Goal: Task Accomplishment & Management: Complete application form

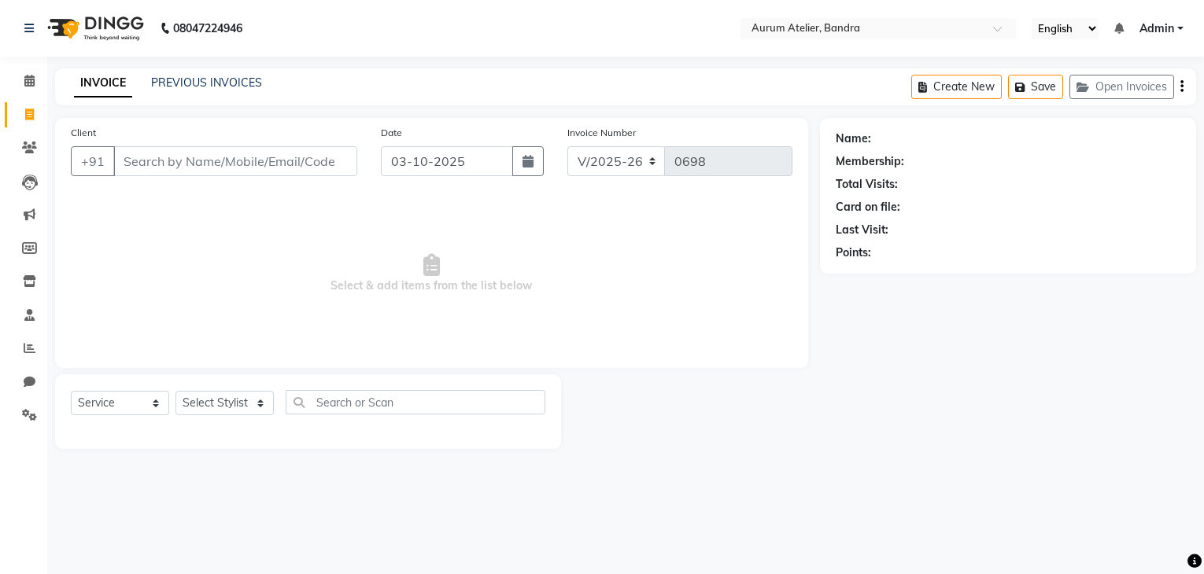
select select "7410"
select select "service"
click at [153, 176] on input "Client" at bounding box center [235, 161] width 244 height 30
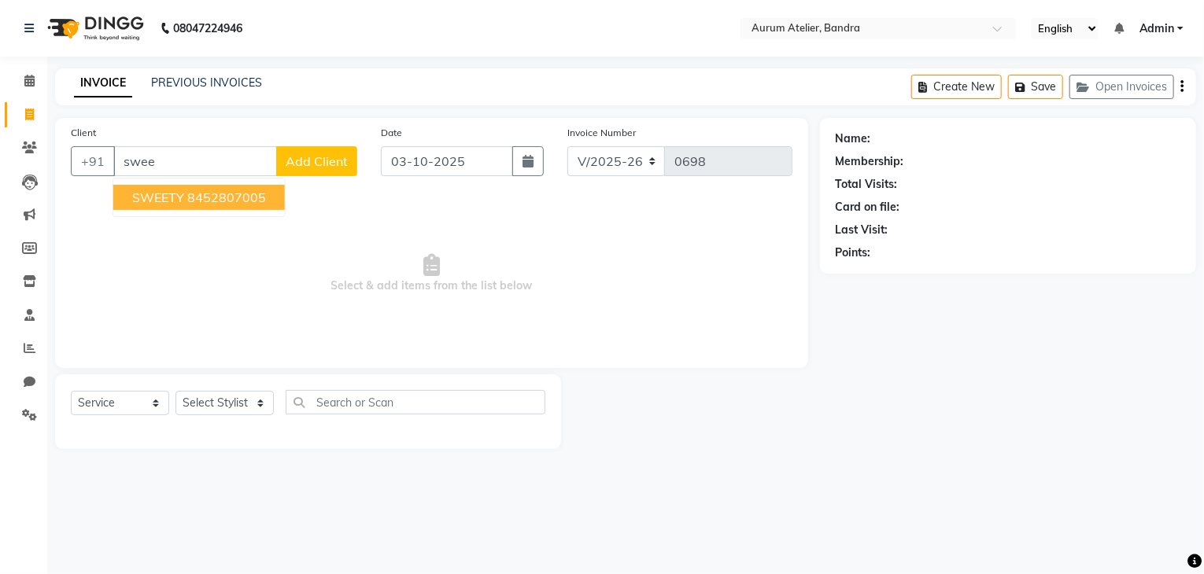
click at [179, 208] on button "SWEETY 8452807005" at bounding box center [198, 197] width 171 height 25
type input "8452807005"
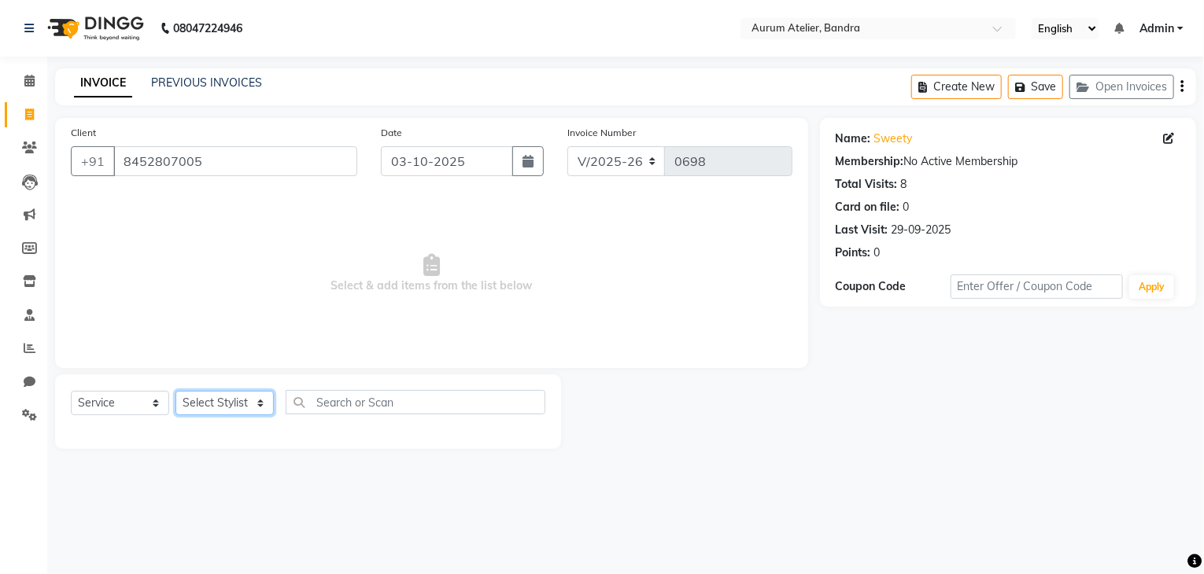
click at [210, 400] on select "Select Stylist ADITYA [PERSON_NAME] chariya [PERSON_NAME] [PERSON_NAME] [PERSON…" at bounding box center [224, 403] width 98 height 24
select select "66084"
click at [175, 392] on select "Select Stylist ADITYA [PERSON_NAME] chariya [PERSON_NAME] [PERSON_NAME] [PERSON…" at bounding box center [224, 403] width 98 height 24
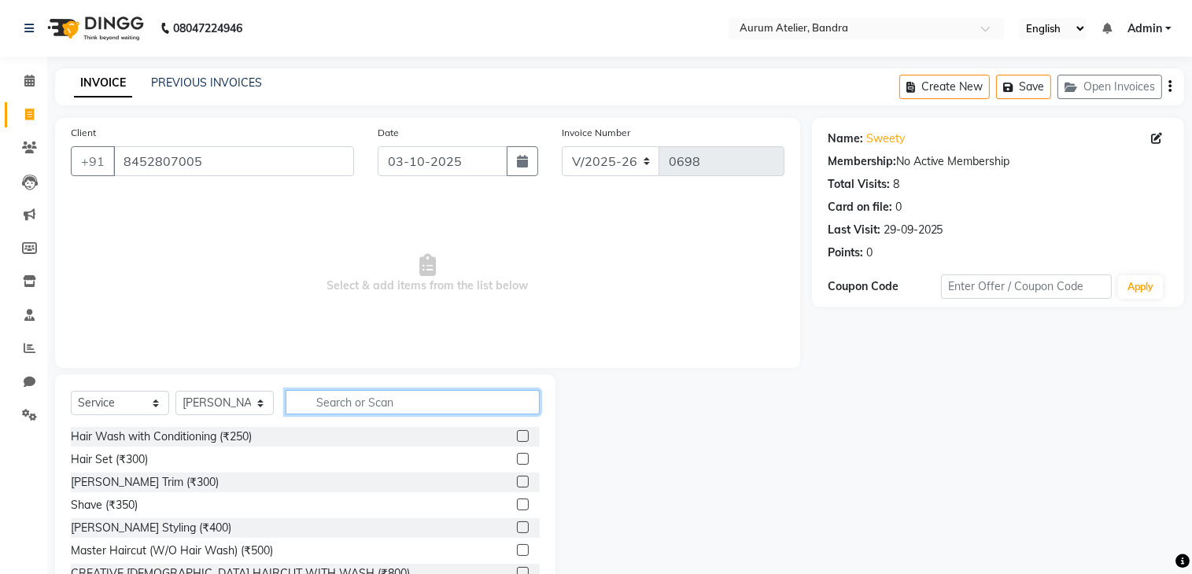
click at [357, 413] on input "text" at bounding box center [413, 402] width 254 height 24
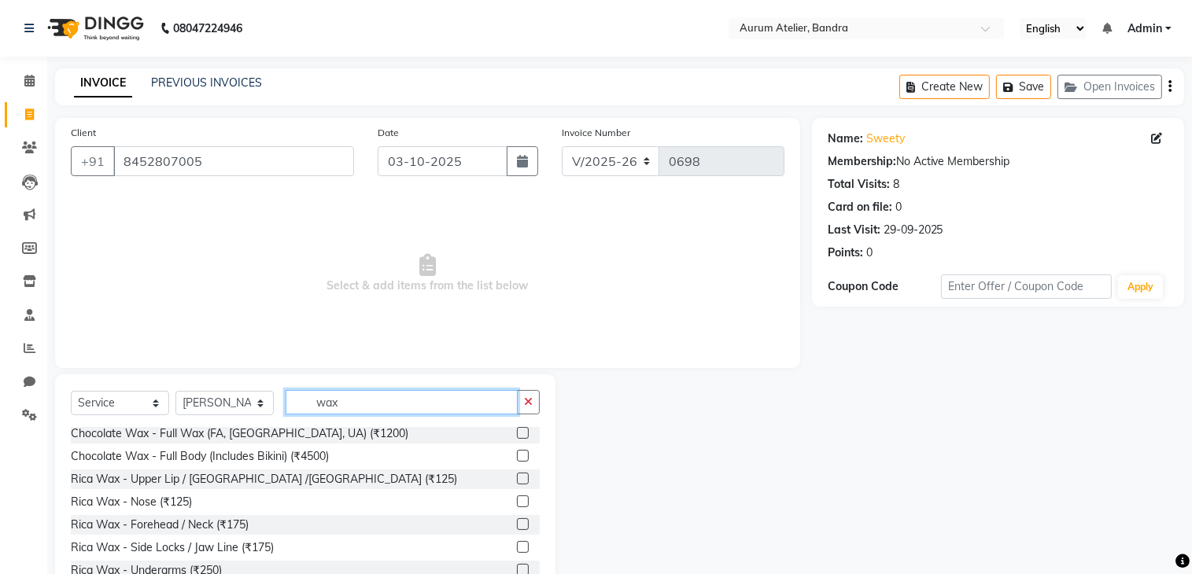
scroll to position [629, 0]
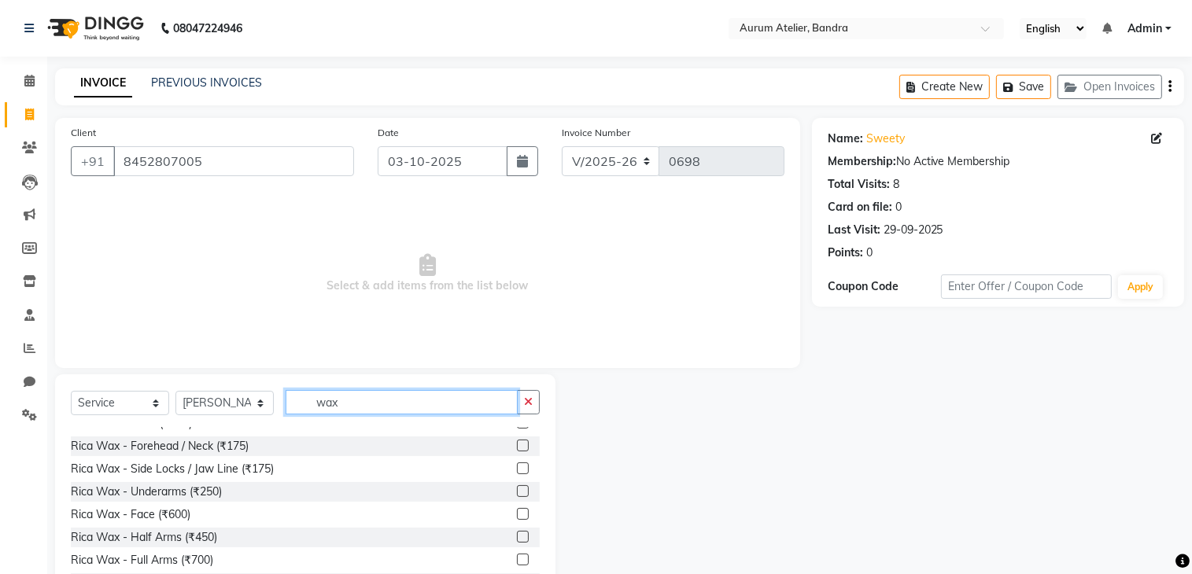
type input "wax"
click at [517, 485] on div at bounding box center [528, 492] width 23 height 20
click at [517, 487] on label at bounding box center [523, 491] width 12 height 12
click at [517, 487] on input "checkbox" at bounding box center [522, 492] width 10 height 10
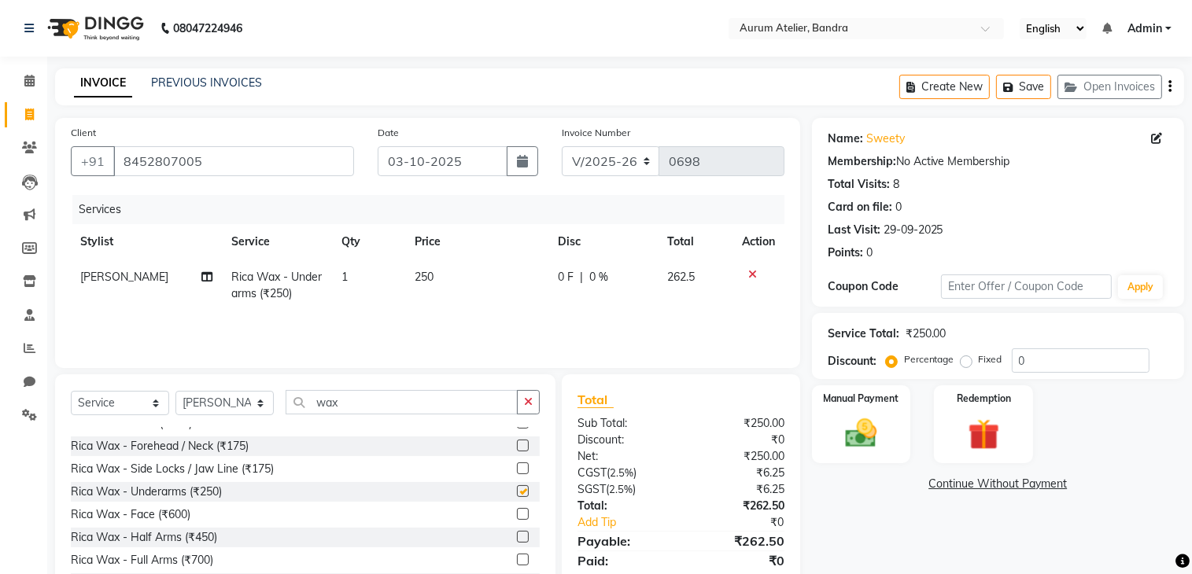
checkbox input "false"
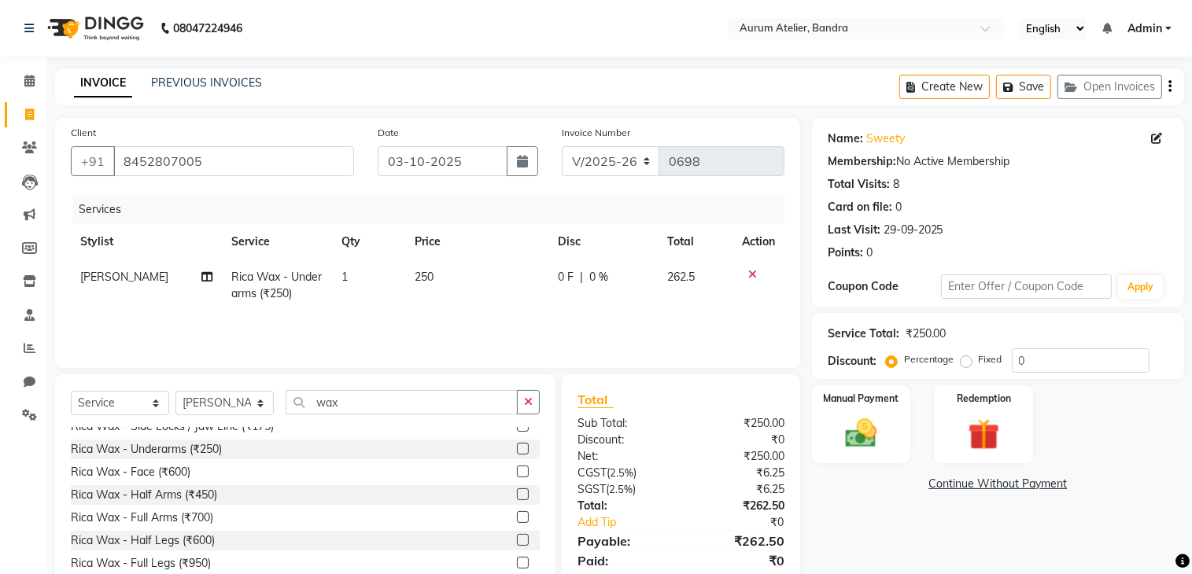
scroll to position [708, 0]
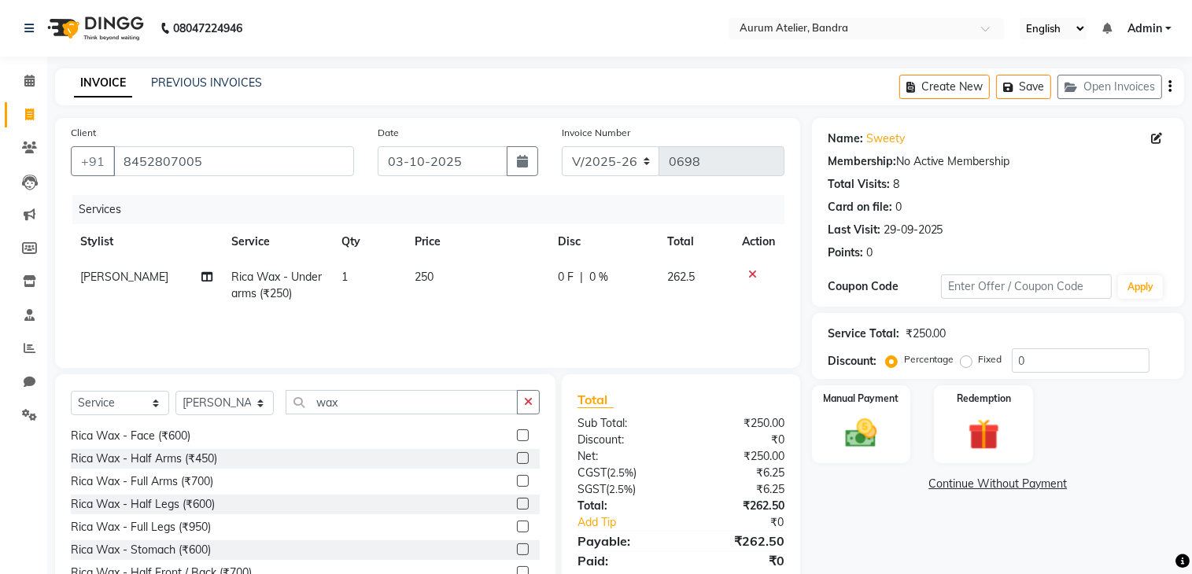
click at [517, 506] on label at bounding box center [523, 504] width 12 height 12
click at [517, 506] on input "checkbox" at bounding box center [522, 504] width 10 height 10
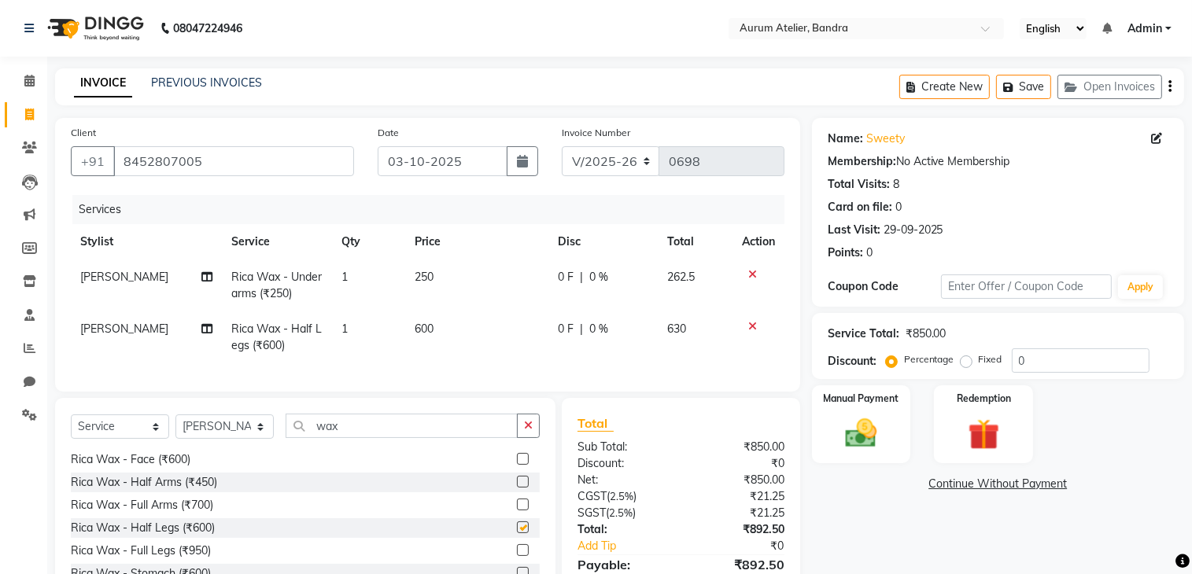
checkbox input "false"
click at [979, 363] on label "Fixed" at bounding box center [991, 359] width 24 height 14
click at [964, 363] on input "Fixed" at bounding box center [969, 359] width 11 height 11
radio input "true"
click at [1032, 352] on input "0" at bounding box center [1081, 360] width 138 height 24
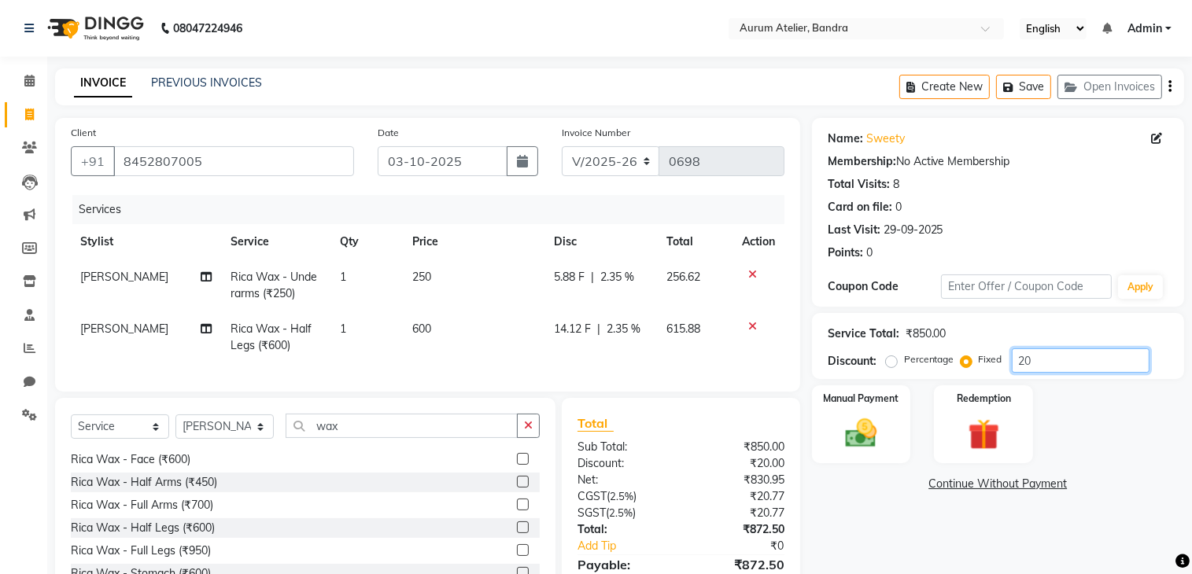
type input "20"
click at [393, 426] on input "wax" at bounding box center [402, 426] width 232 height 24
click at [194, 439] on select "Select Stylist ADITYA [PERSON_NAME] chariya [PERSON_NAME] [PERSON_NAME] [PERSON…" at bounding box center [224, 427] width 98 height 24
select select "84233"
click at [175, 428] on select "Select Stylist ADITYA [PERSON_NAME] chariya [PERSON_NAME] [PERSON_NAME] [PERSON…" at bounding box center [224, 427] width 98 height 24
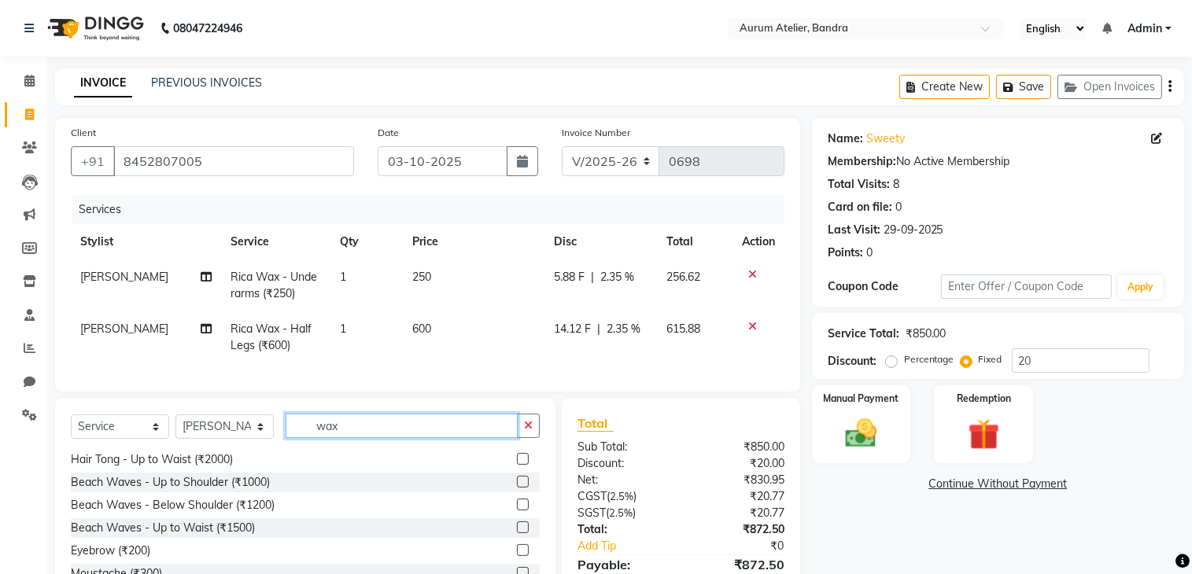
click at [374, 433] on input "wax" at bounding box center [402, 426] width 232 height 24
type input "w"
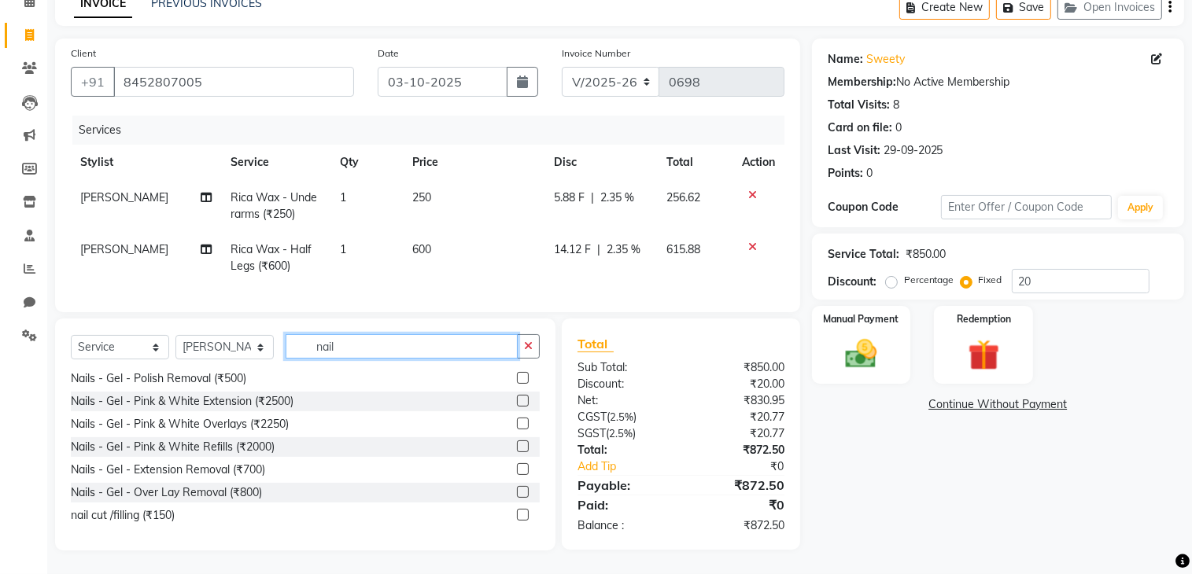
type input "nail"
click at [517, 516] on label at bounding box center [523, 515] width 12 height 12
click at [517, 516] on input "checkbox" at bounding box center [522, 516] width 10 height 10
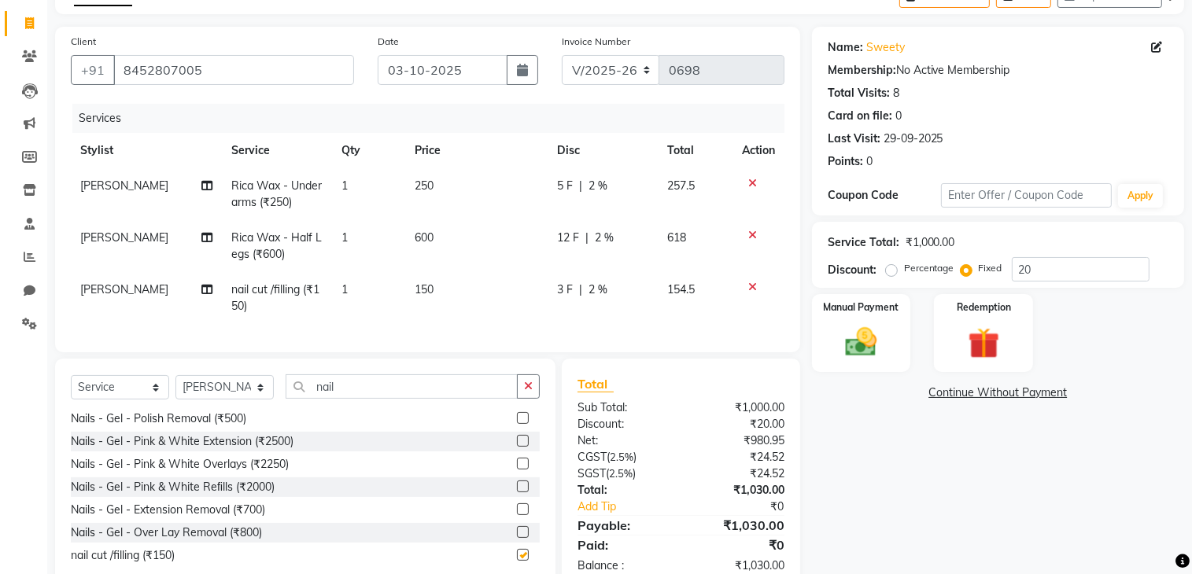
checkbox input "false"
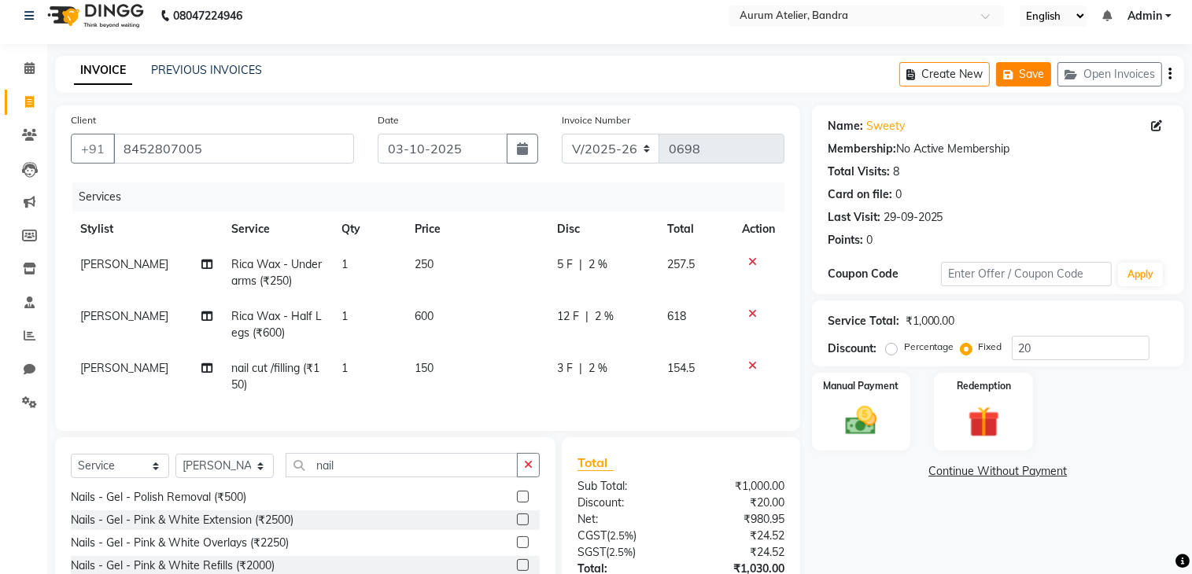
click at [1034, 73] on button "Save" at bounding box center [1023, 74] width 55 height 24
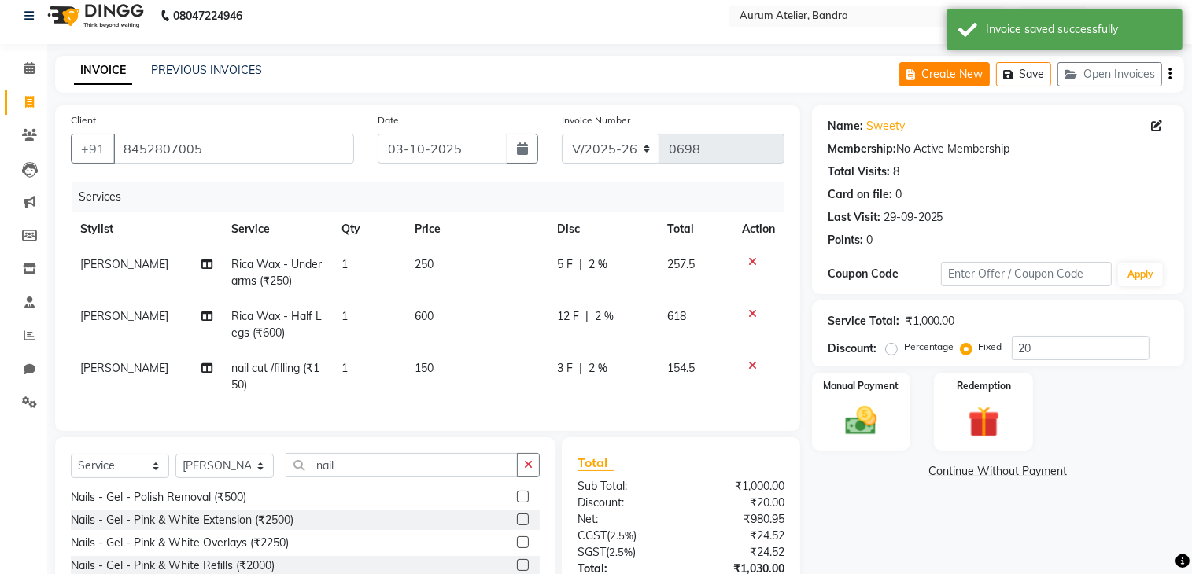
click at [950, 76] on button "Create New" at bounding box center [944, 74] width 90 height 24
select select "7410"
select select "service"
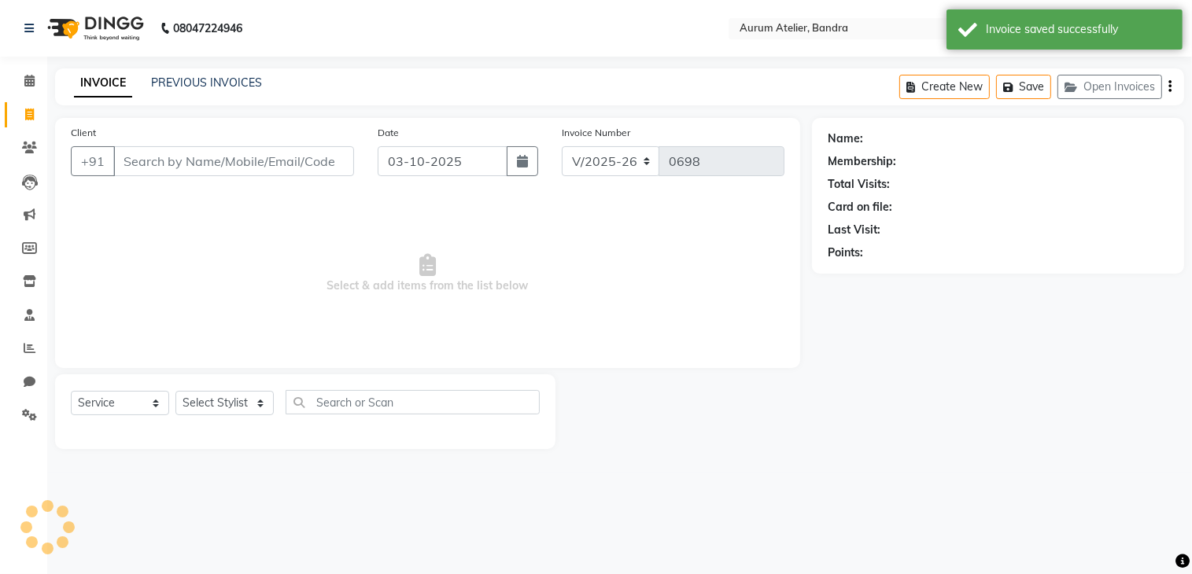
scroll to position [0, 0]
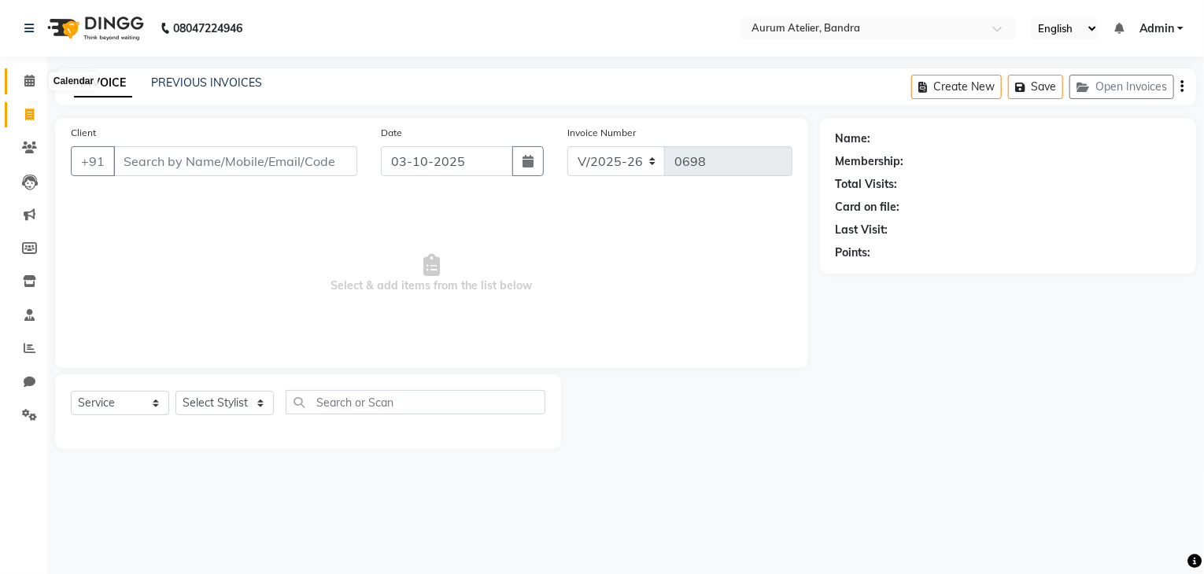
drag, startPoint x: 25, startPoint y: 76, endPoint x: 53, endPoint y: 85, distance: 28.9
click at [25, 76] on icon at bounding box center [29, 81] width 10 height 12
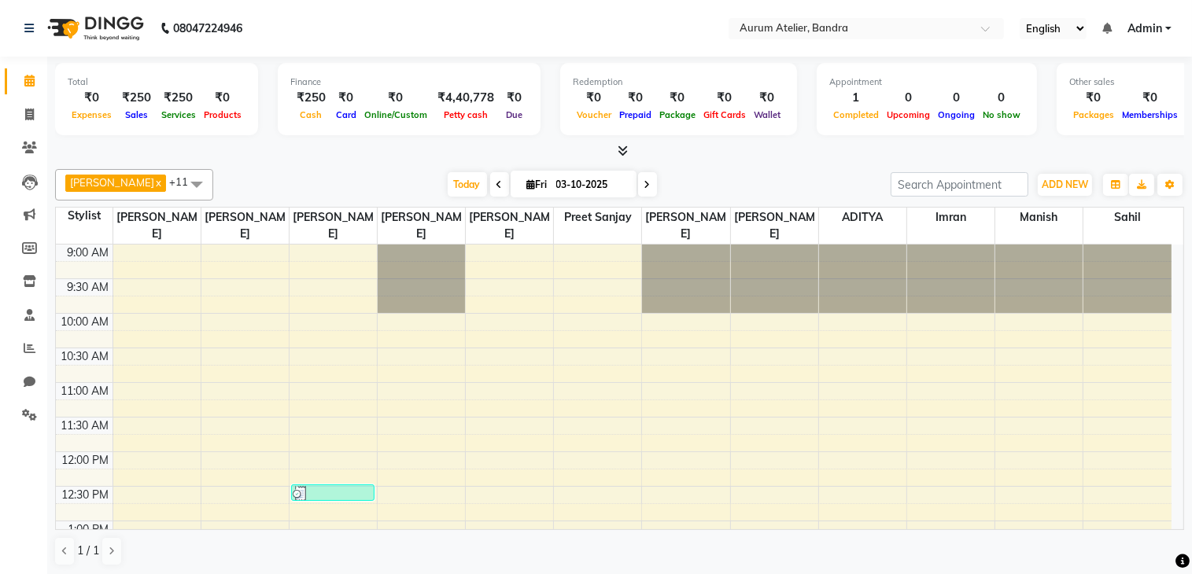
click at [623, 149] on icon at bounding box center [622, 151] width 10 height 12
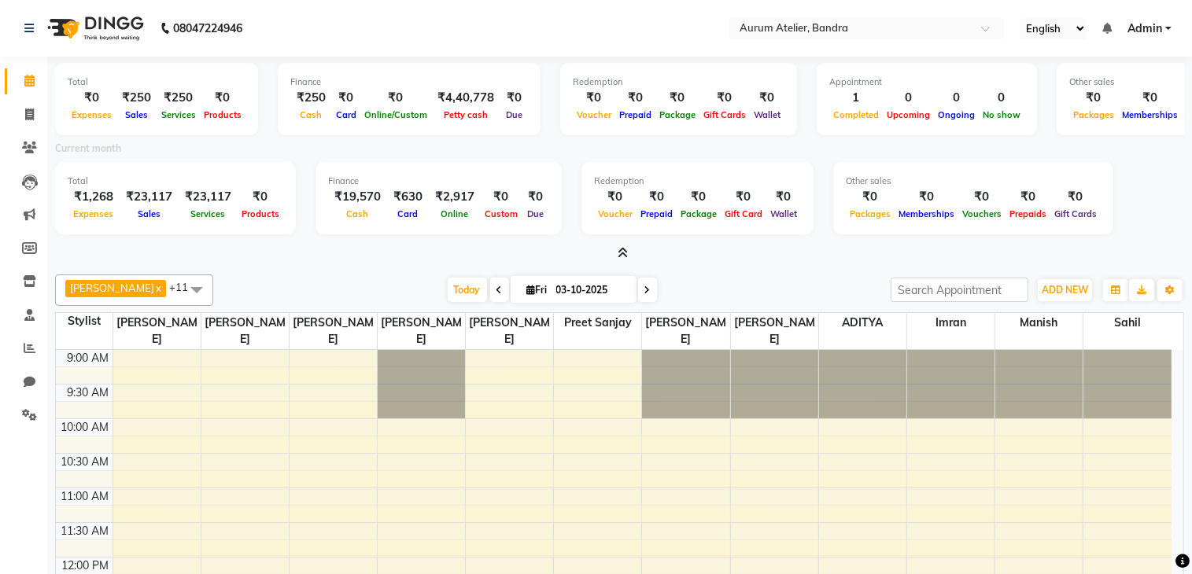
click at [623, 251] on icon at bounding box center [622, 253] width 10 height 12
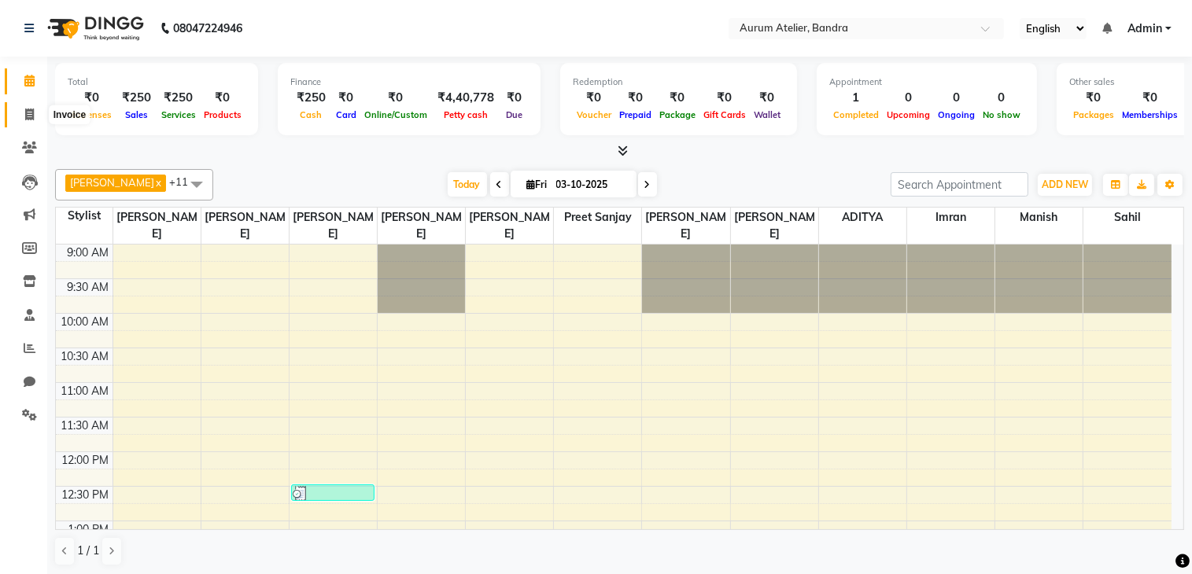
click at [26, 112] on icon at bounding box center [29, 115] width 9 height 12
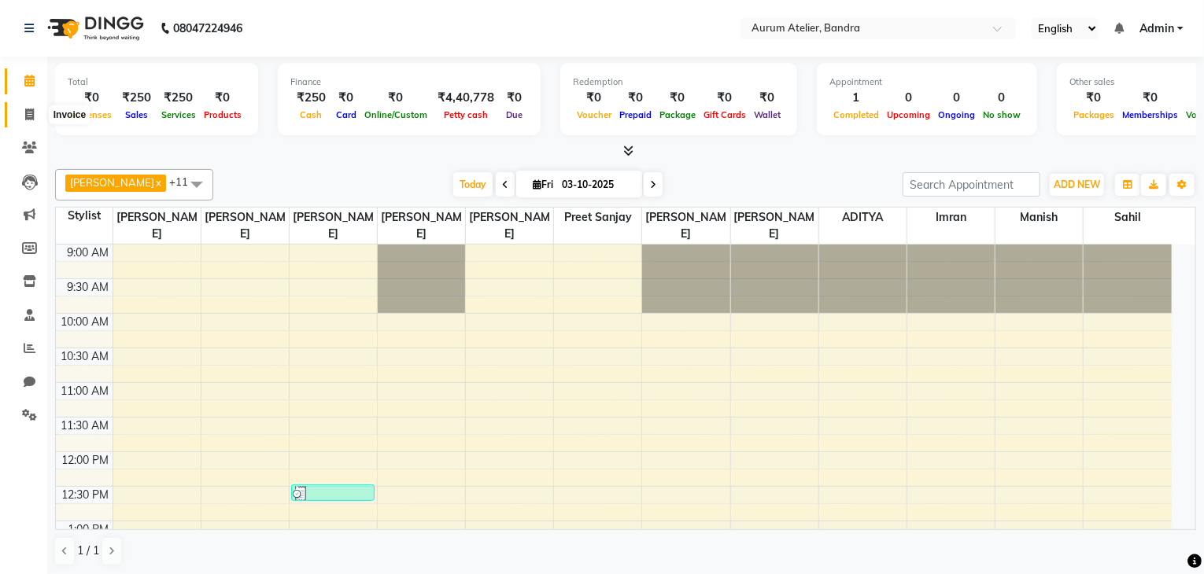
select select "7410"
select select "service"
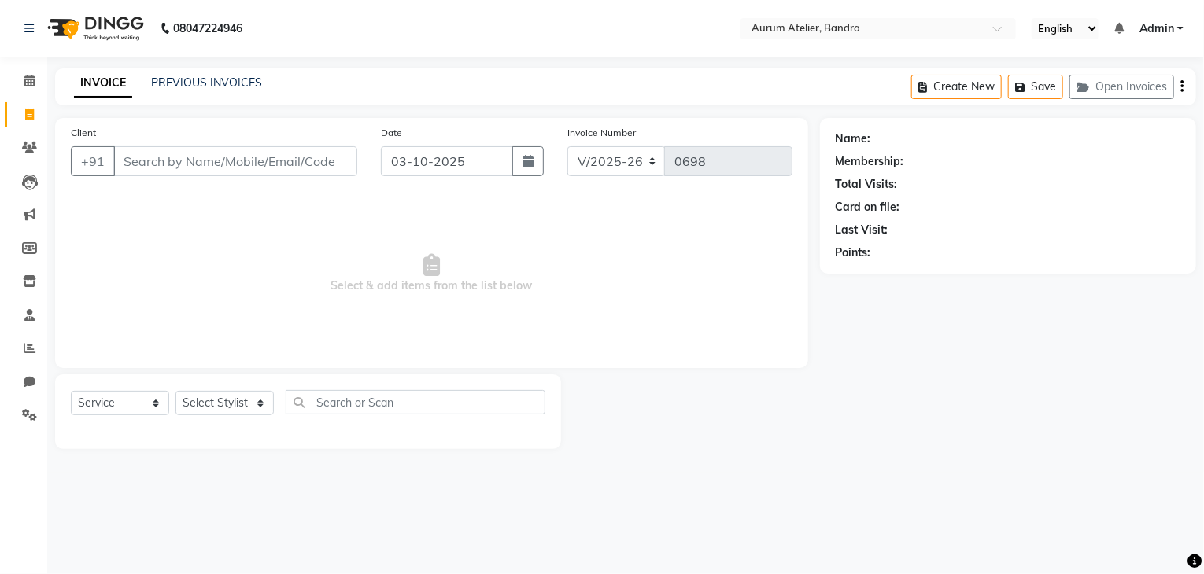
click at [142, 160] on input "Client" at bounding box center [235, 161] width 244 height 30
type input "9820630501"
click at [293, 163] on span "Add Client" at bounding box center [317, 161] width 62 height 16
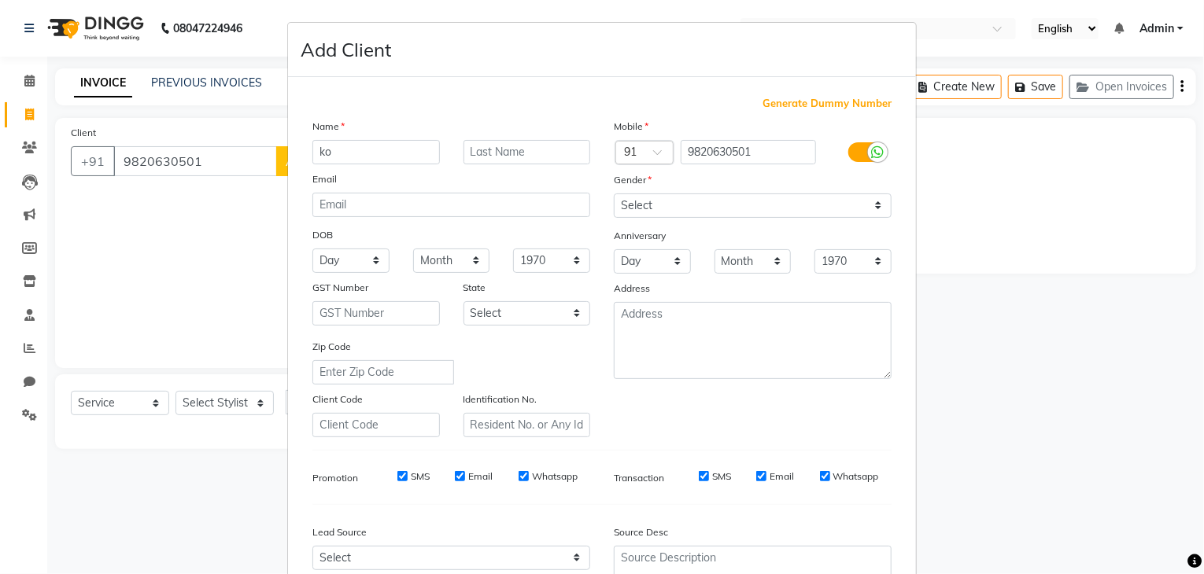
type input "k"
type input "[PERSON_NAME]"
click at [479, 149] on input "text" at bounding box center [526, 152] width 127 height 24
type input "[PERSON_NAME]"
click at [623, 208] on select "Select [DEMOGRAPHIC_DATA] [DEMOGRAPHIC_DATA] Other Prefer Not To Say" at bounding box center [753, 206] width 278 height 24
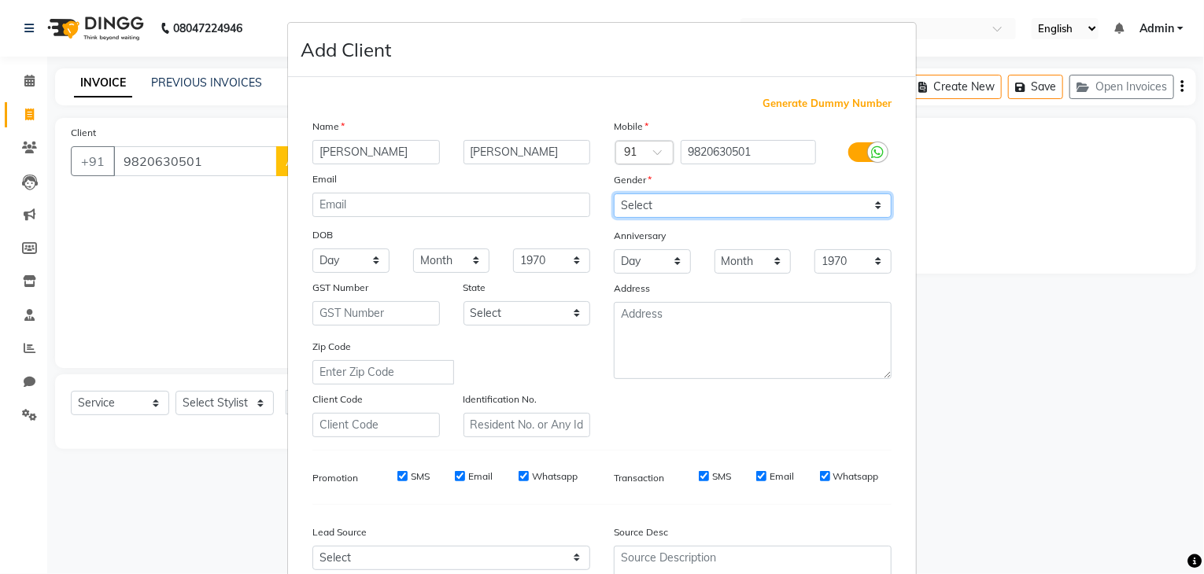
select select "[DEMOGRAPHIC_DATA]"
click at [614, 194] on select "Select [DEMOGRAPHIC_DATA] [DEMOGRAPHIC_DATA] Other Prefer Not To Say" at bounding box center [753, 206] width 278 height 24
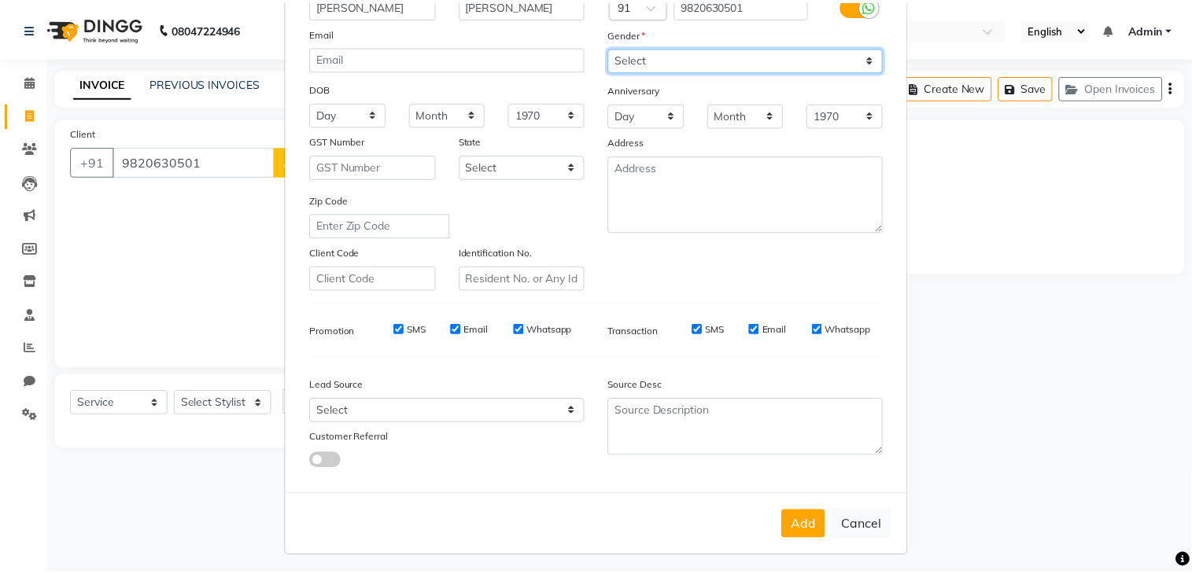
scroll to position [157, 0]
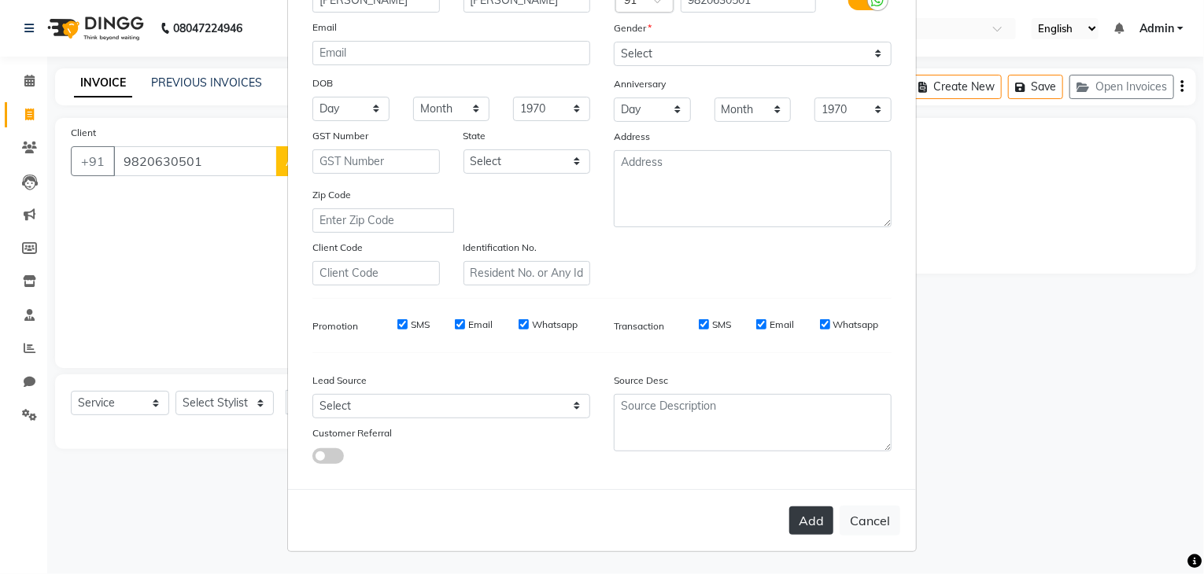
click at [806, 522] on button "Add" at bounding box center [811, 521] width 44 height 28
select select
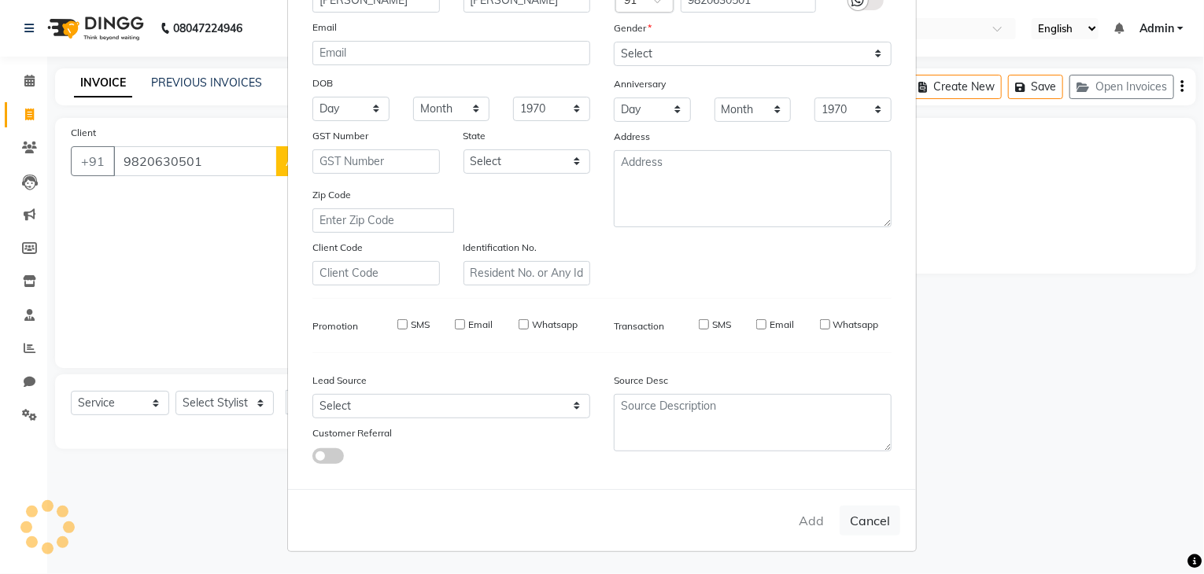
select select
checkbox input "false"
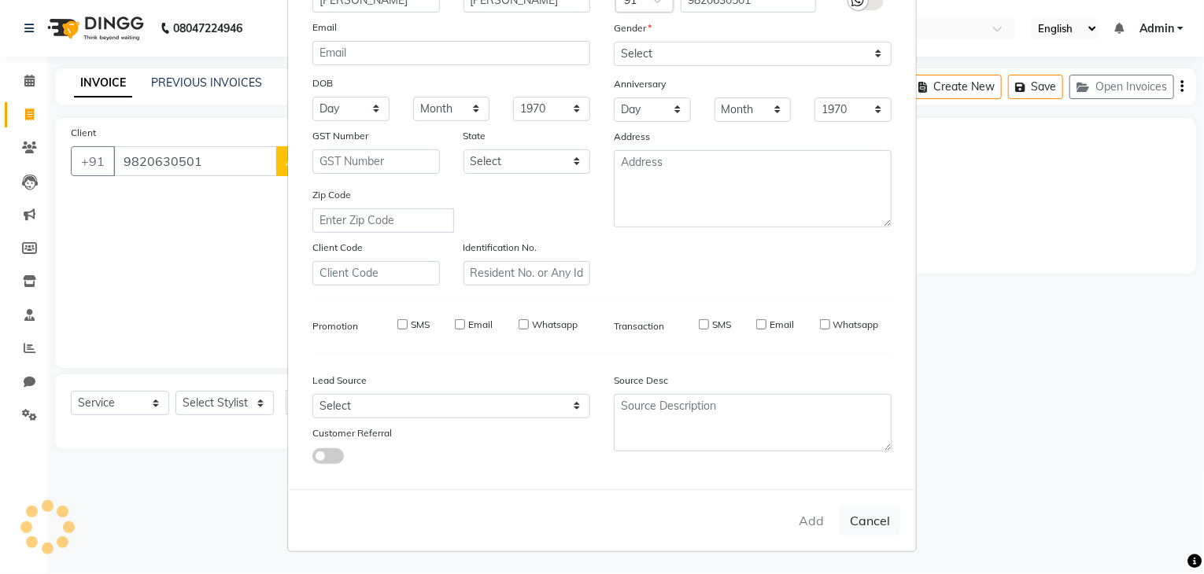
checkbox input "false"
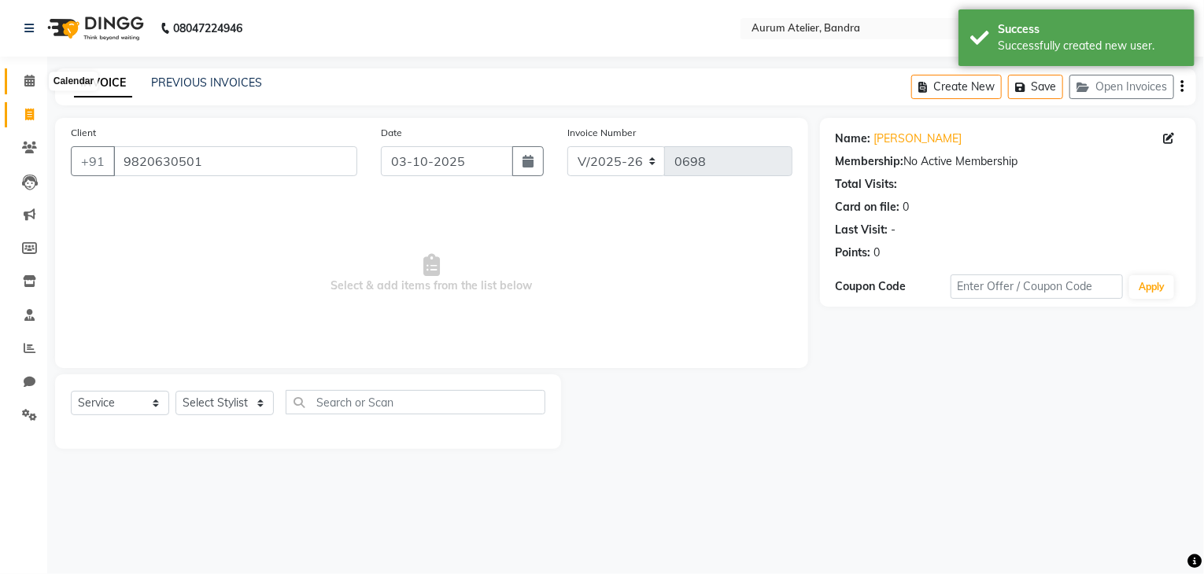
click at [28, 79] on icon at bounding box center [29, 81] width 10 height 12
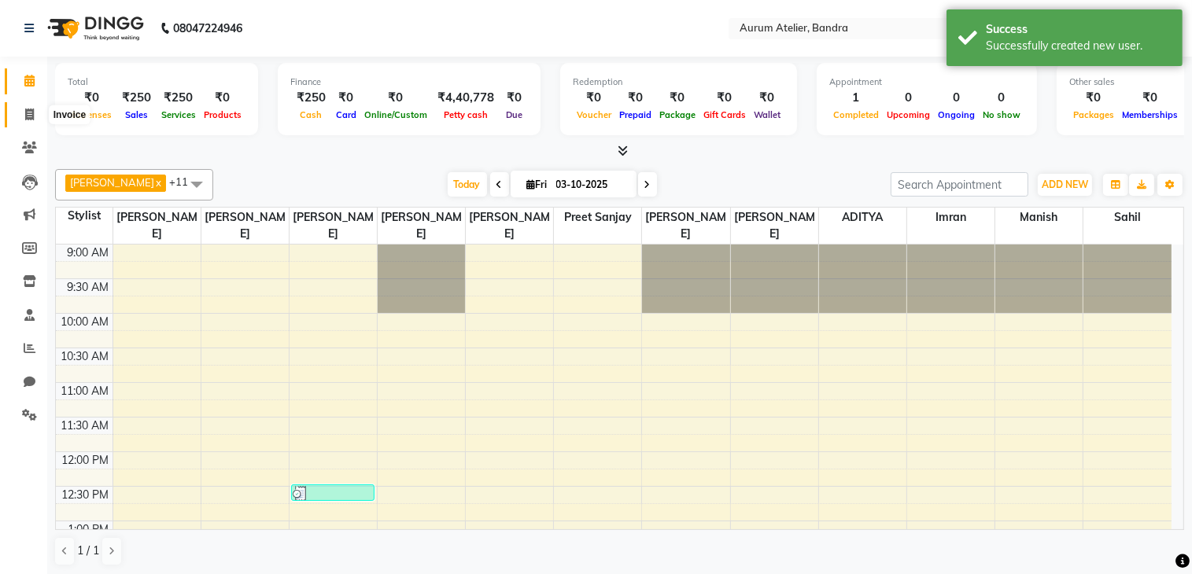
click at [27, 112] on icon at bounding box center [29, 115] width 9 height 12
select select "service"
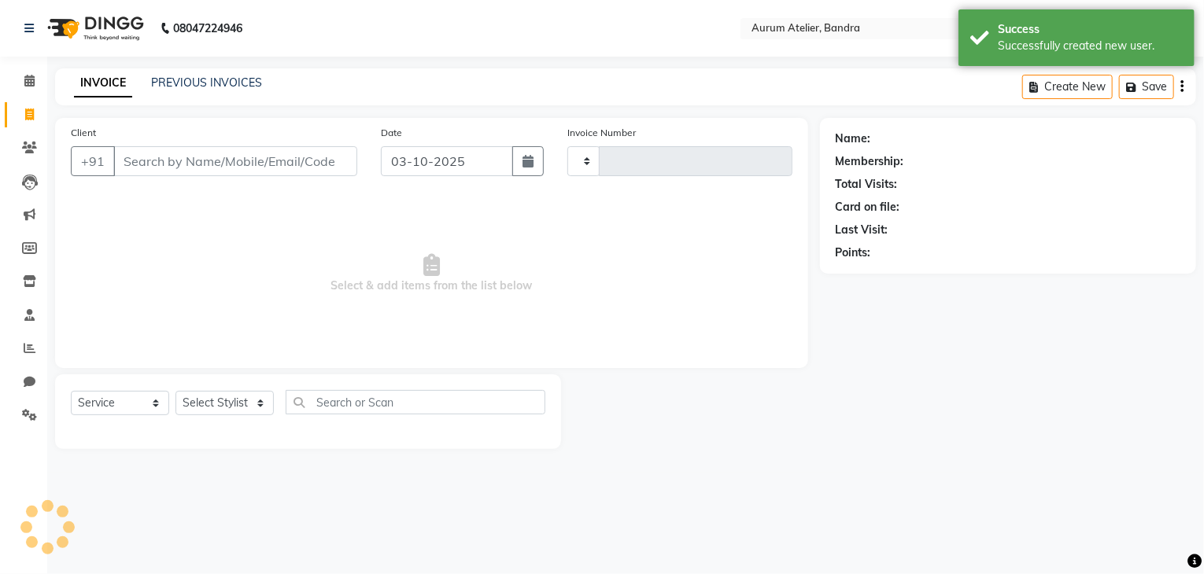
type input "0698"
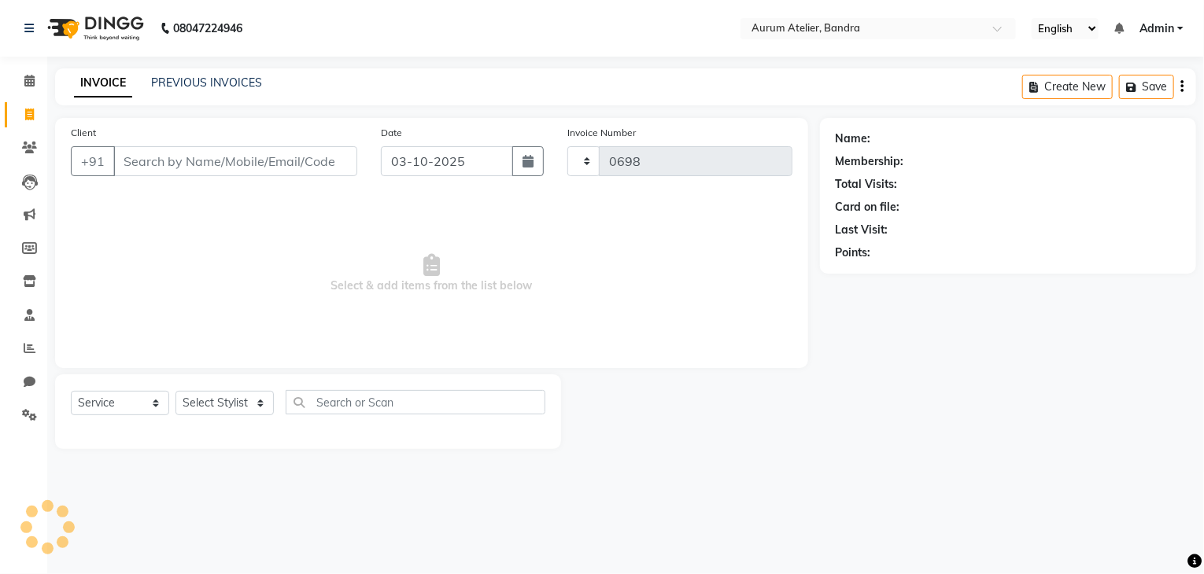
select select "7410"
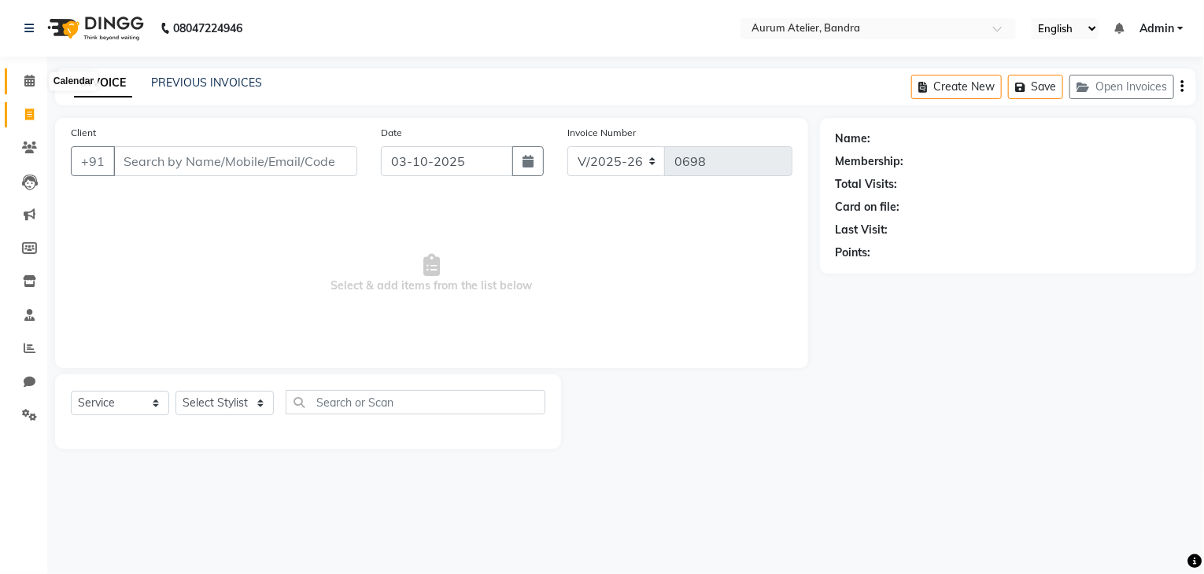
click at [24, 75] on icon at bounding box center [29, 81] width 10 height 12
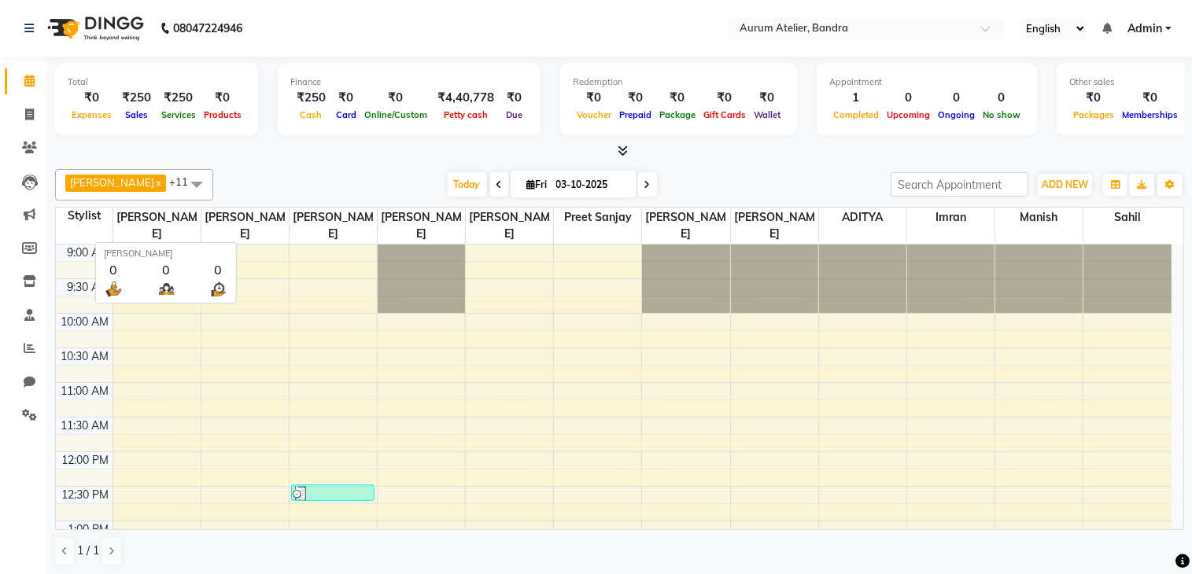
click at [253, 234] on th "[PERSON_NAME]" at bounding box center [245, 226] width 88 height 37
click at [253, 267] on td at bounding box center [641, 269] width 1059 height 17
click at [644, 182] on icon at bounding box center [647, 184] width 6 height 9
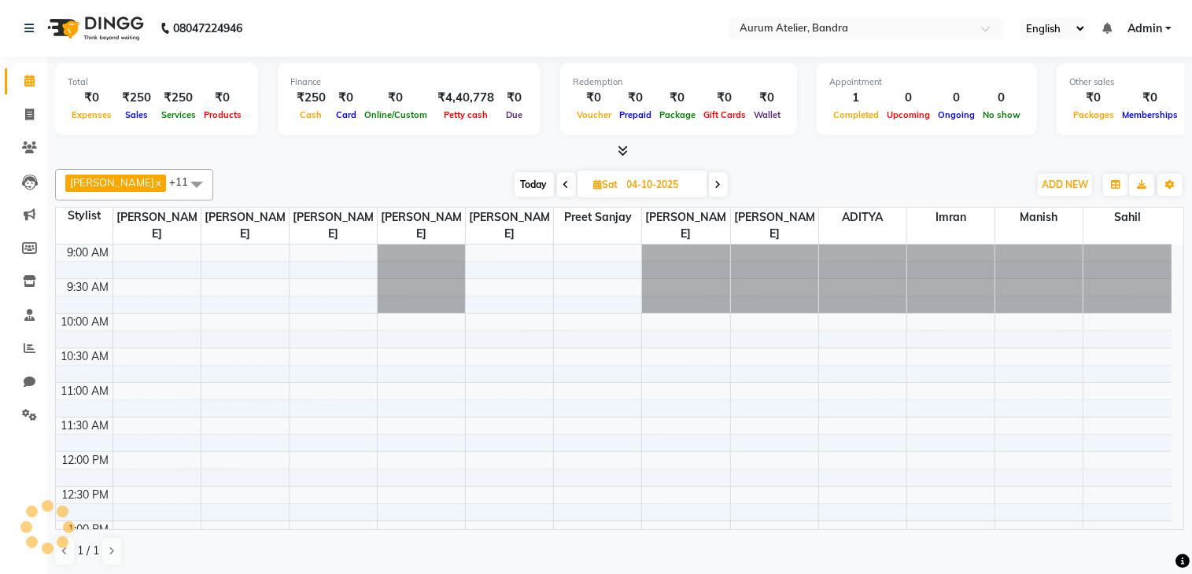
scroll to position [412, 0]
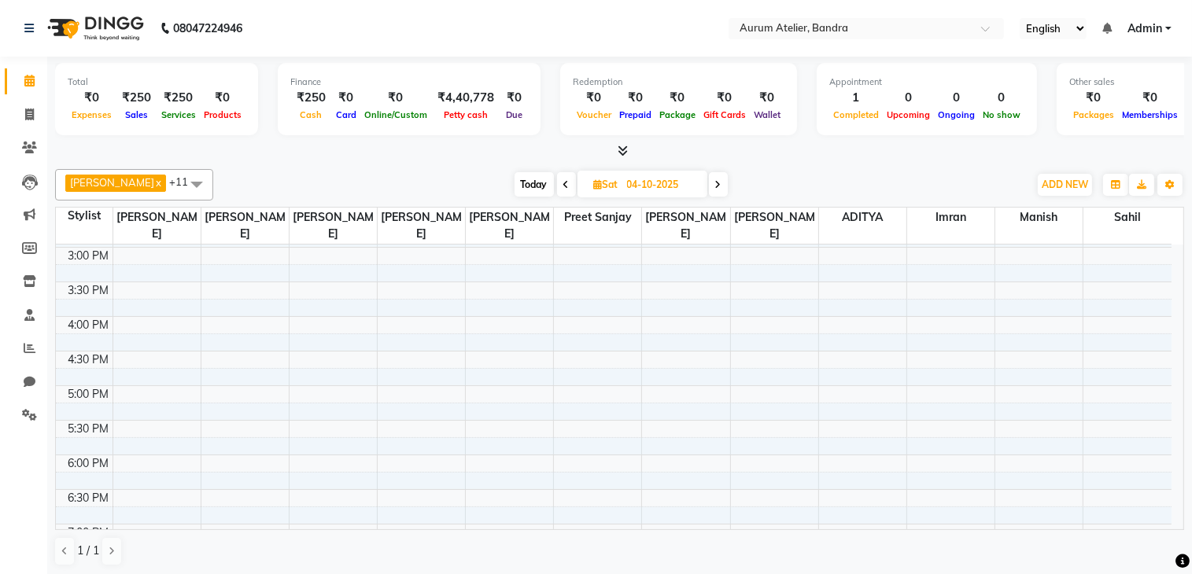
click at [719, 185] on icon at bounding box center [718, 184] width 6 height 9
click at [719, 185] on icon at bounding box center [719, 184] width 6 height 9
click at [719, 185] on icon at bounding box center [720, 184] width 6 height 9
click at [719, 185] on icon at bounding box center [718, 184] width 6 height 9
click at [719, 185] on icon at bounding box center [720, 184] width 6 height 9
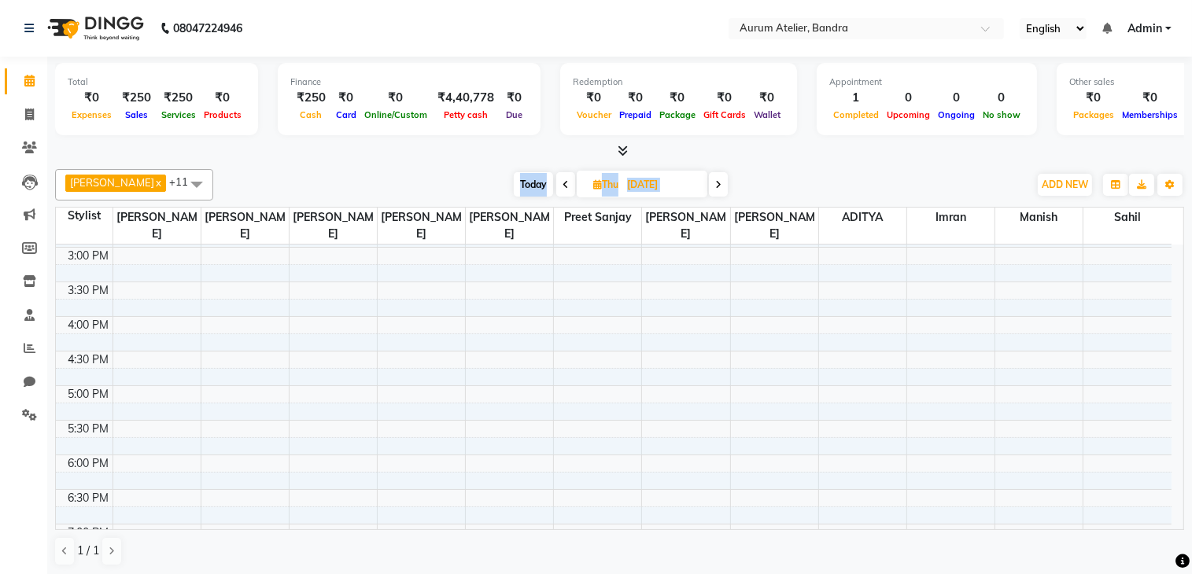
click at [719, 185] on icon at bounding box center [718, 184] width 6 height 9
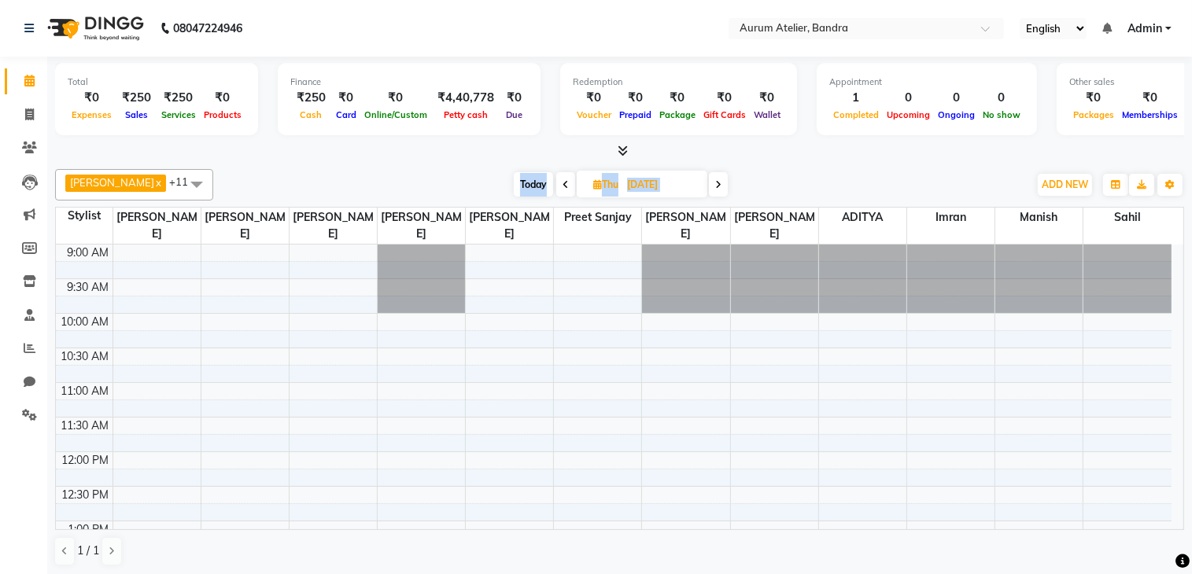
click at [719, 185] on icon at bounding box center [718, 184] width 6 height 9
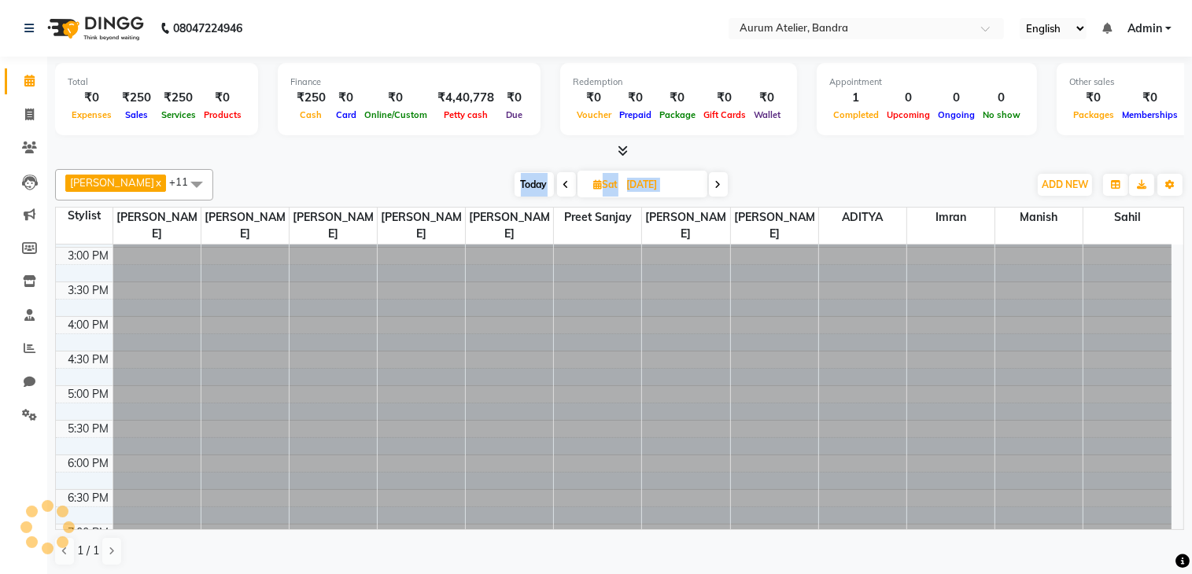
click at [719, 185] on icon at bounding box center [718, 184] width 6 height 9
click at [719, 185] on icon at bounding box center [719, 184] width 6 height 9
click at [719, 185] on icon at bounding box center [720, 184] width 6 height 9
click at [719, 185] on icon at bounding box center [718, 184] width 6 height 9
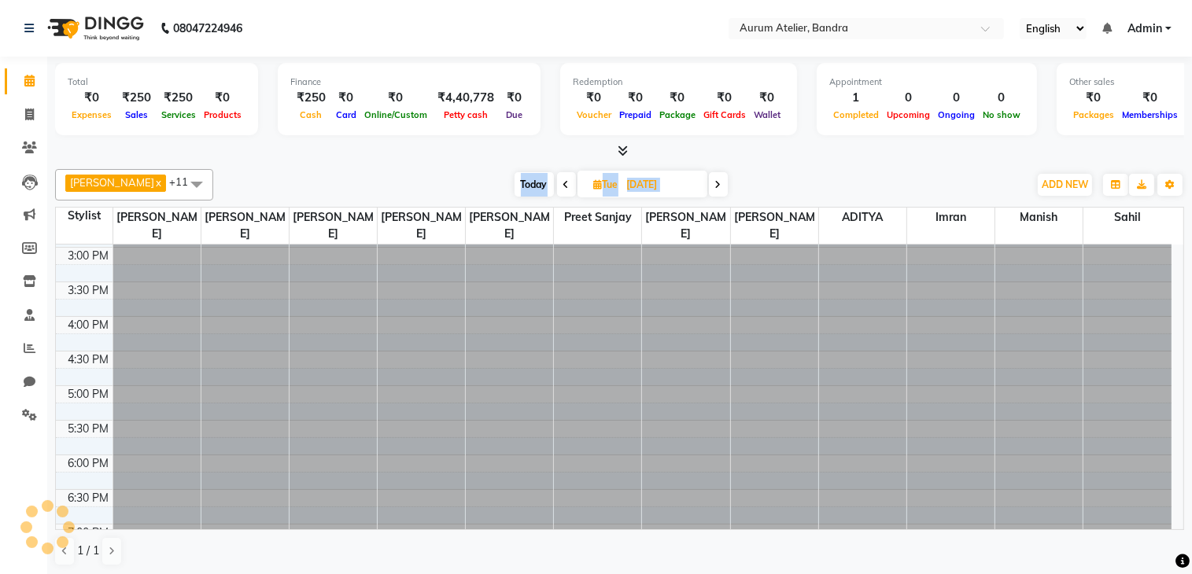
scroll to position [0, 0]
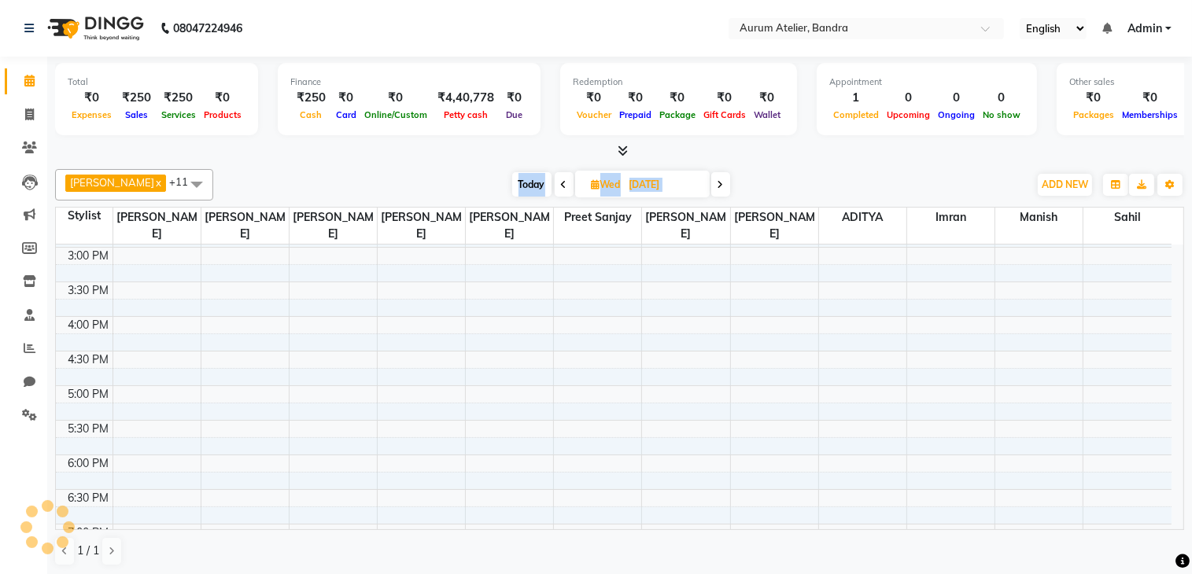
click at [719, 185] on icon at bounding box center [720, 184] width 6 height 9
type input "[DATE]"
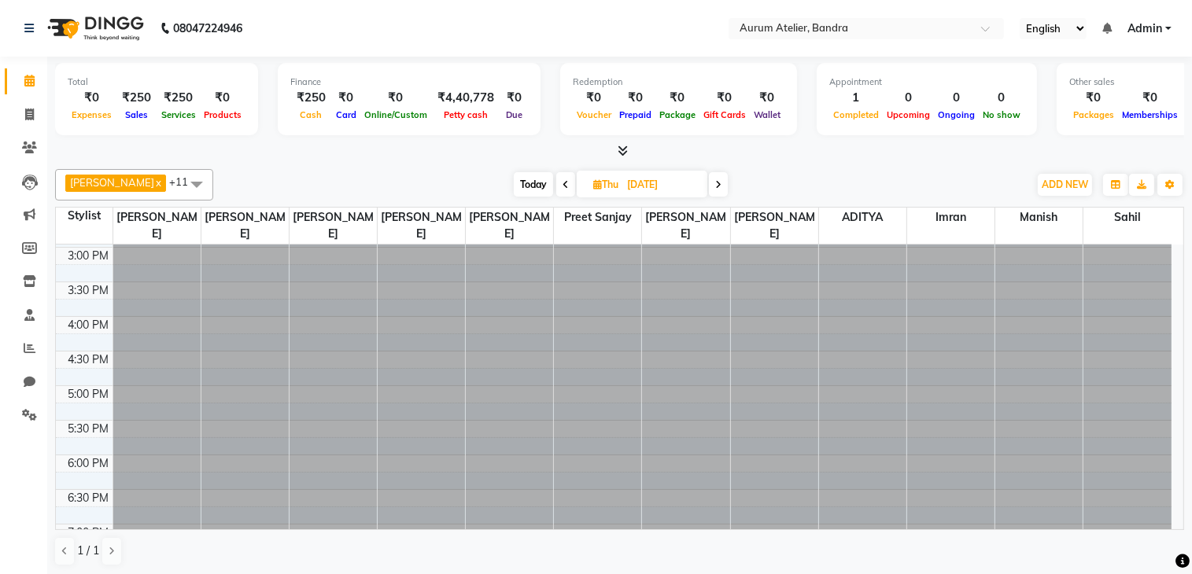
scroll to position [412, 0]
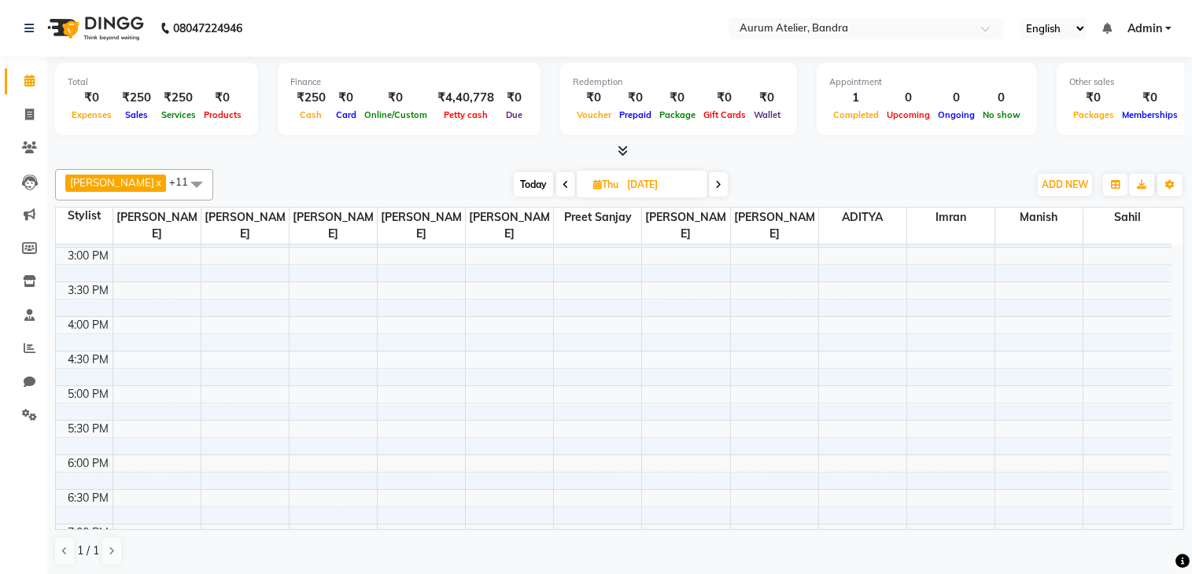
click at [243, 264] on td at bounding box center [641, 272] width 1059 height 17
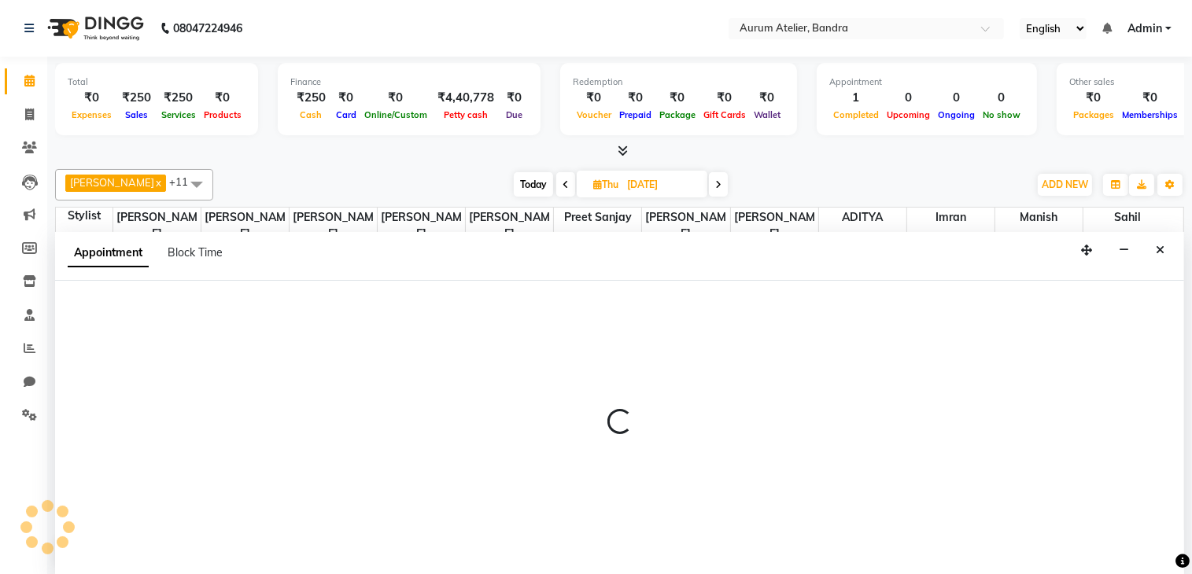
scroll to position [0, 0]
select select "66080"
select select "900"
select select "tentative"
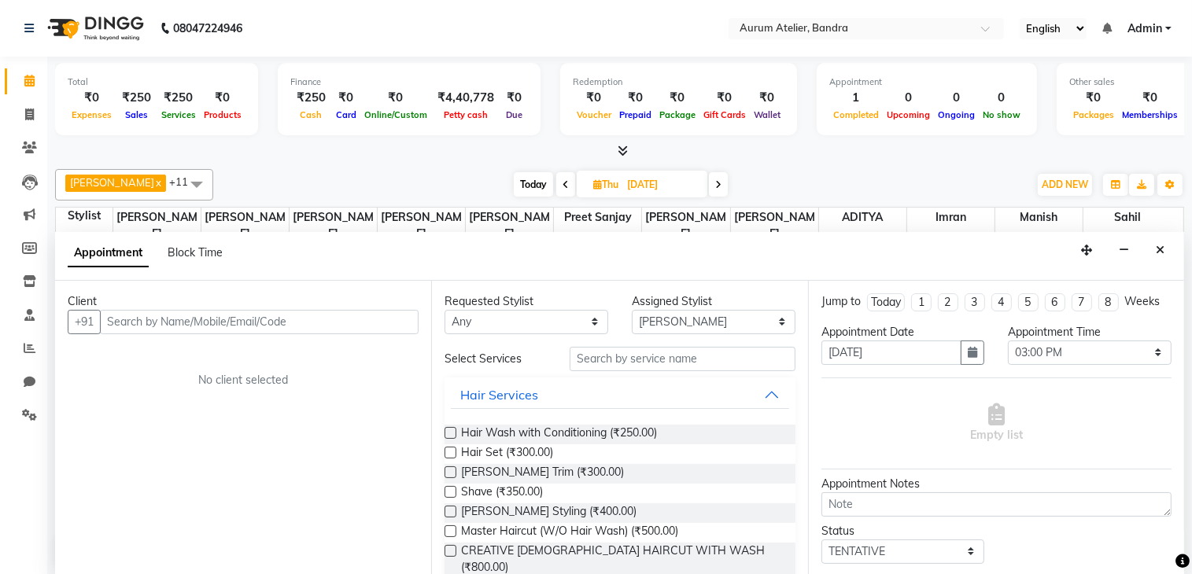
click at [139, 315] on input "text" at bounding box center [259, 322] width 319 height 24
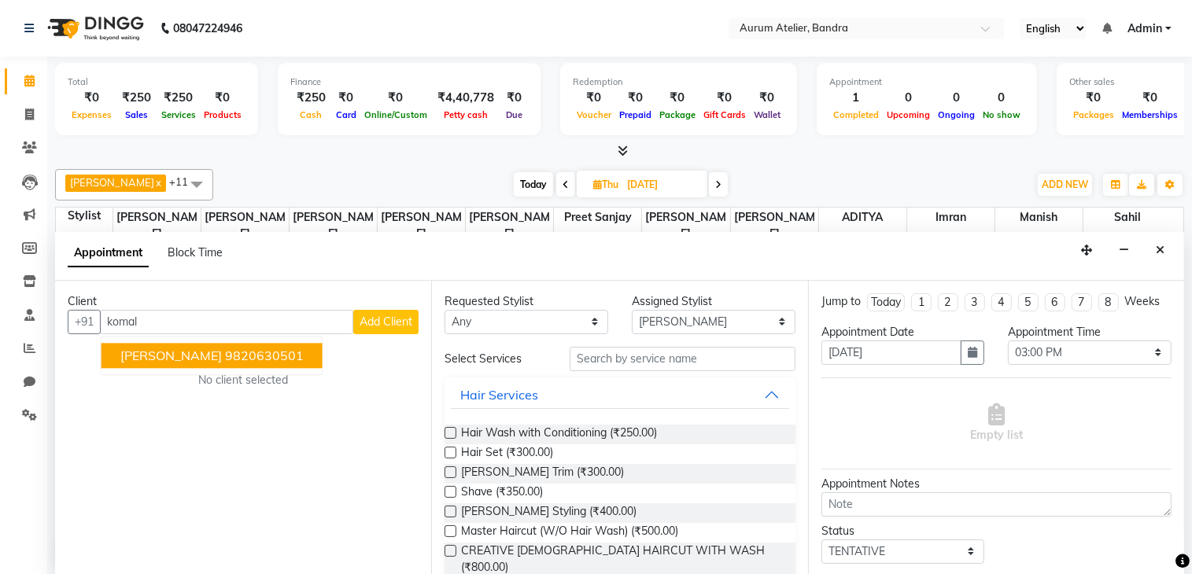
click at [150, 356] on span "[PERSON_NAME]" at bounding box center [170, 356] width 101 height 16
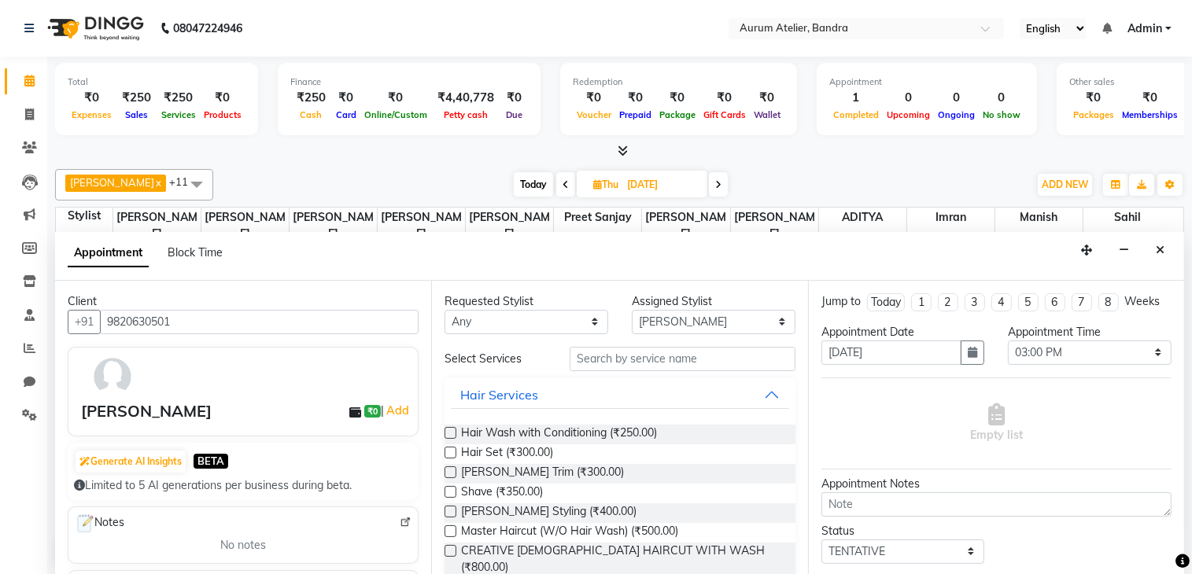
type input "9820630501"
click at [459, 322] on select "Any ADITYA [PERSON_NAME] chariya [PERSON_NAME] [PERSON_NAME] [PERSON_NAME] [PER…" at bounding box center [526, 322] width 164 height 24
select select "66080"
click at [444, 310] on select "Any ADITYA [PERSON_NAME] chariya [PERSON_NAME] [PERSON_NAME] [PERSON_NAME] [PER…" at bounding box center [526, 322] width 164 height 24
click at [623, 356] on input "text" at bounding box center [683, 359] width 226 height 24
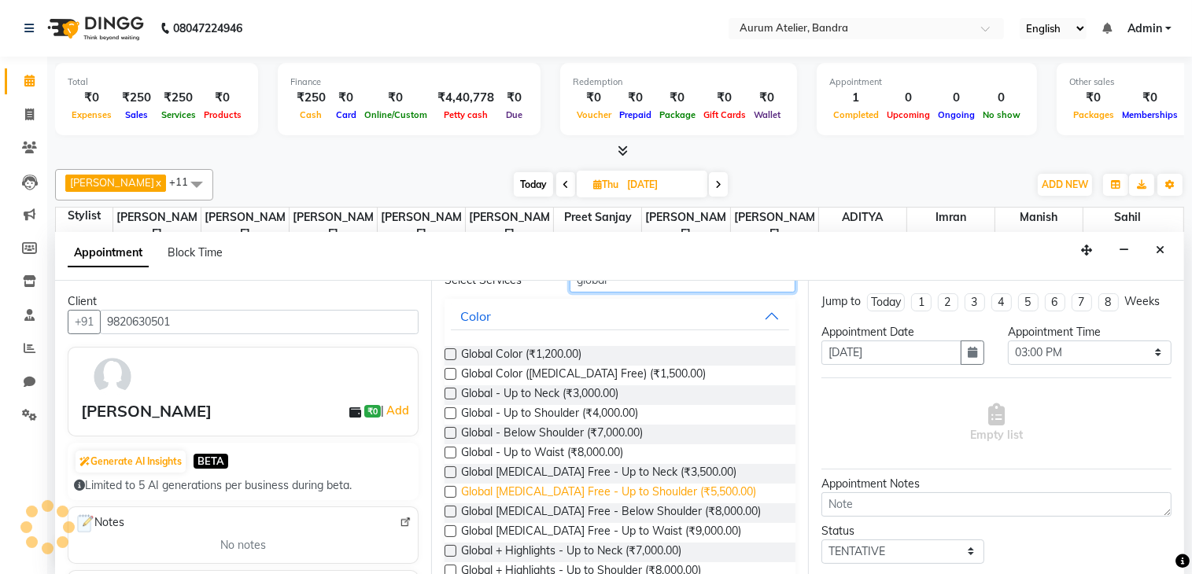
scroll to position [157, 0]
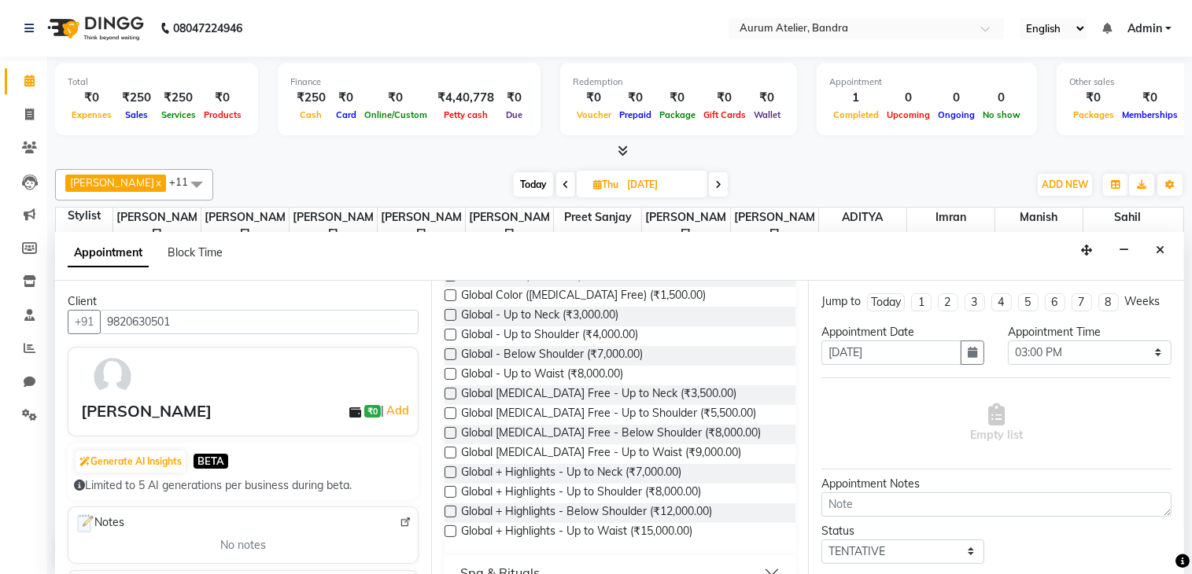
type input "global"
click at [449, 451] on label at bounding box center [450, 453] width 12 height 12
click at [449, 451] on input "checkbox" at bounding box center [449, 454] width 10 height 10
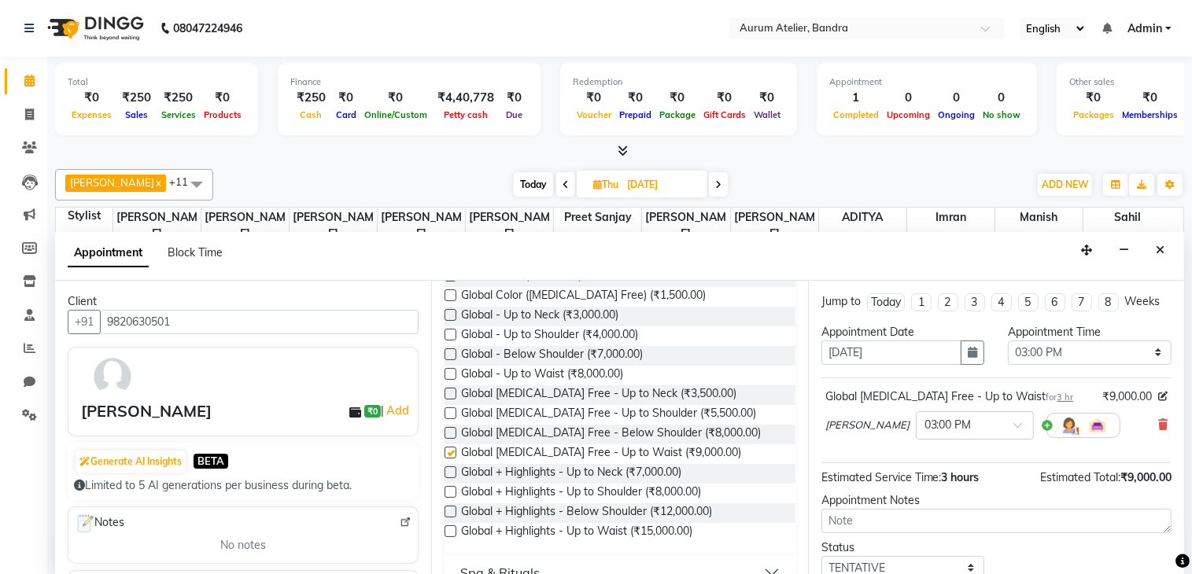
checkbox input "false"
click at [994, 433] on div at bounding box center [974, 424] width 116 height 17
click at [1013, 438] on span at bounding box center [1023, 430] width 20 height 17
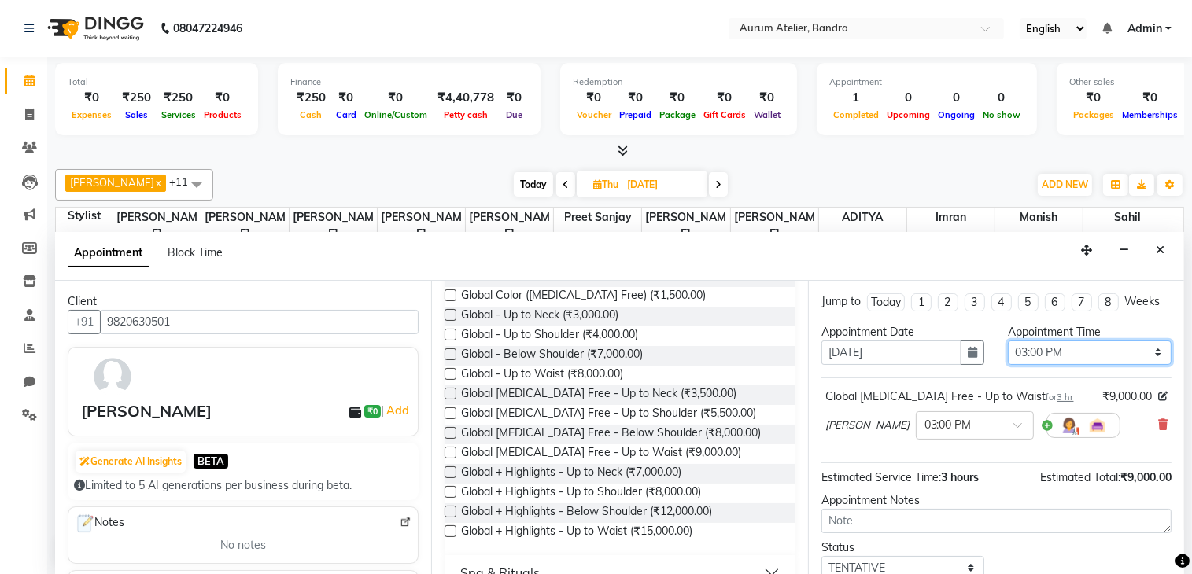
click at [1076, 365] on select "Select 10:00 AM 10:15 AM 10:30 AM 10:45 AM 11:00 AM 11:15 AM 11:30 AM 11:45 AM …" at bounding box center [1090, 353] width 164 height 24
select select "840"
click at [1008, 352] on select "Select 10:00 AM 10:15 AM 10:30 AM 10:45 AM 11:00 AM 11:15 AM 11:30 AM 11:45 AM …" at bounding box center [1090, 353] width 164 height 24
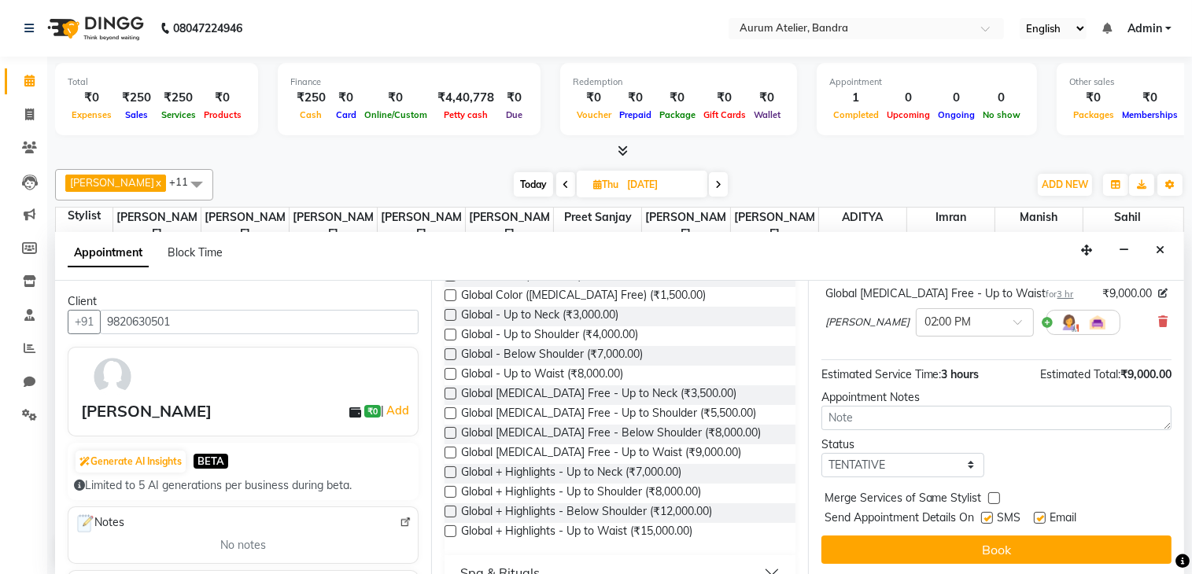
scroll to position [116, 0]
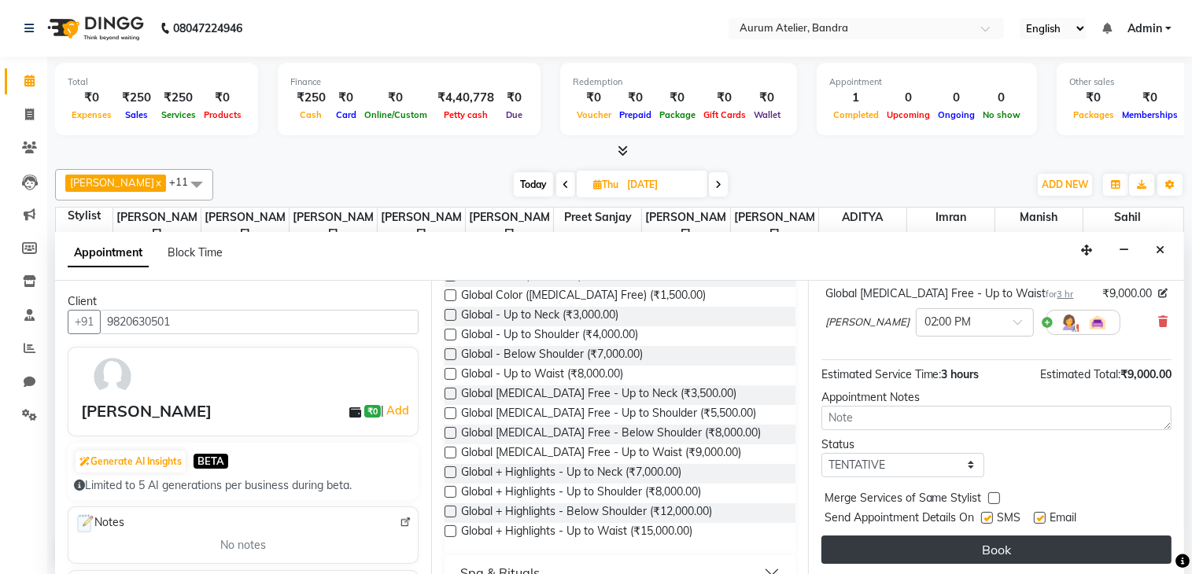
click at [897, 541] on button "Book" at bounding box center [996, 550] width 350 height 28
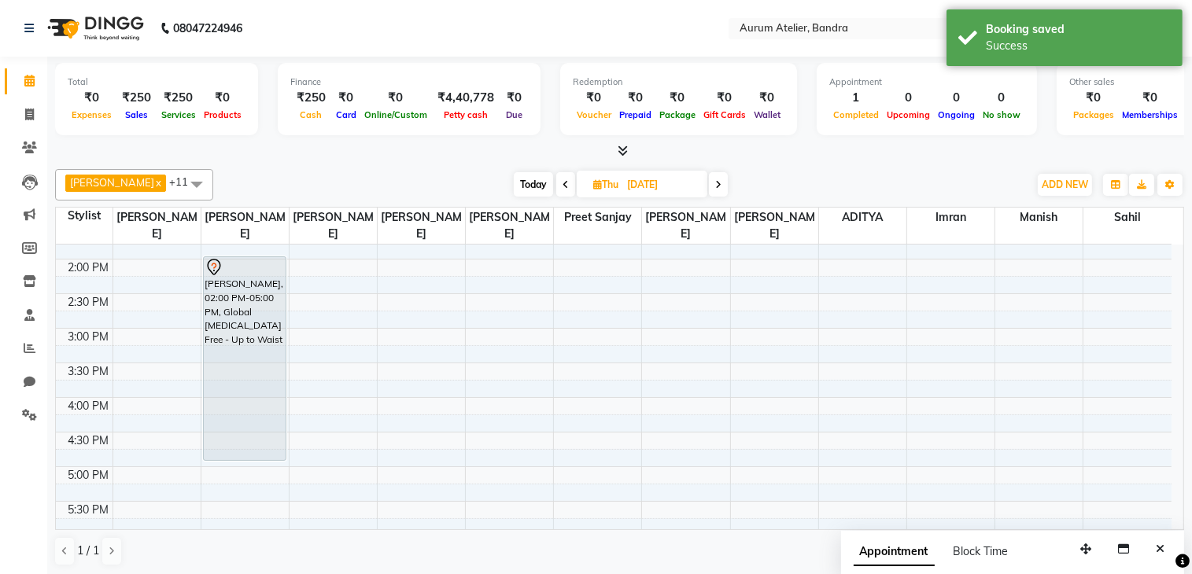
scroll to position [255, 0]
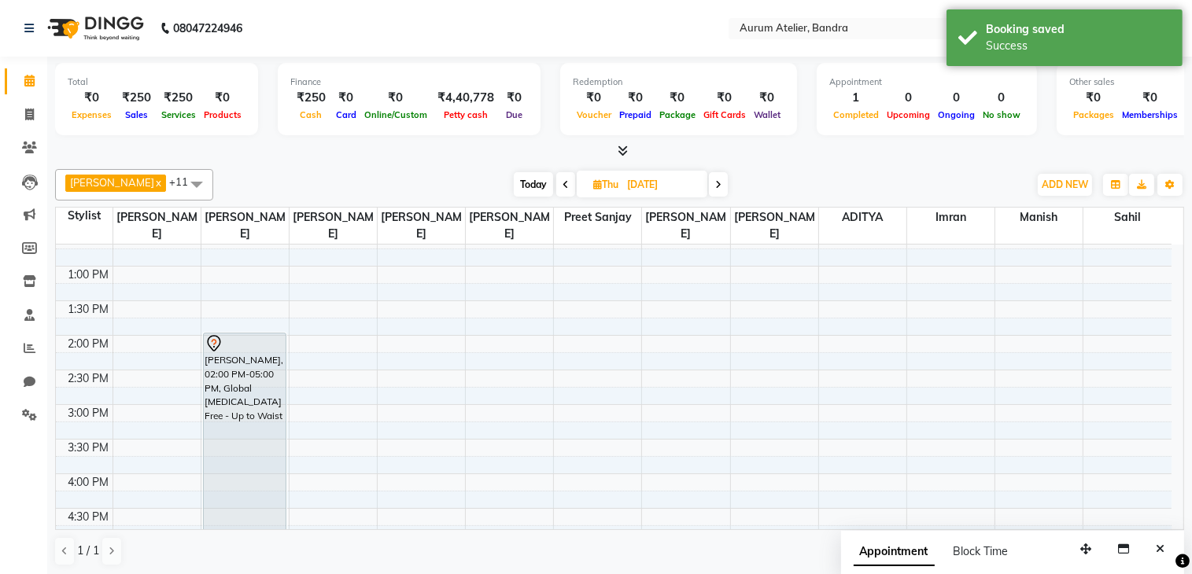
click at [529, 184] on span "Today" at bounding box center [533, 184] width 39 height 24
type input "03-10-2025"
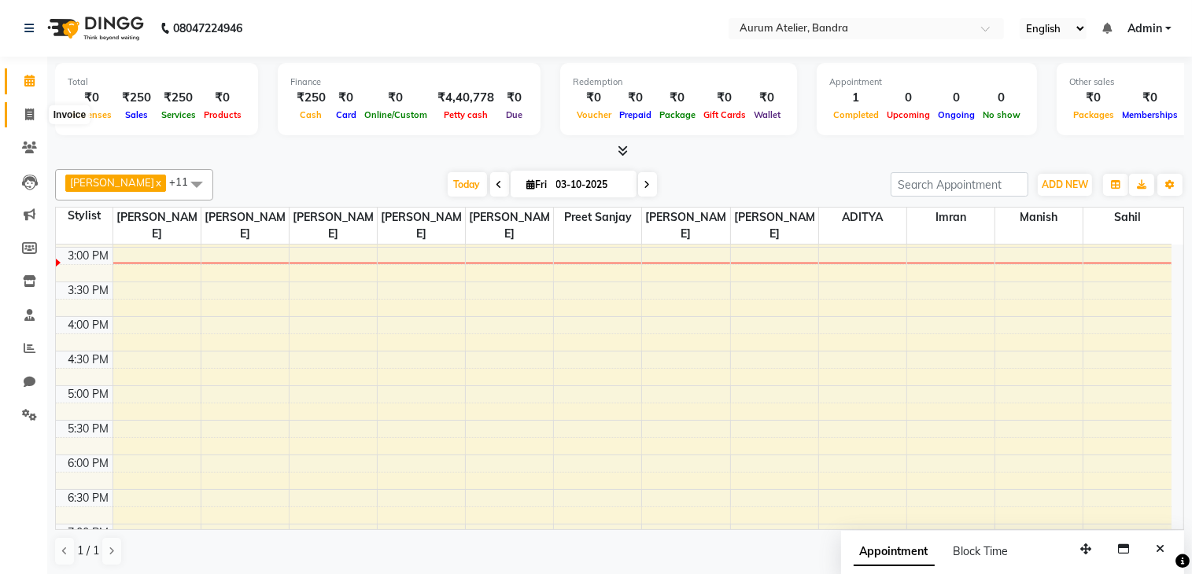
click at [28, 112] on icon at bounding box center [29, 115] width 9 height 12
select select "service"
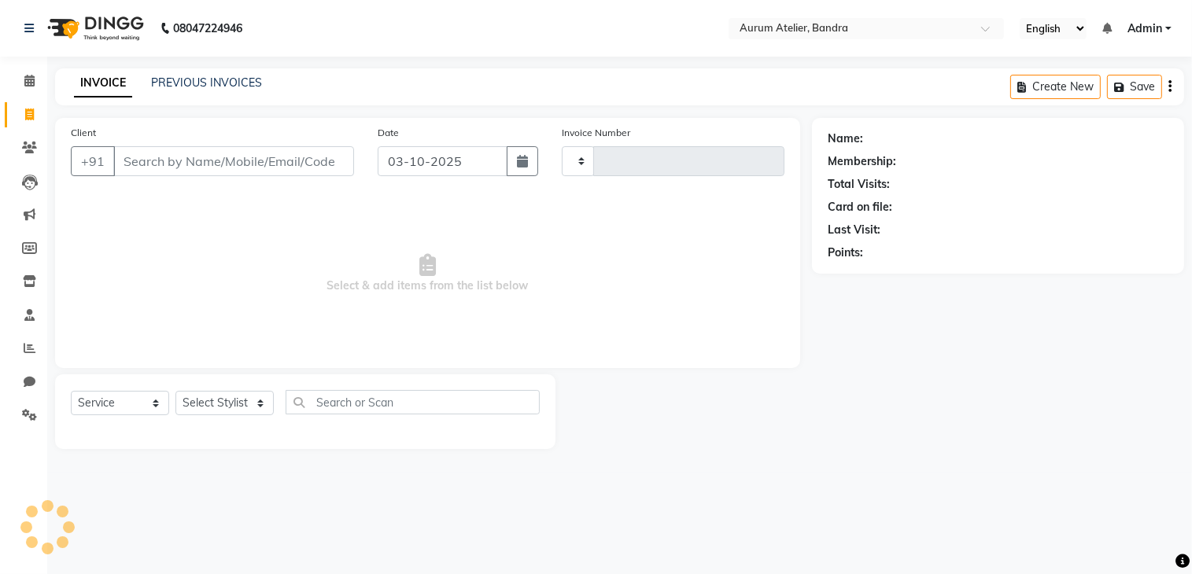
type input "0698"
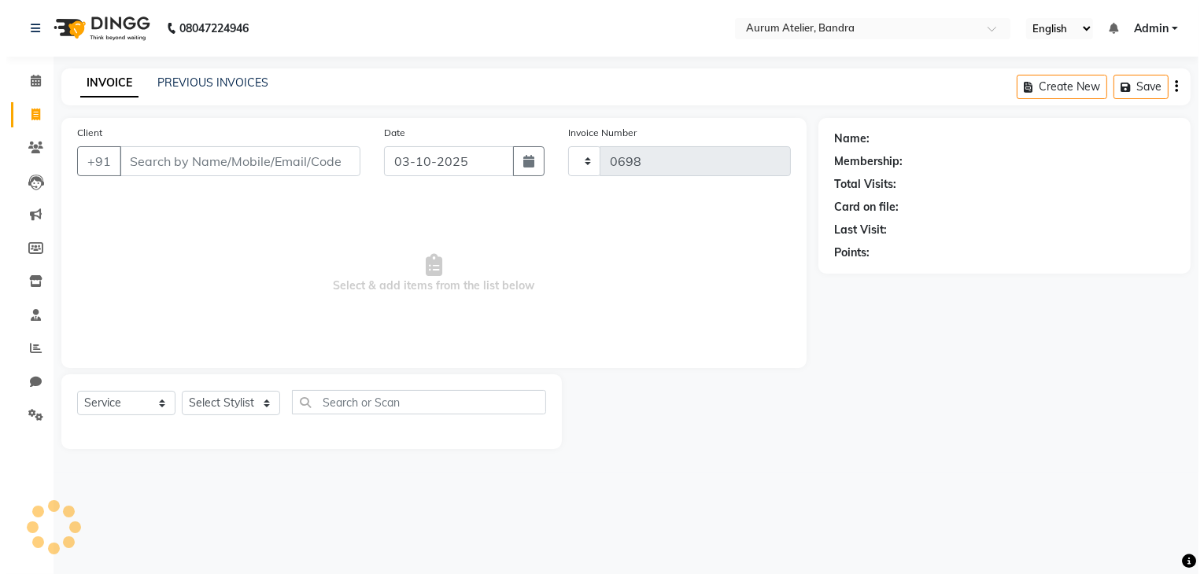
select select "7410"
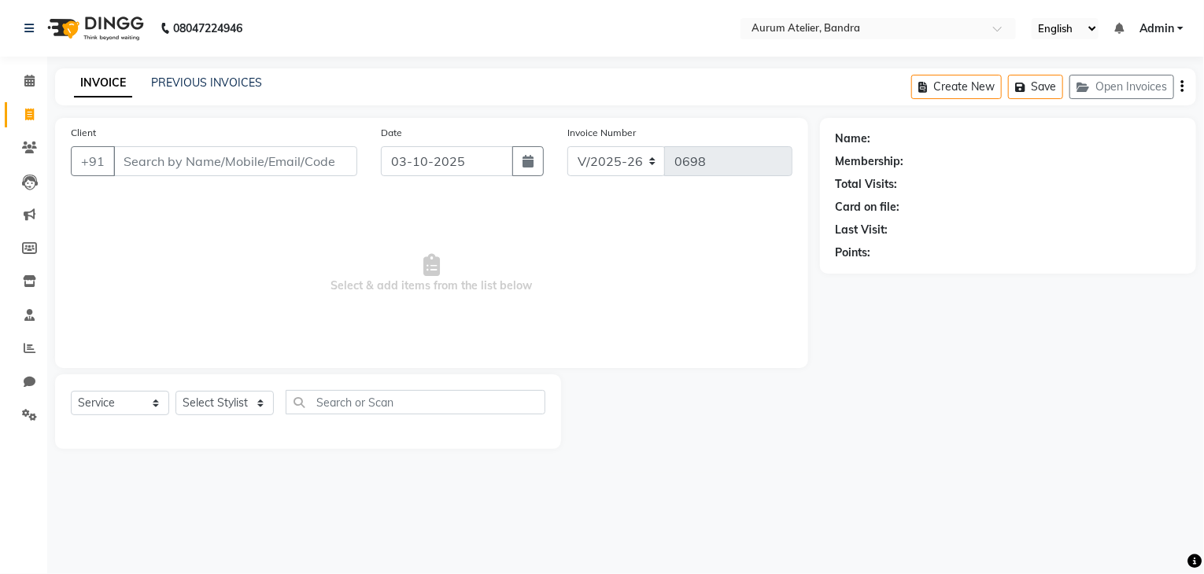
click at [142, 160] on input "Client" at bounding box center [235, 161] width 244 height 30
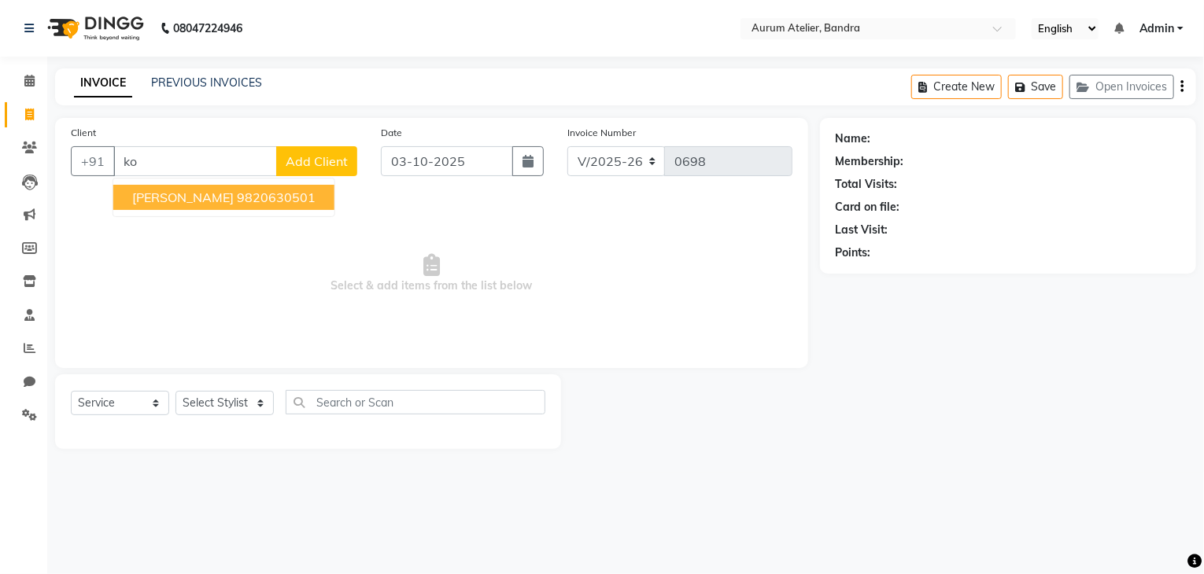
type input "k"
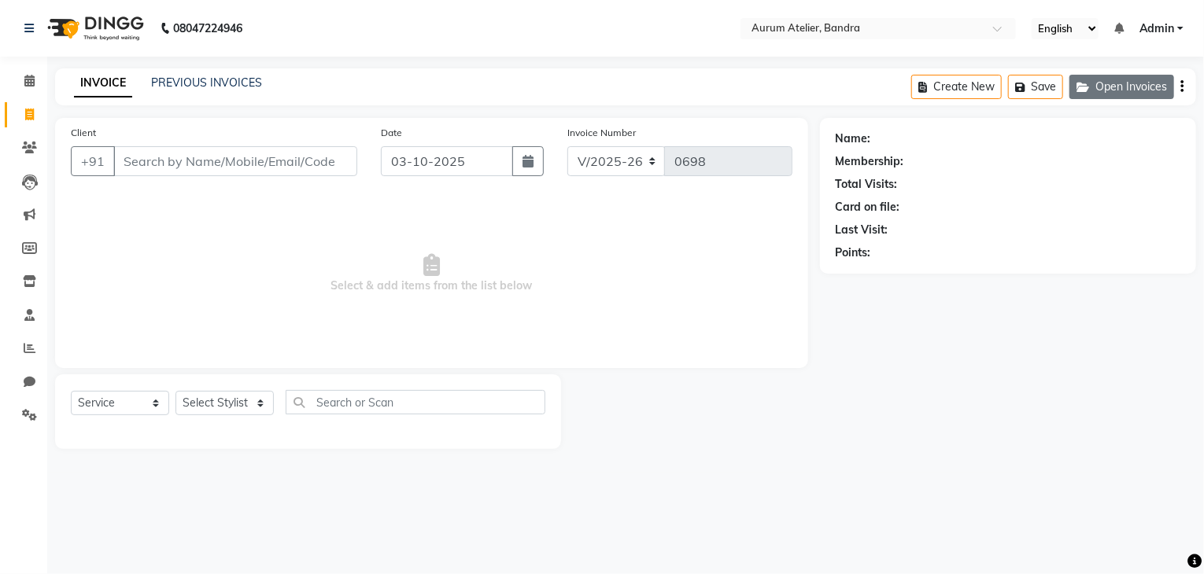
click at [1104, 87] on button "Open Invoices" at bounding box center [1121, 87] width 105 height 24
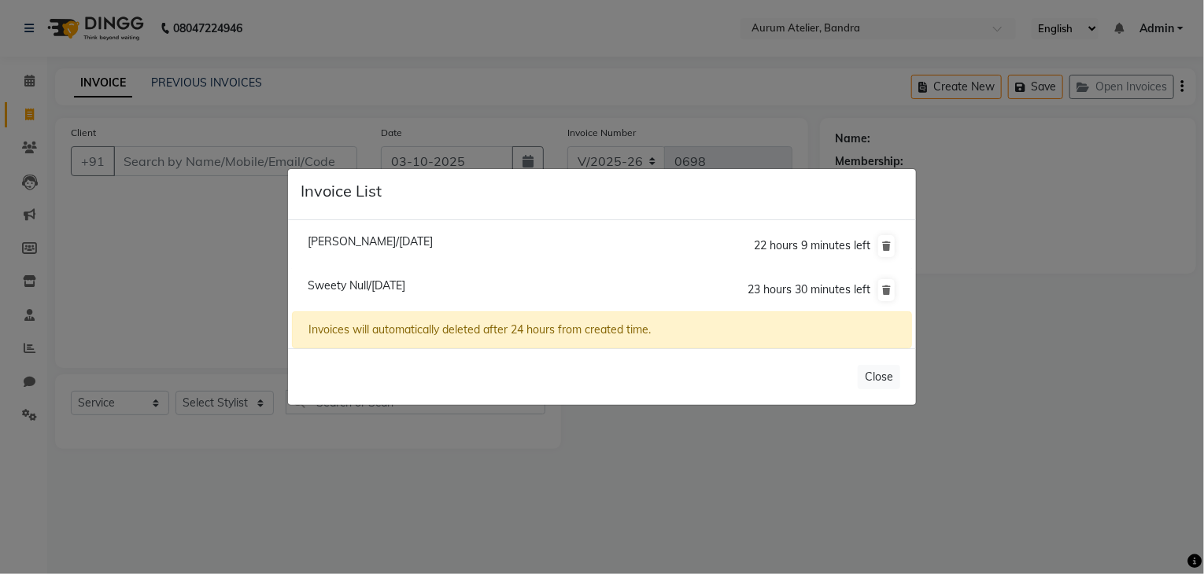
click at [322, 285] on span "Sweety Null/[DATE]" at bounding box center [357, 285] width 98 height 14
type input "8452807005"
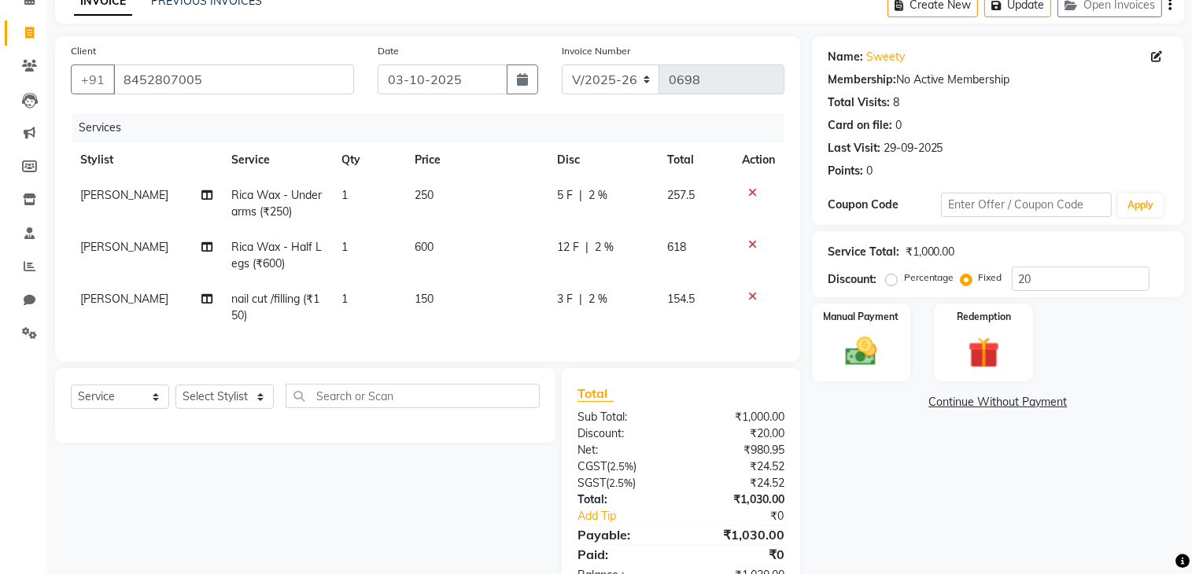
scroll to position [142, 0]
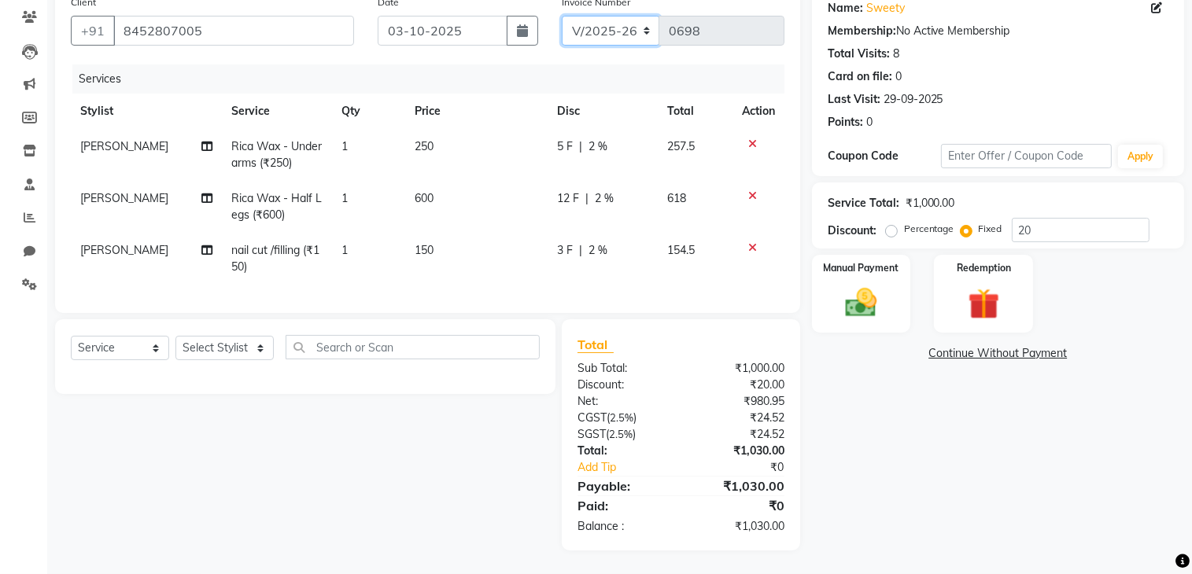
click at [592, 20] on select "C/2025-26 V/2025 V/2025-26" at bounding box center [611, 31] width 98 height 30
select select "7590"
click at [562, 16] on select "C/2025-26 V/2025 V/2025-26" at bounding box center [611, 31] width 98 height 30
type input "1541"
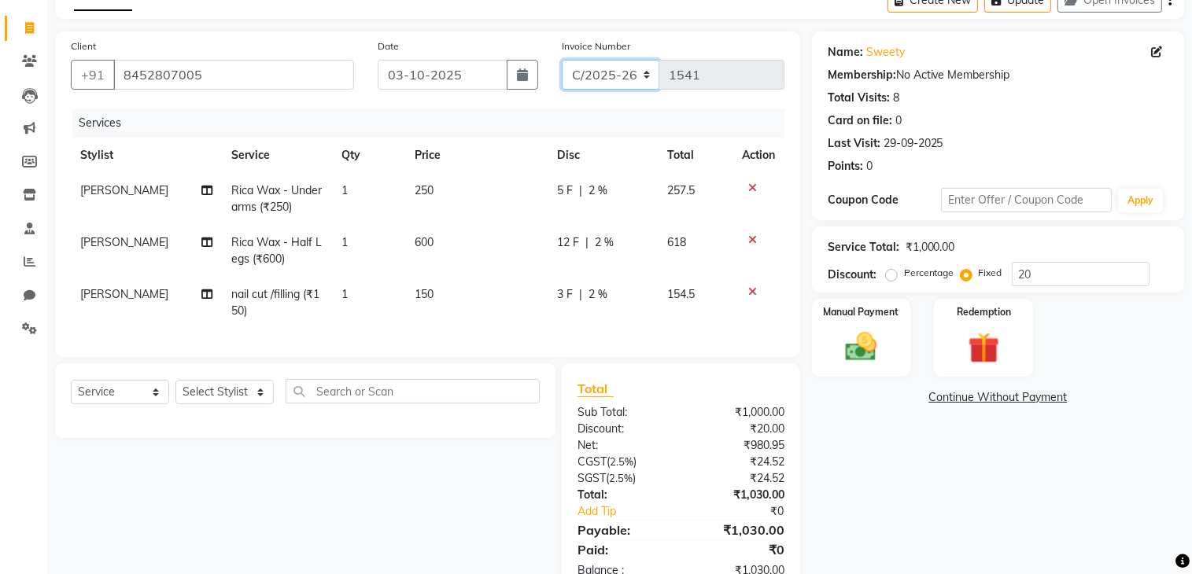
scroll to position [0, 0]
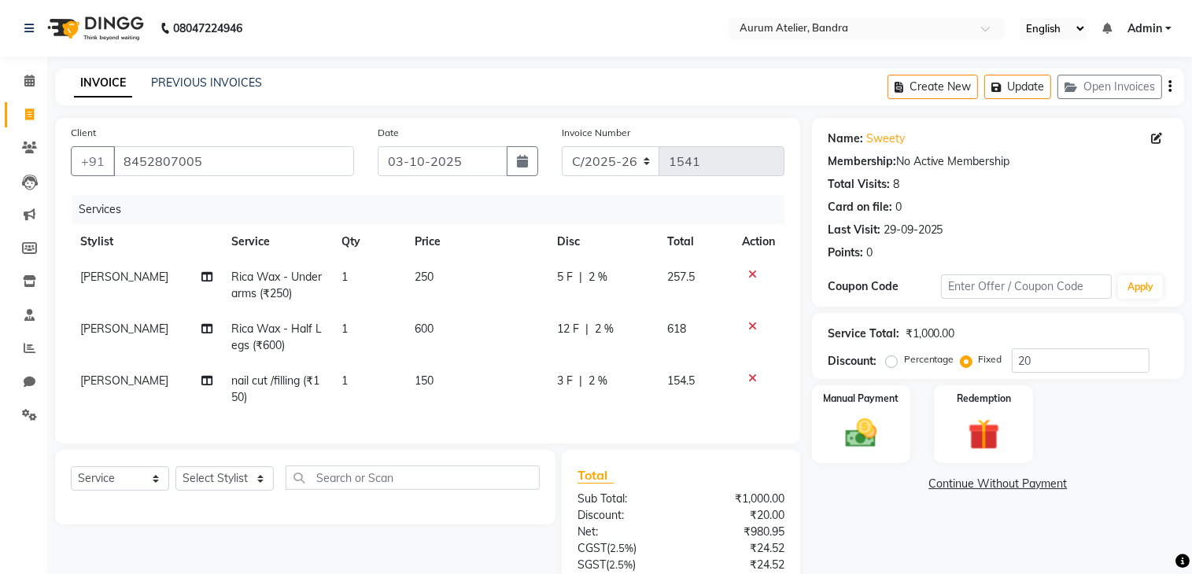
click at [1168, 87] on icon "button" at bounding box center [1169, 87] width 3 height 1
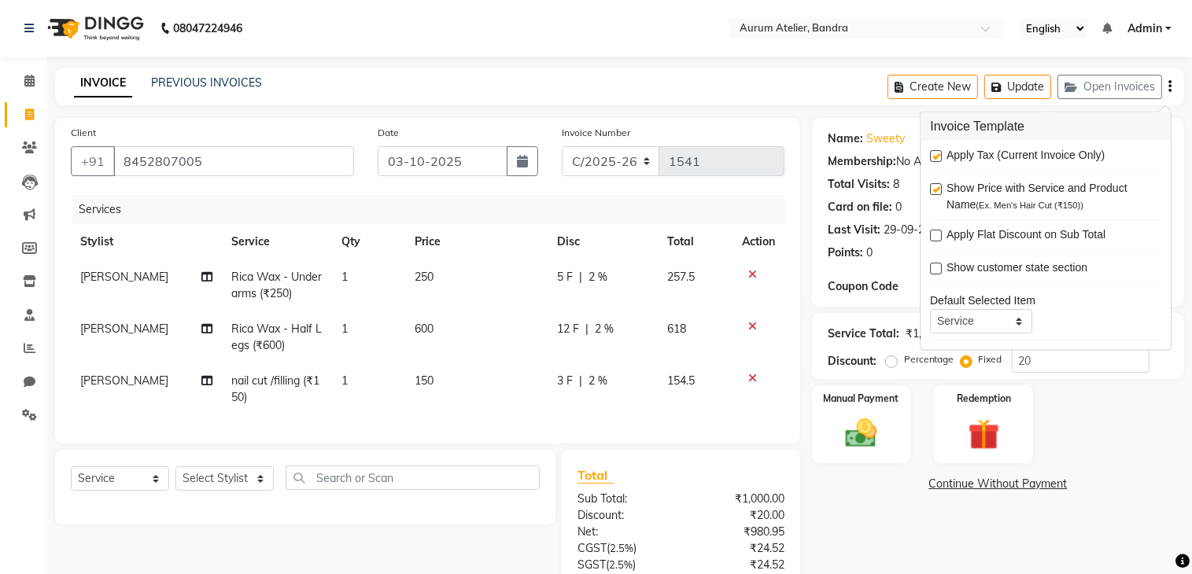
click at [934, 157] on label at bounding box center [936, 156] width 12 height 12
click at [934, 157] on input "checkbox" at bounding box center [935, 157] width 10 height 10
checkbox input "false"
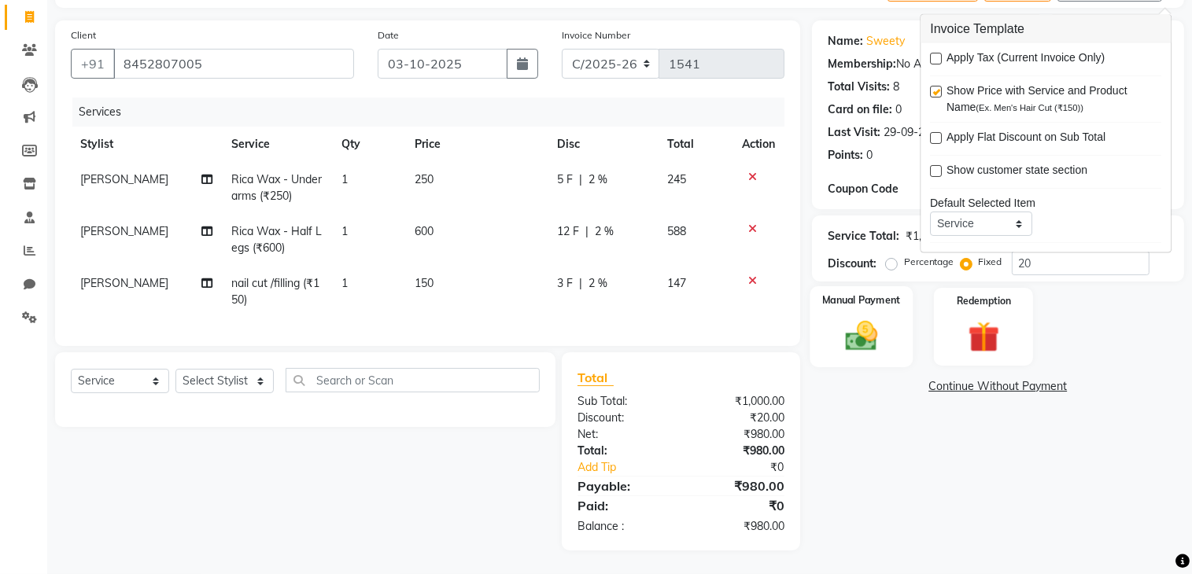
click at [853, 334] on img at bounding box center [861, 336] width 53 height 37
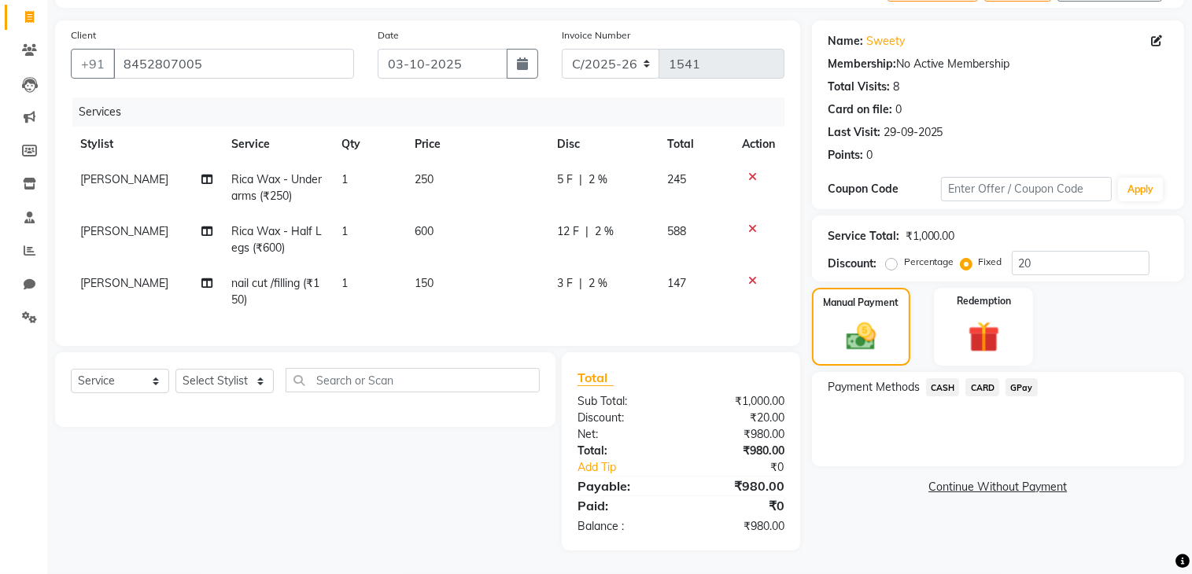
click at [942, 378] on span "CASH" at bounding box center [943, 387] width 34 height 18
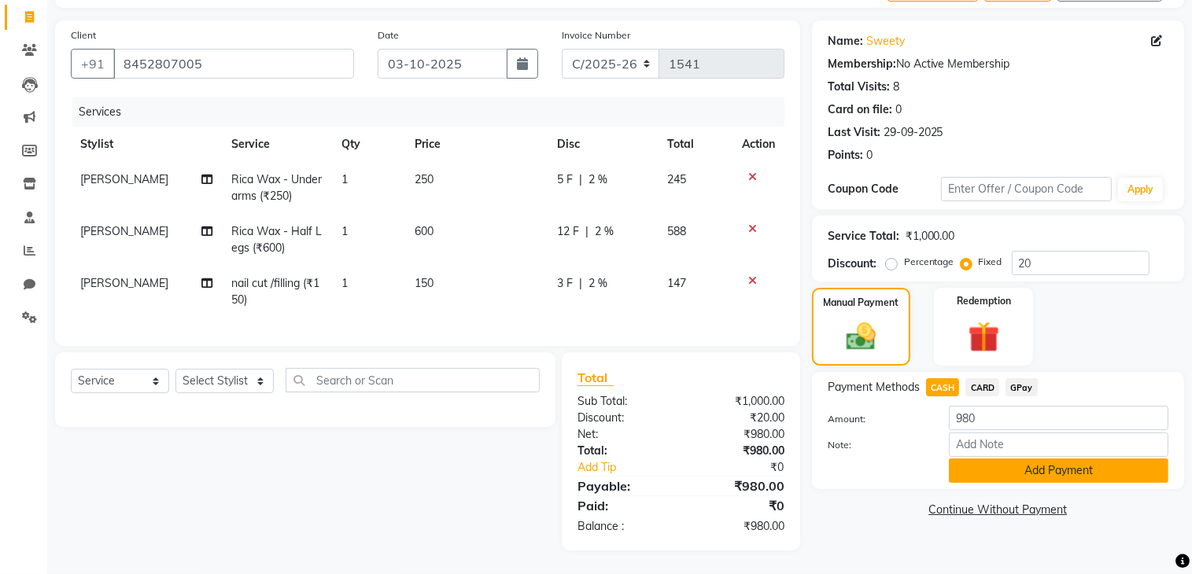
click at [1013, 463] on button "Add Payment" at bounding box center [1058, 471] width 219 height 24
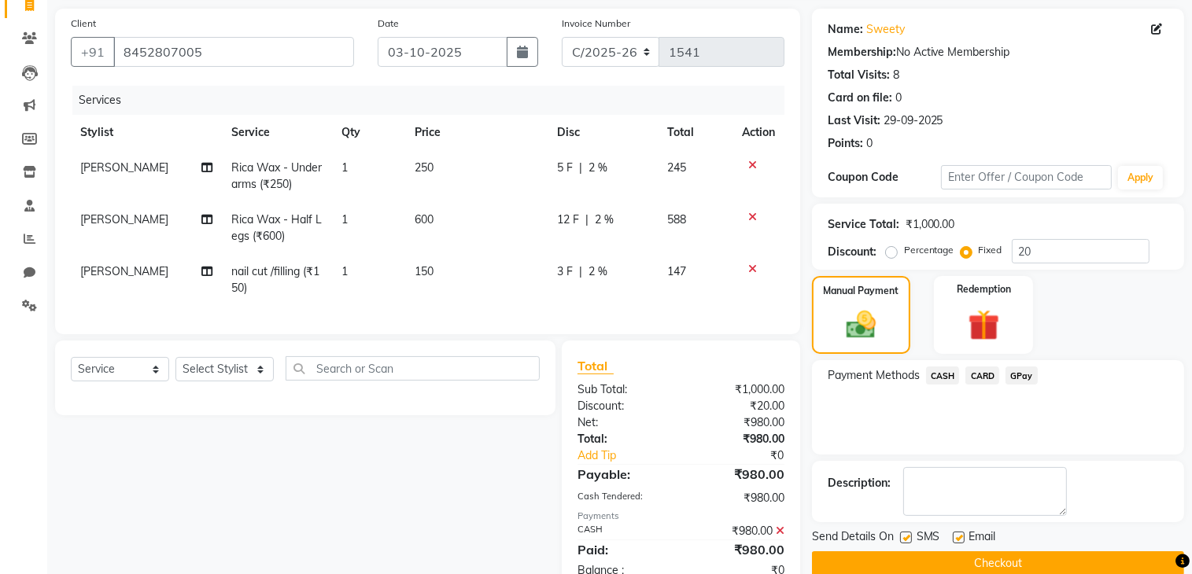
scroll to position [165, 0]
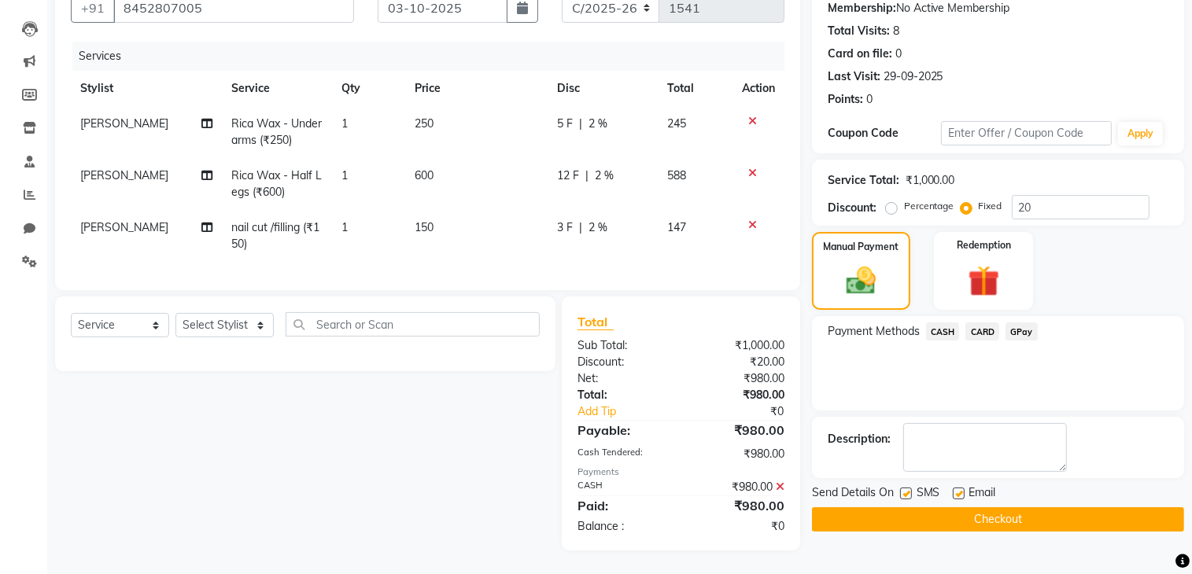
click at [1019, 507] on button "Checkout" at bounding box center [998, 519] width 372 height 24
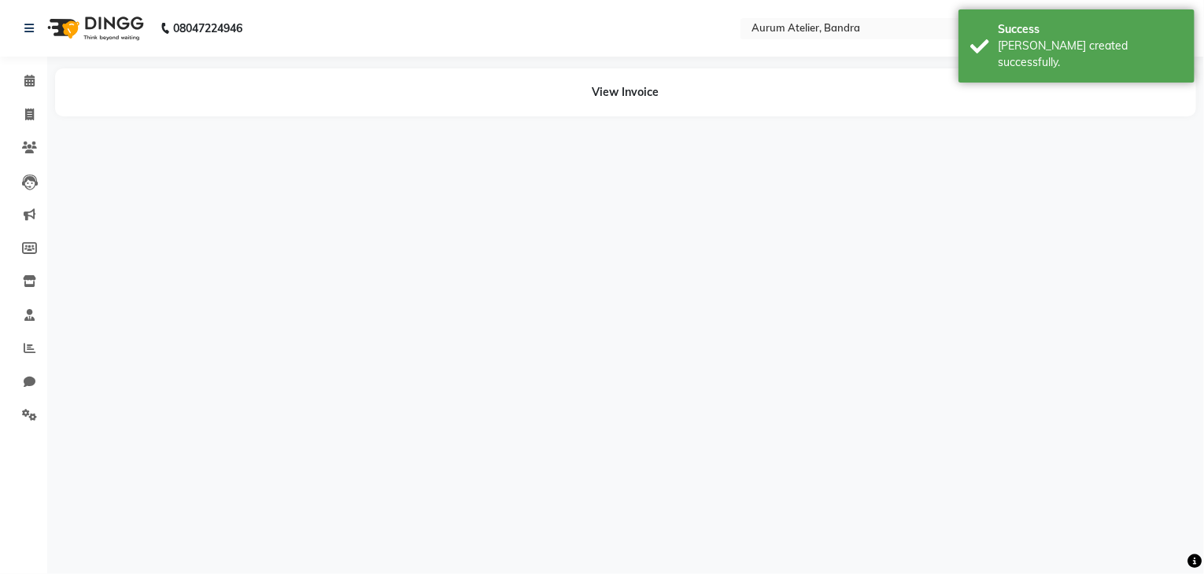
select select "7410"
select select "service"
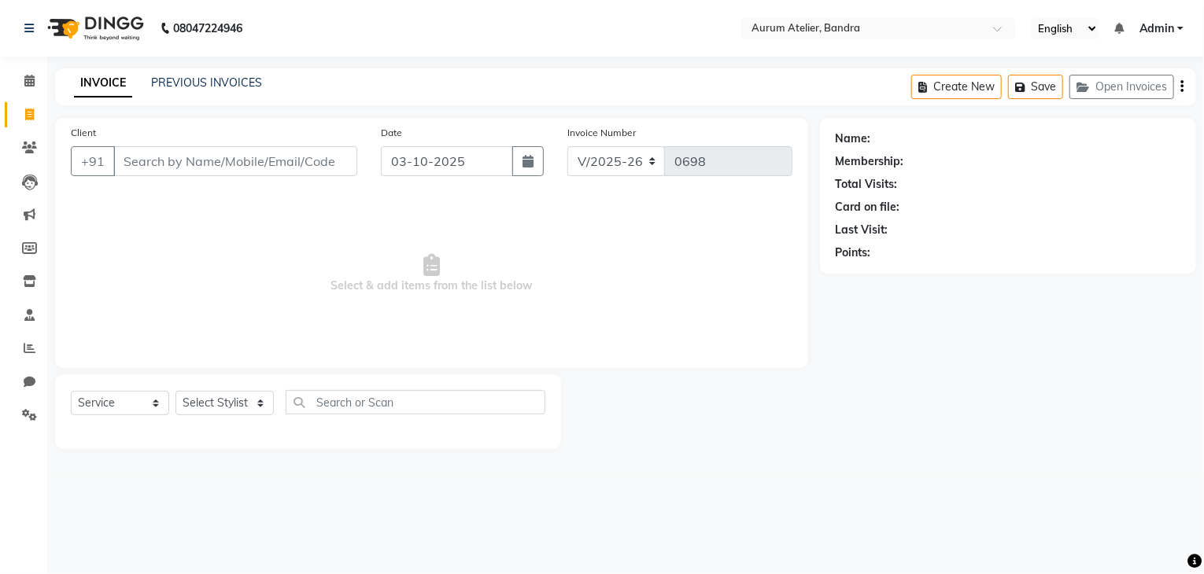
click at [226, 150] on input "Client" at bounding box center [235, 161] width 244 height 30
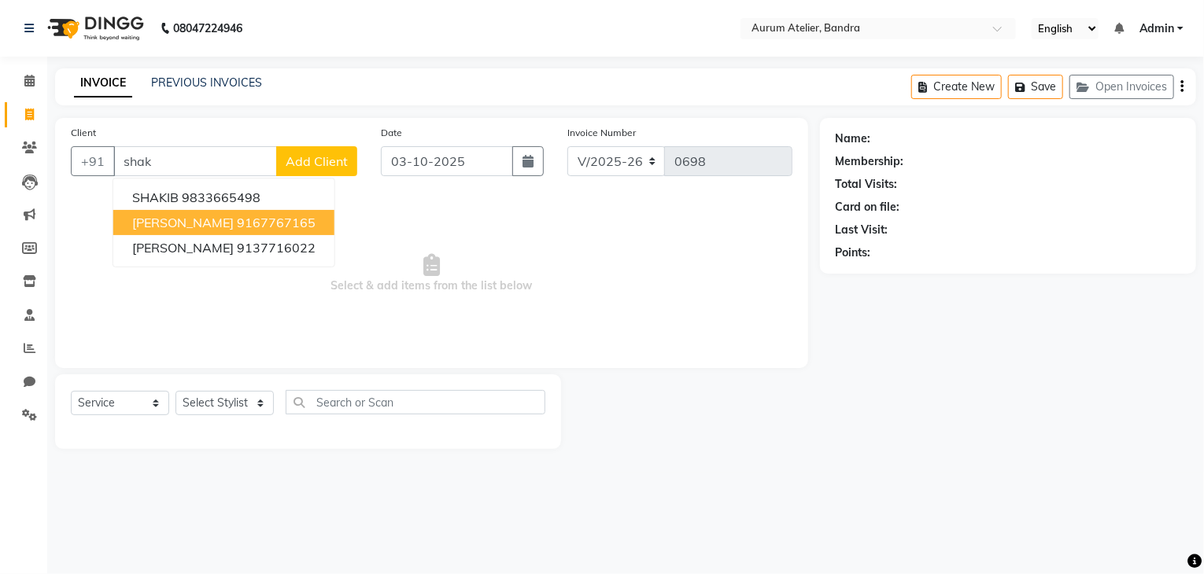
click at [237, 228] on ngb-highlight "9167767165" at bounding box center [276, 223] width 79 height 16
type input "9167767165"
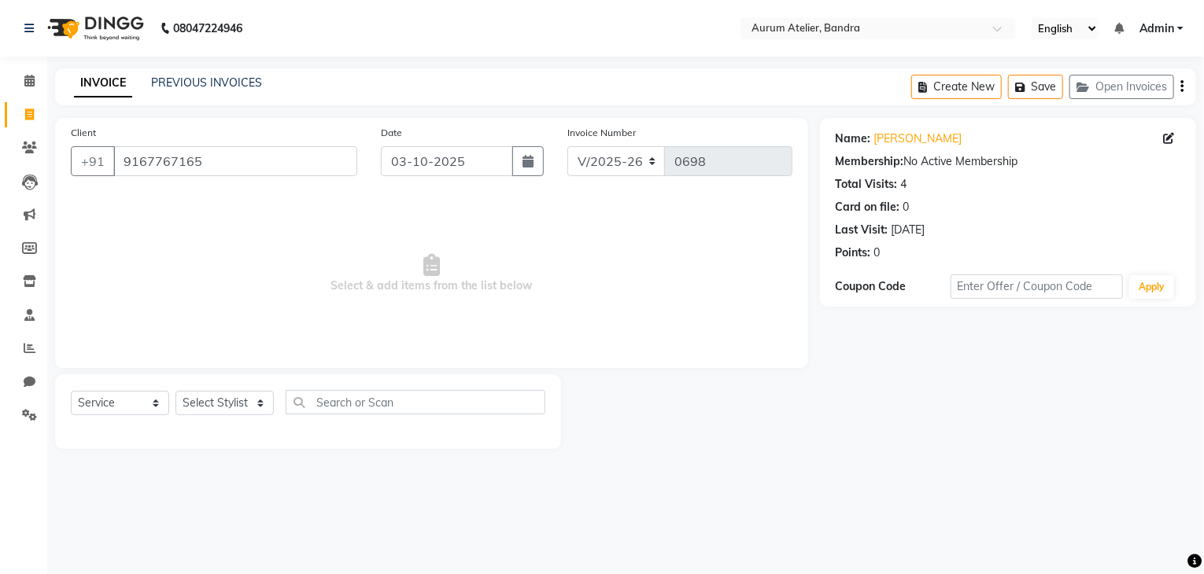
drag, startPoint x: 227, startPoint y: 388, endPoint x: 227, endPoint y: 397, distance: 9.4
click at [227, 392] on div "Select Service Product Membership Package Voucher Prepaid Gift Card Select Styl…" at bounding box center [308, 411] width 506 height 75
click at [227, 400] on select "Select Stylist ADITYA [PERSON_NAME] chariya [PERSON_NAME] [PERSON_NAME] [PERSON…" at bounding box center [224, 403] width 98 height 24
select select "73211"
click at [175, 392] on select "Select Stylist ADITYA [PERSON_NAME] chariya [PERSON_NAME] [PERSON_NAME] [PERSON…" at bounding box center [224, 403] width 98 height 24
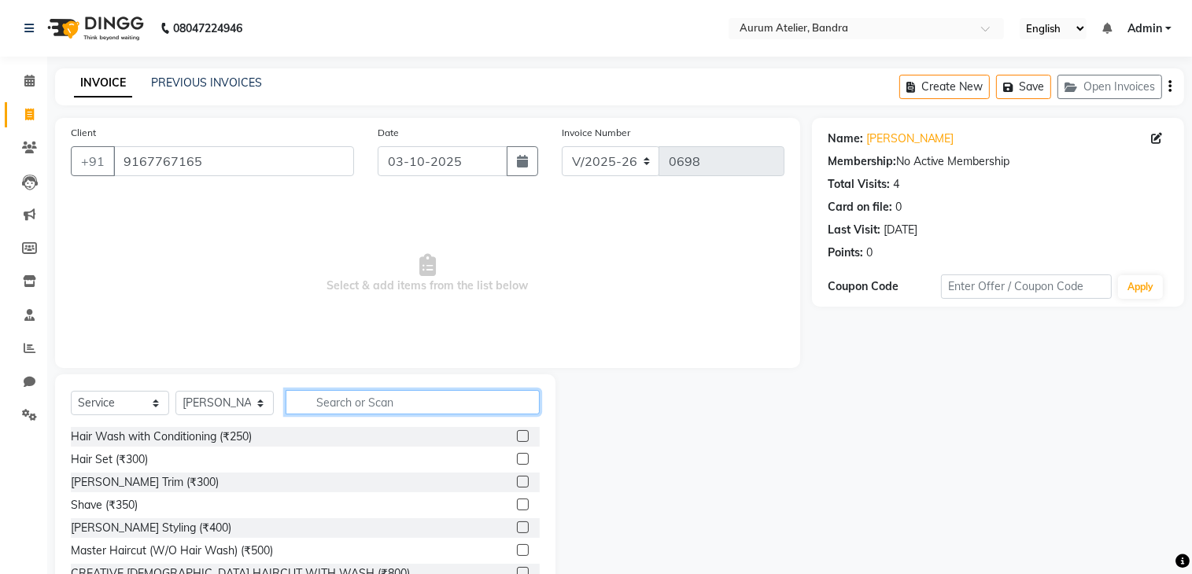
click at [334, 397] on input "text" at bounding box center [413, 402] width 254 height 24
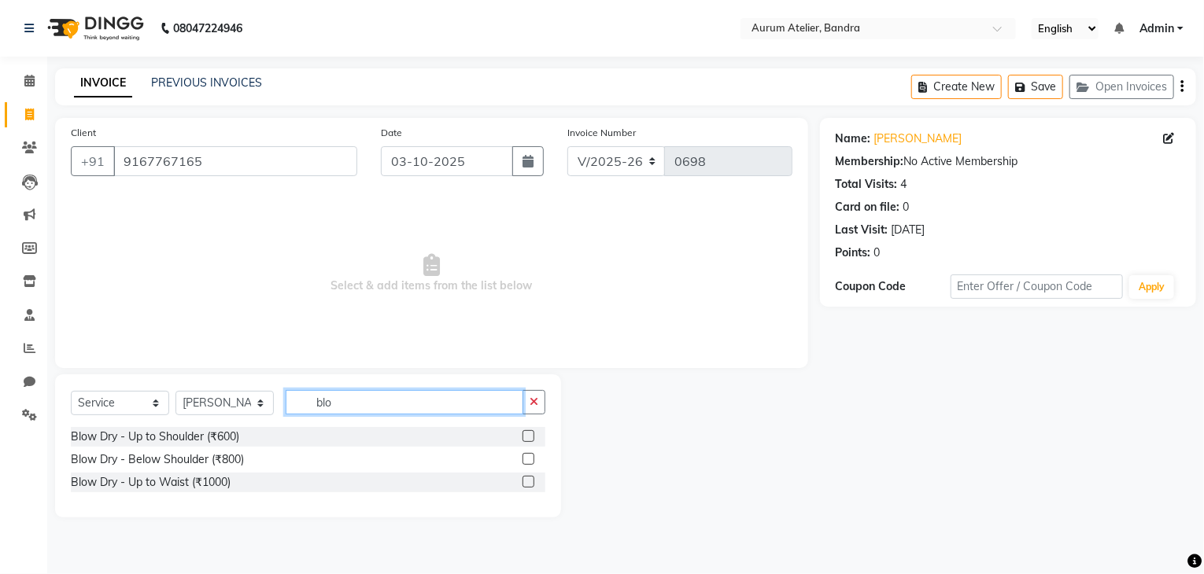
type input "blo"
click at [527, 435] on label at bounding box center [528, 436] width 12 height 12
click at [527, 435] on input "checkbox" at bounding box center [527, 437] width 10 height 10
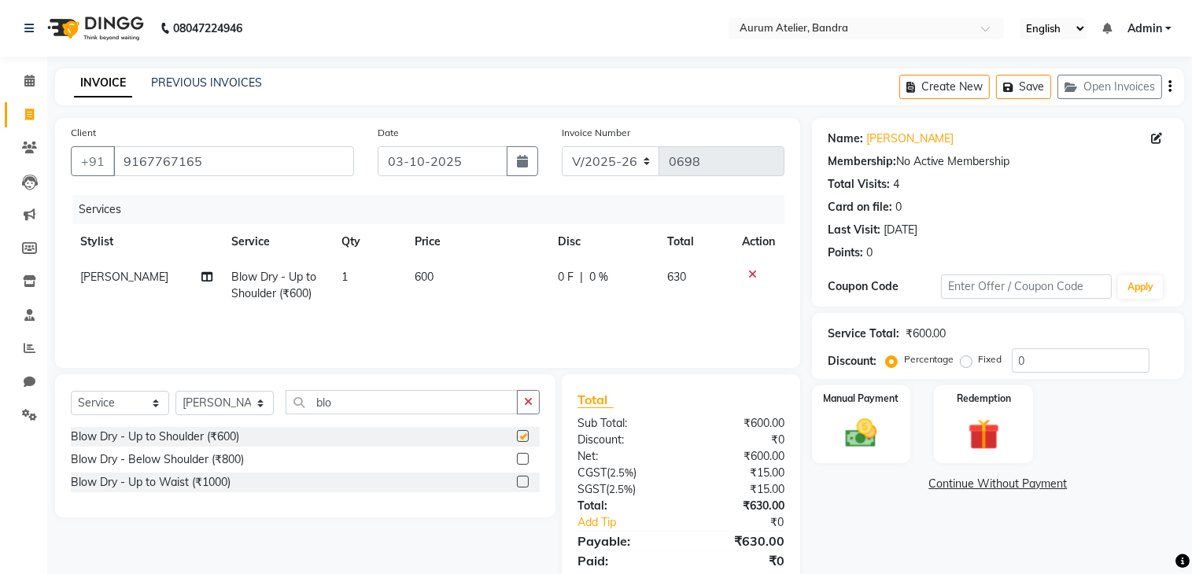
checkbox input "false"
click at [444, 286] on td "600" at bounding box center [476, 286] width 143 height 52
select select "73211"
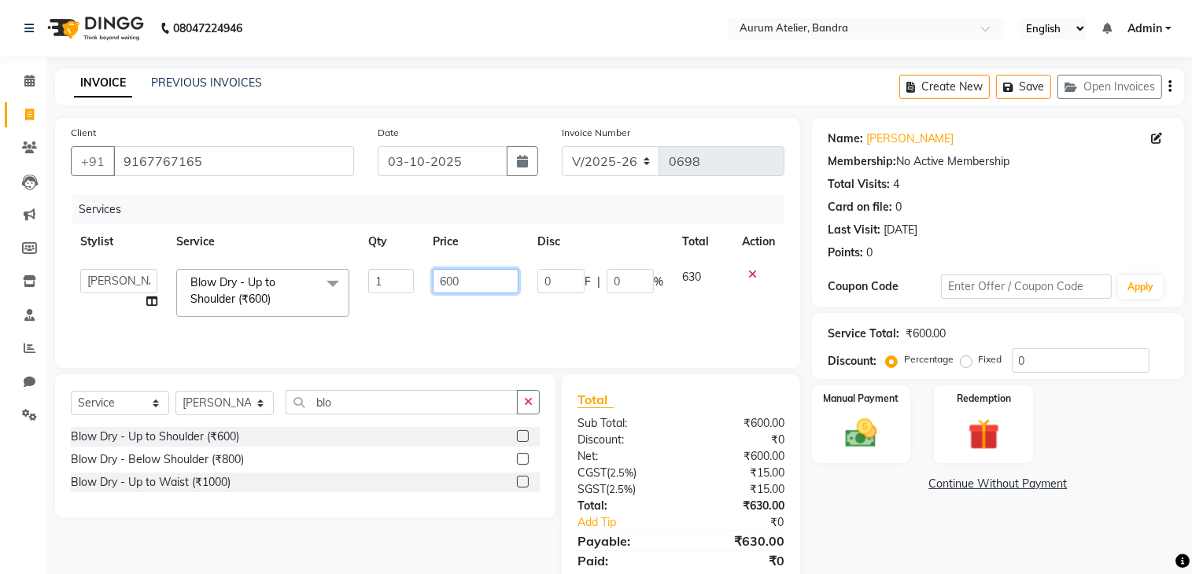
click at [469, 280] on input "600" at bounding box center [476, 281] width 86 height 24
type input "6"
type input "300"
click at [463, 328] on div "Services Stylist Service Qty Price Disc Total Action ADITYA [PERSON_NAME] chari…" at bounding box center [427, 273] width 713 height 157
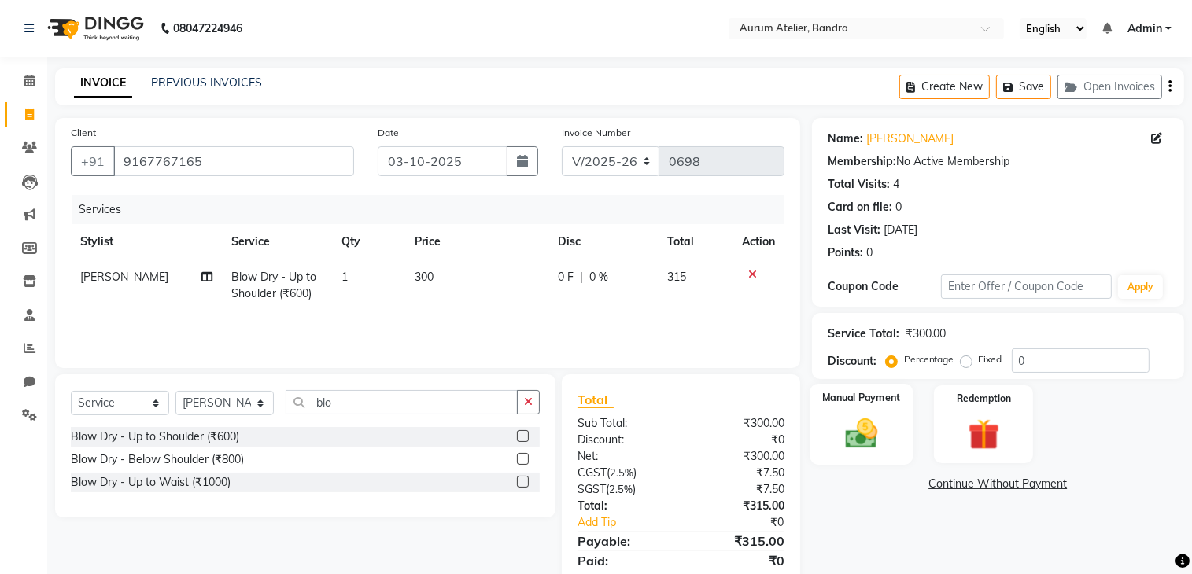
click at [852, 426] on img at bounding box center [861, 433] width 53 height 37
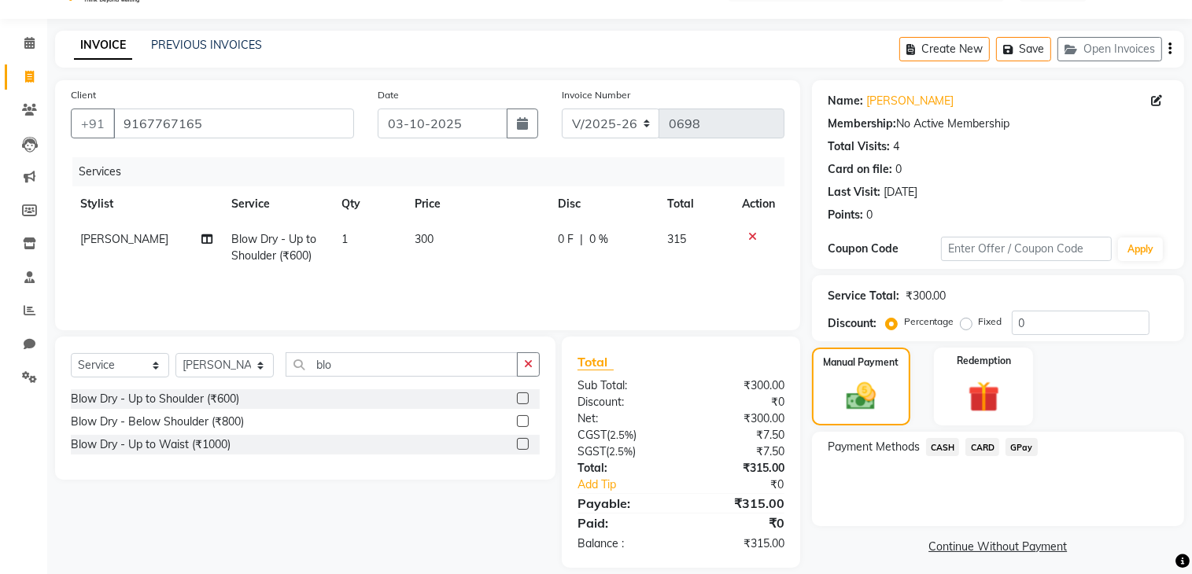
scroll to position [55, 0]
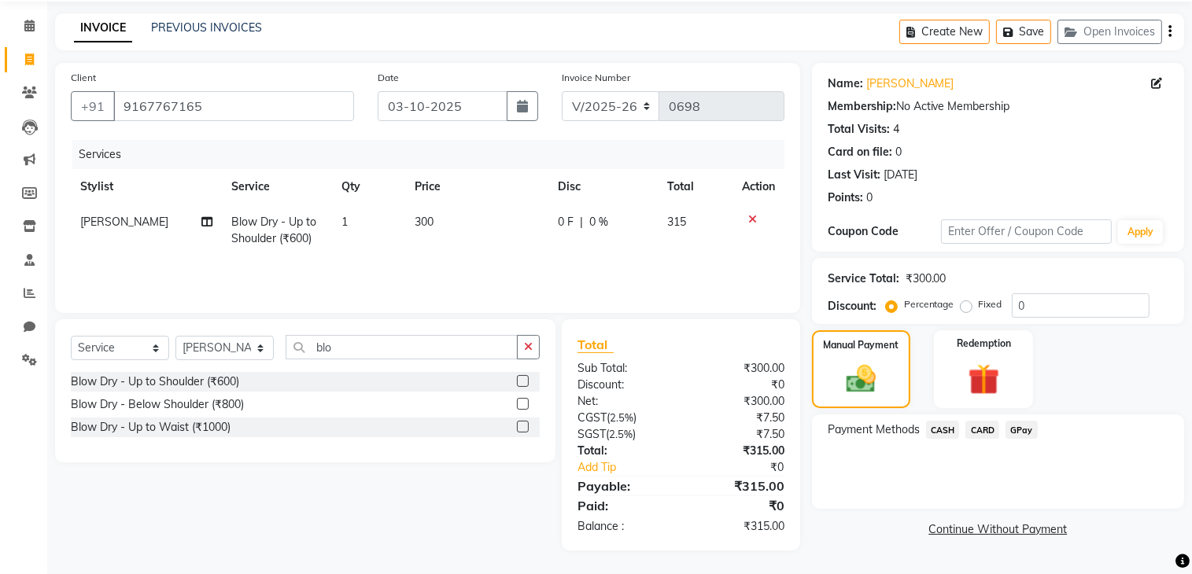
click at [1022, 429] on span "GPay" at bounding box center [1021, 430] width 32 height 18
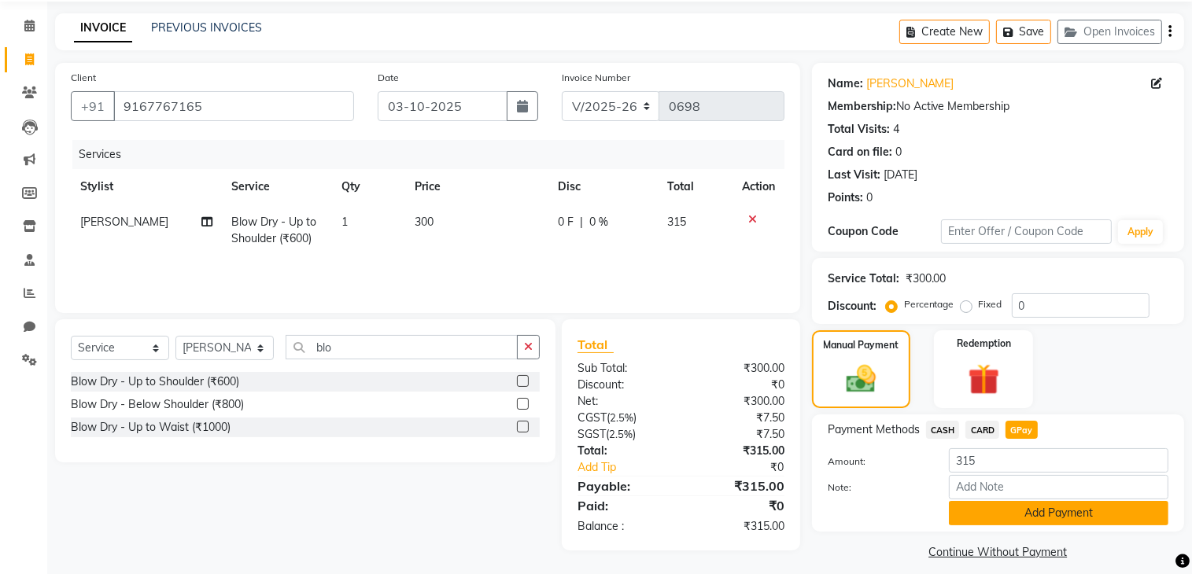
scroll to position [69, 0]
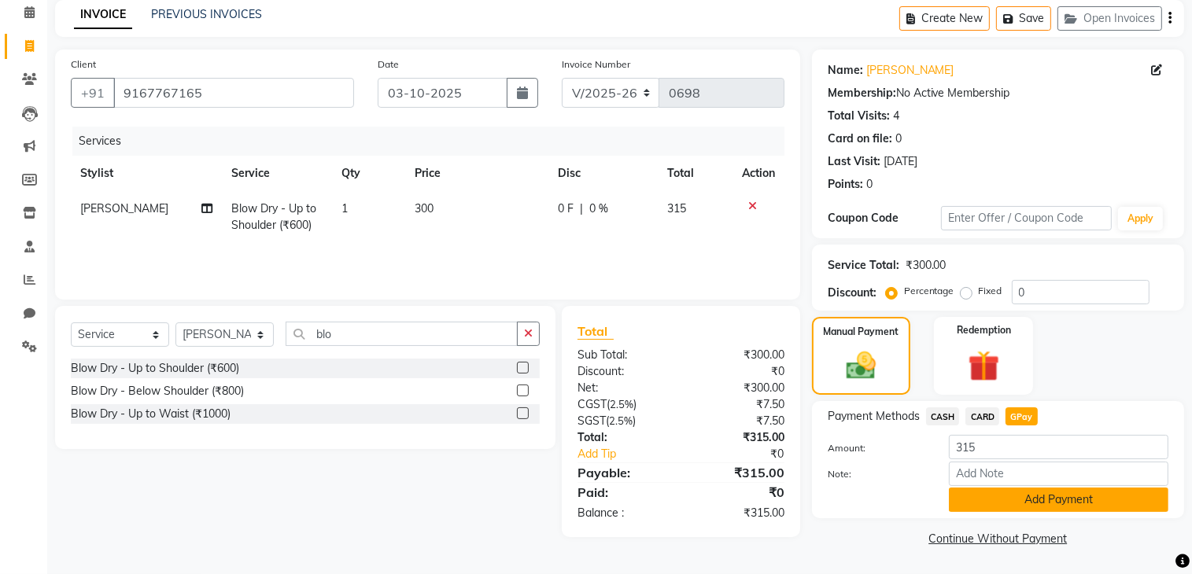
click at [1018, 501] on button "Add Payment" at bounding box center [1058, 500] width 219 height 24
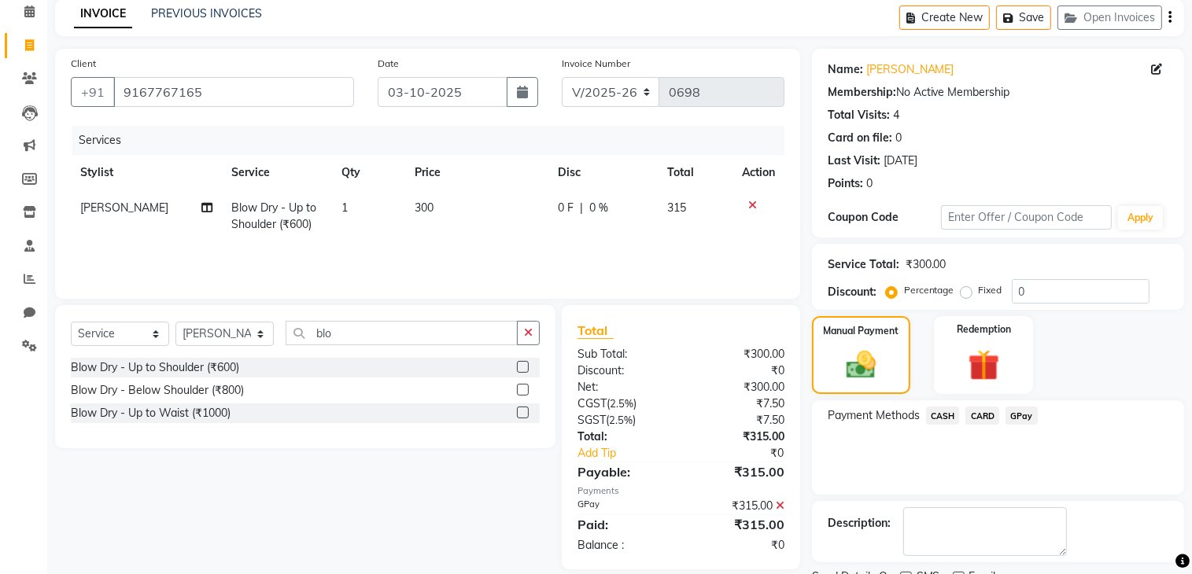
scroll to position [133, 0]
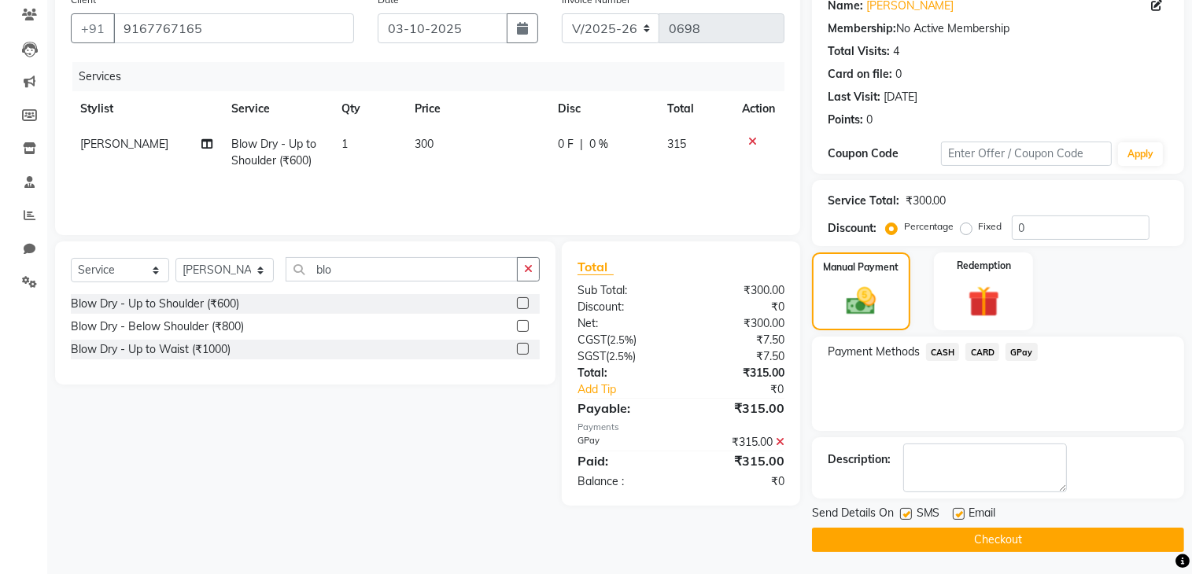
click at [998, 542] on button "Checkout" at bounding box center [998, 540] width 372 height 24
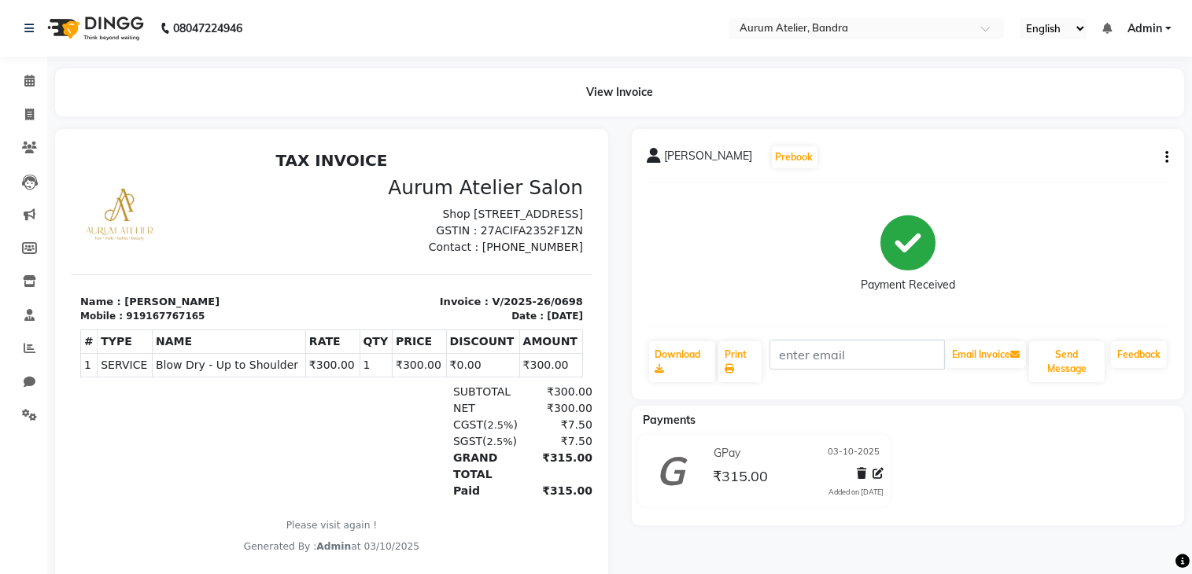
select select "service"
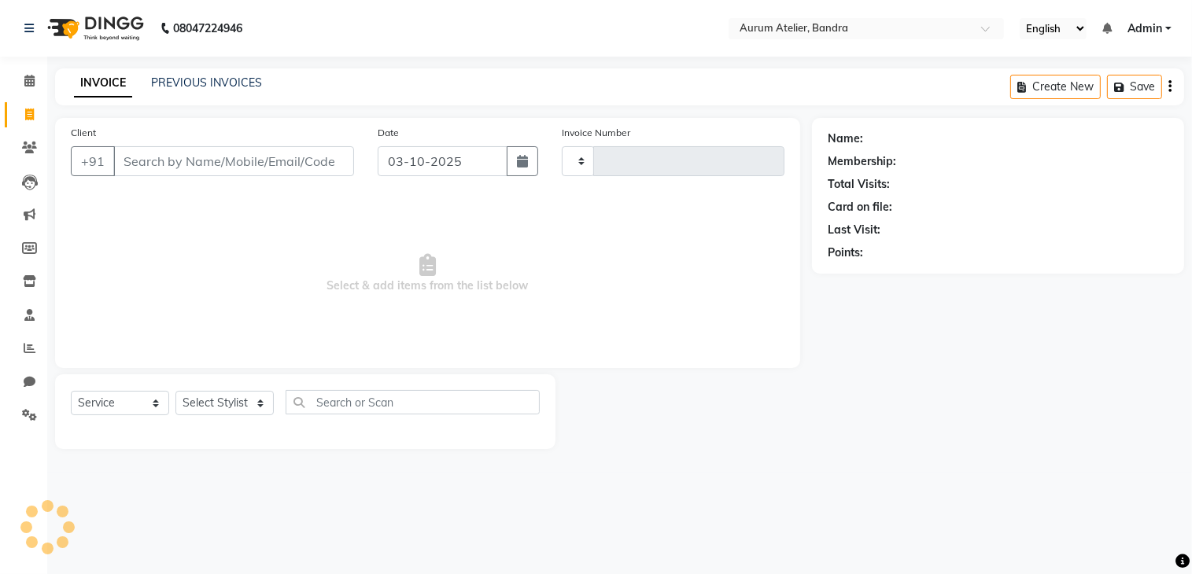
type input "0699"
select select "7410"
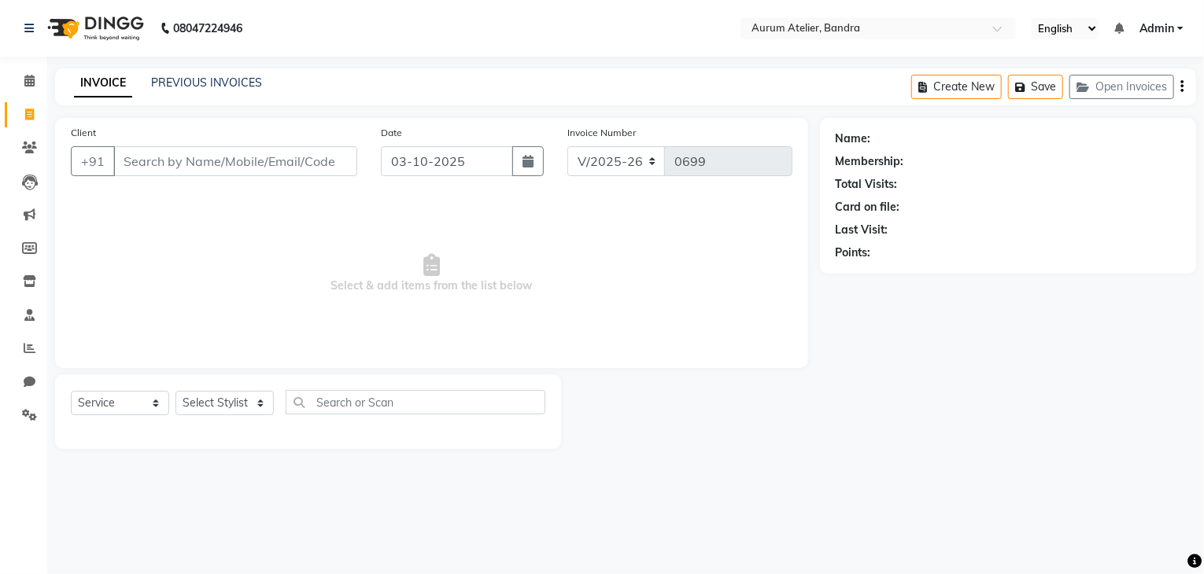
click at [223, 94] on div "INVOICE PREVIOUS INVOICES Create New Save Open Invoices" at bounding box center [625, 86] width 1141 height 37
click at [223, 86] on link "PREVIOUS INVOICES" at bounding box center [206, 83] width 111 height 14
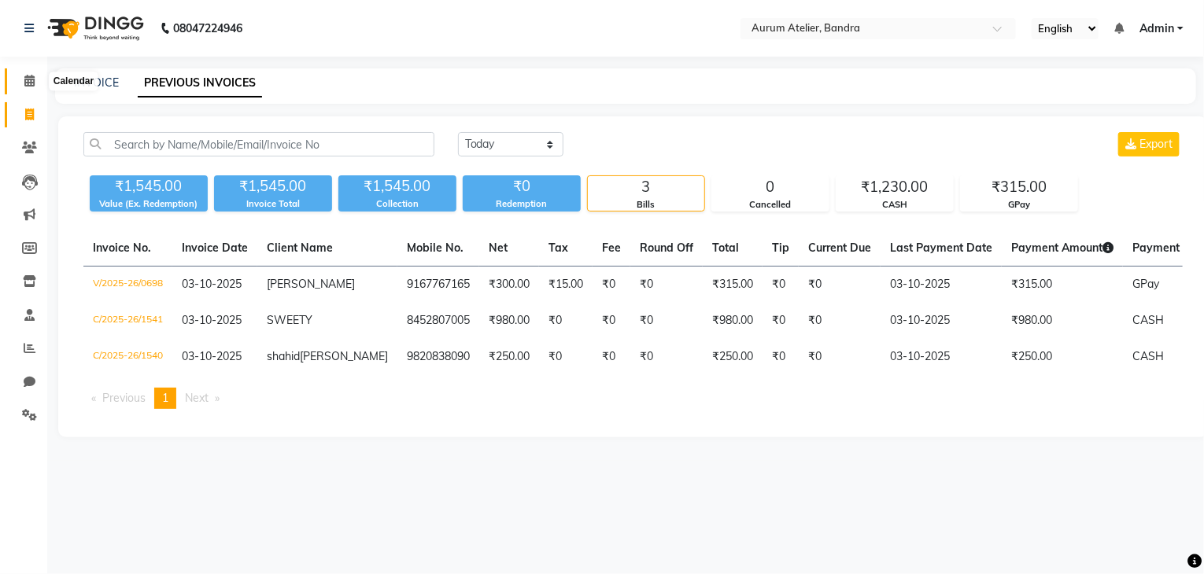
click at [31, 85] on icon at bounding box center [29, 81] width 10 height 12
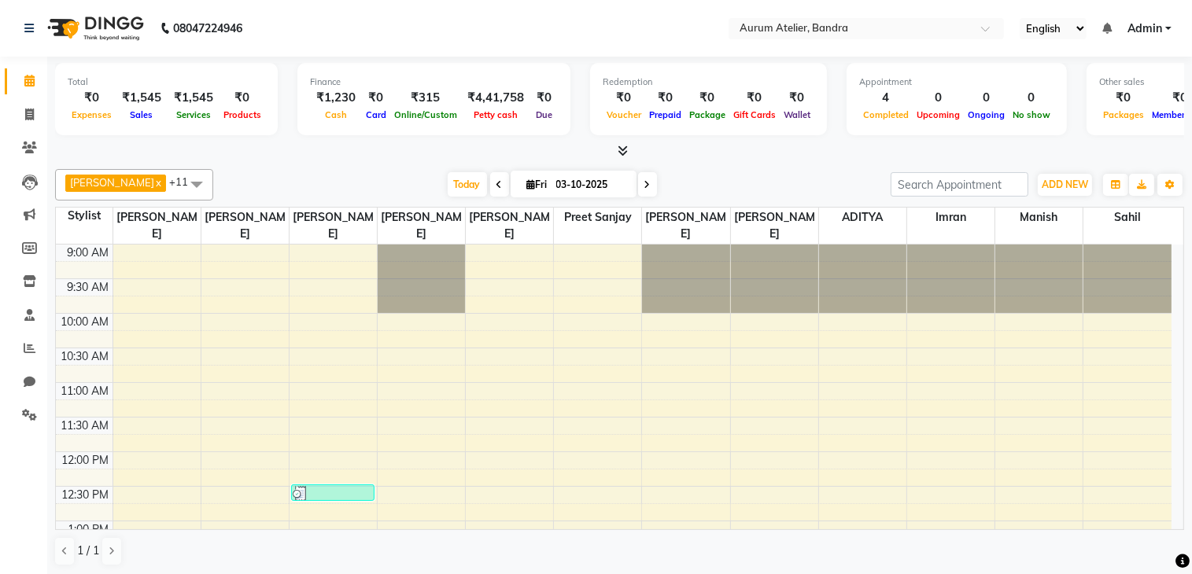
scroll to position [481, 0]
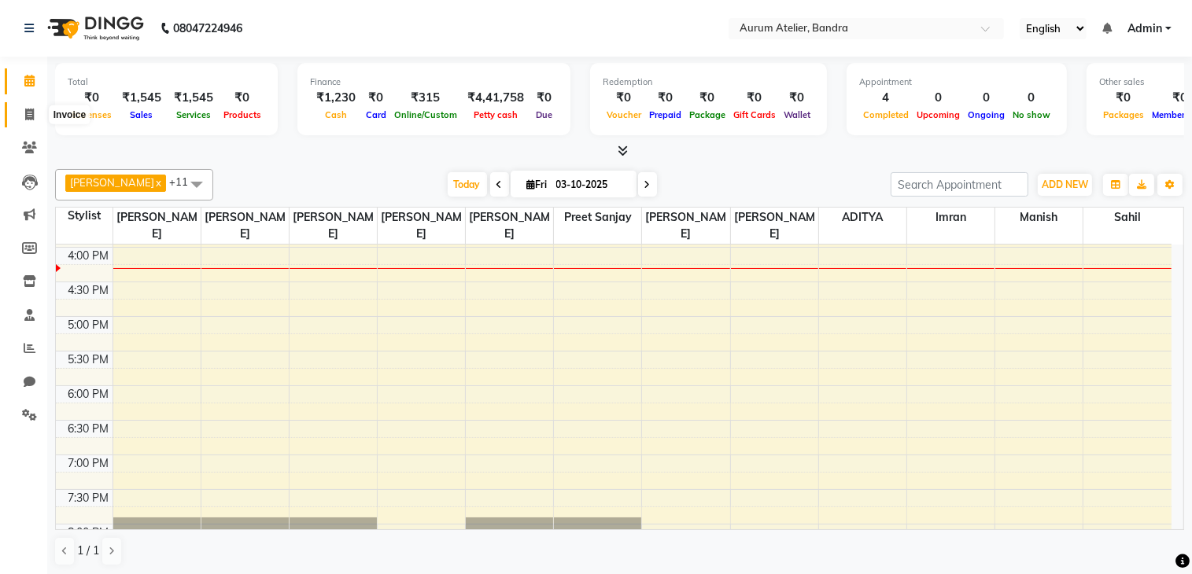
click at [25, 111] on icon at bounding box center [29, 115] width 9 height 12
select select "service"
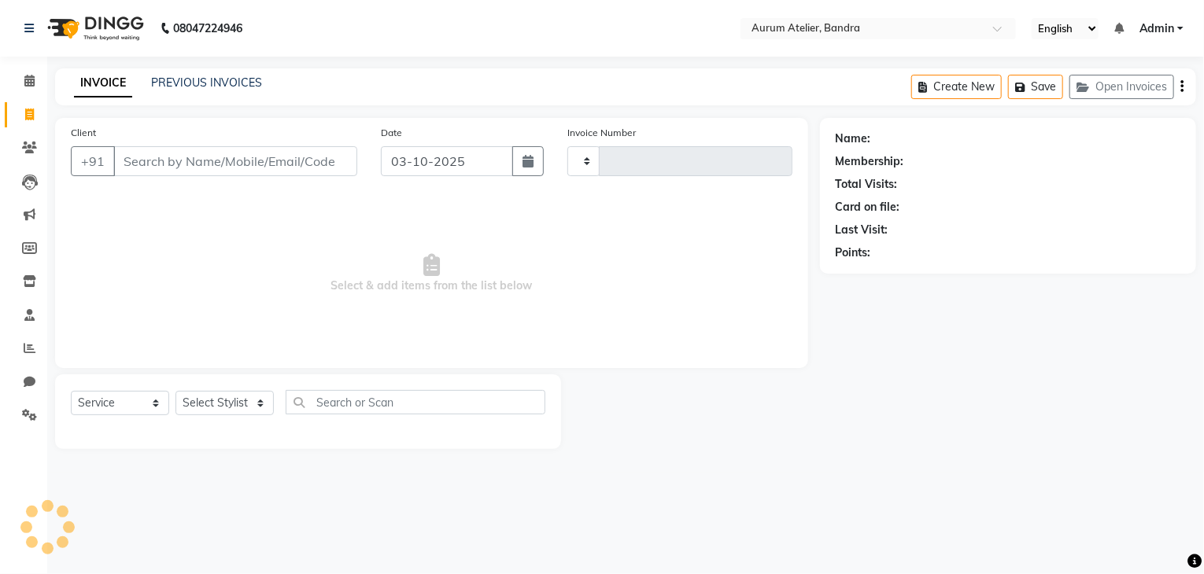
type input "0699"
select select "7410"
click at [173, 164] on input "Client" at bounding box center [235, 161] width 244 height 30
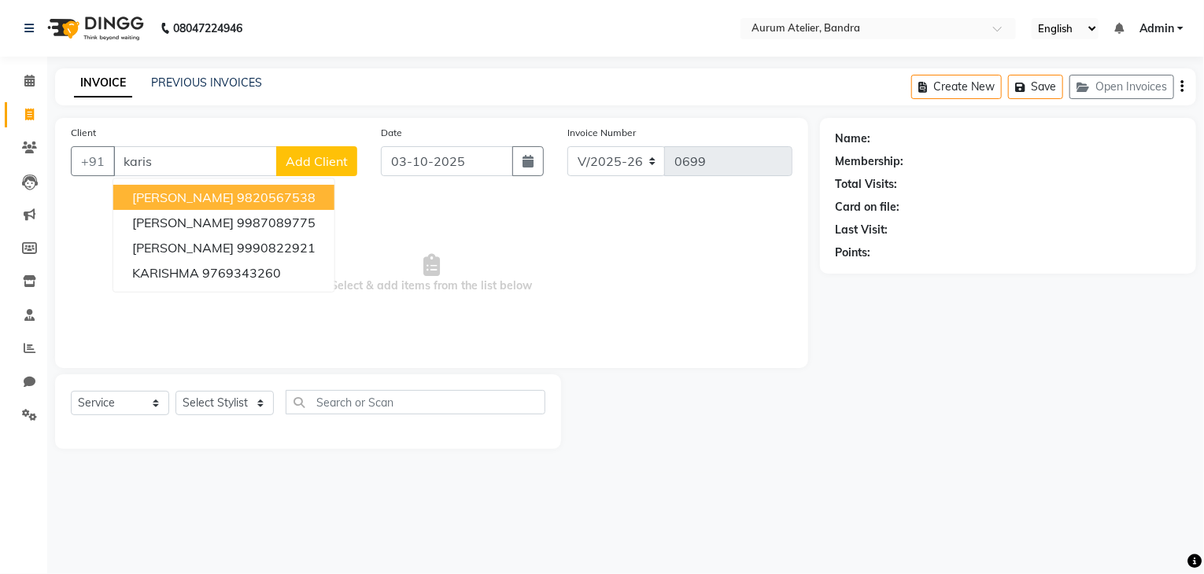
click at [194, 197] on span "[PERSON_NAME]" at bounding box center [182, 198] width 101 height 16
type input "9820567538"
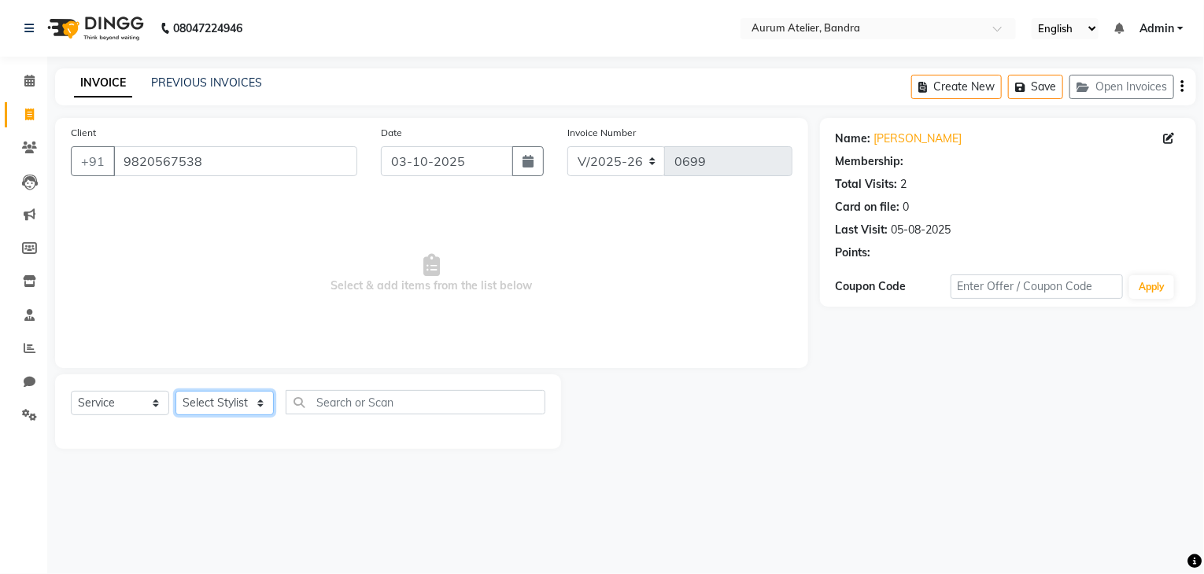
click at [216, 407] on select "Select Stylist ADITYA [PERSON_NAME] chariya [PERSON_NAME] [PERSON_NAME] [PERSON…" at bounding box center [224, 403] width 98 height 24
select select "66084"
click at [175, 392] on select "Select Stylist ADITYA [PERSON_NAME] chariya [PERSON_NAME] [PERSON_NAME] [PERSON…" at bounding box center [224, 403] width 98 height 24
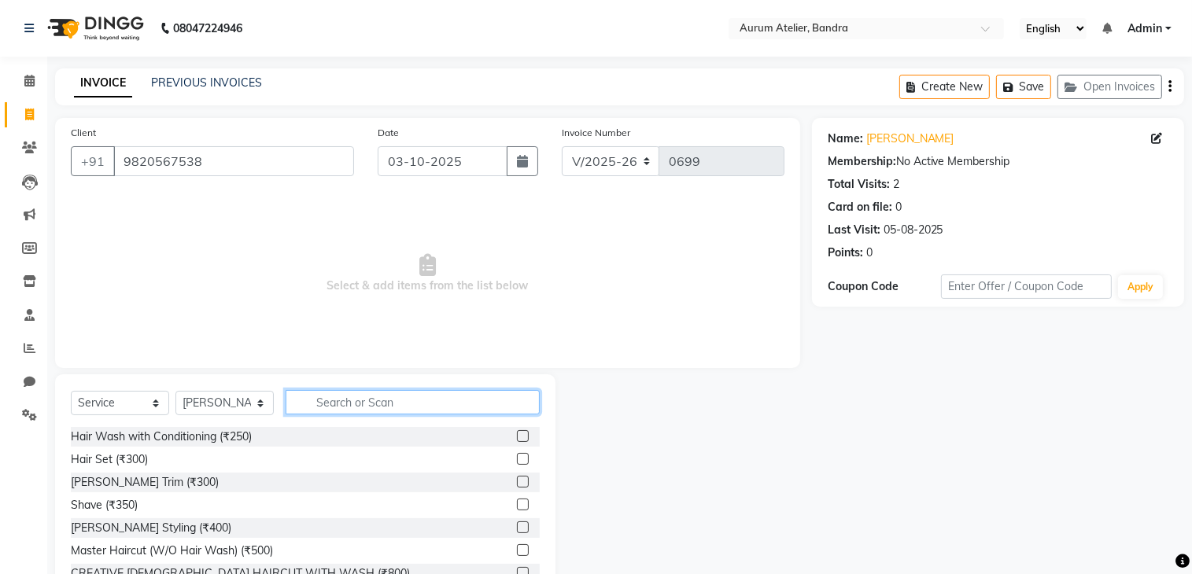
click at [335, 404] on input "text" at bounding box center [413, 402] width 254 height 24
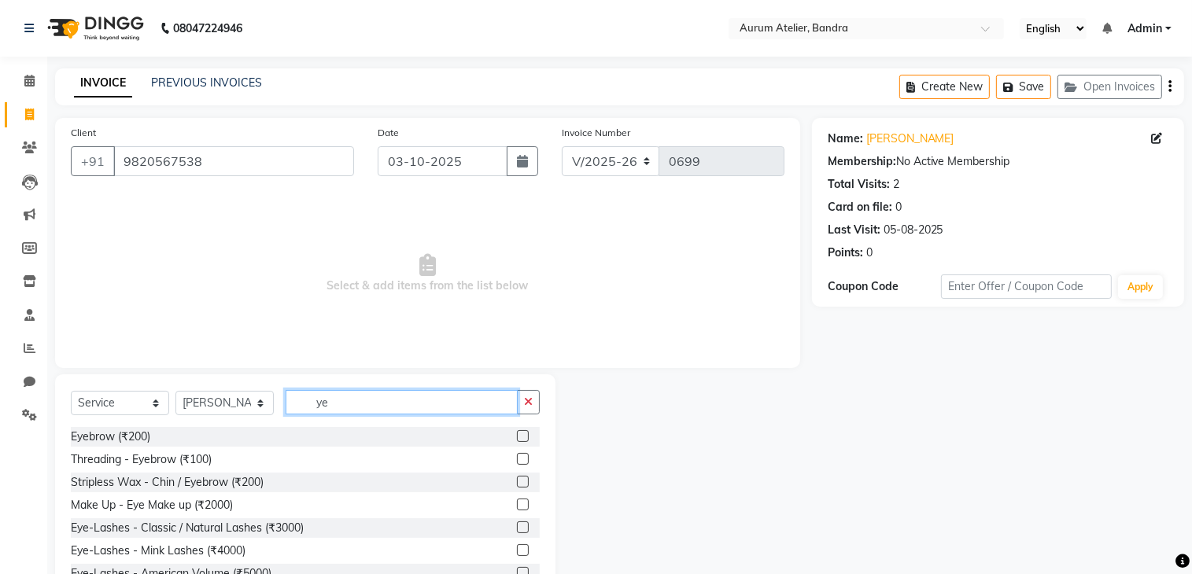
type input "y"
type input "eye"
click at [517, 458] on label at bounding box center [523, 459] width 12 height 12
click at [517, 458] on input "checkbox" at bounding box center [522, 460] width 10 height 10
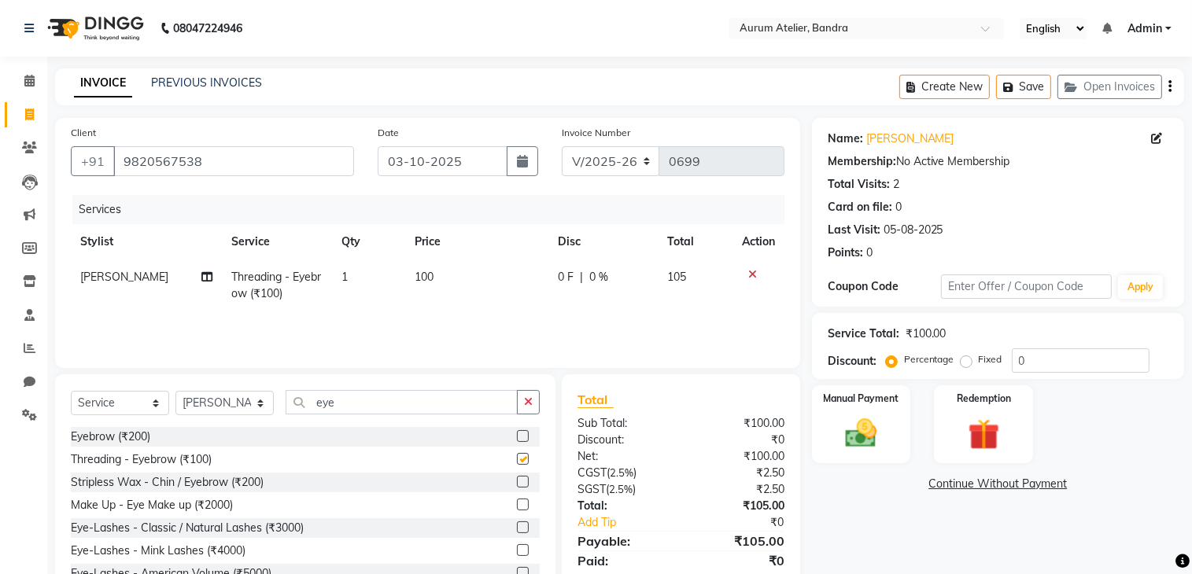
checkbox input "false"
click at [414, 401] on input "eye" at bounding box center [402, 402] width 232 height 24
type input "e"
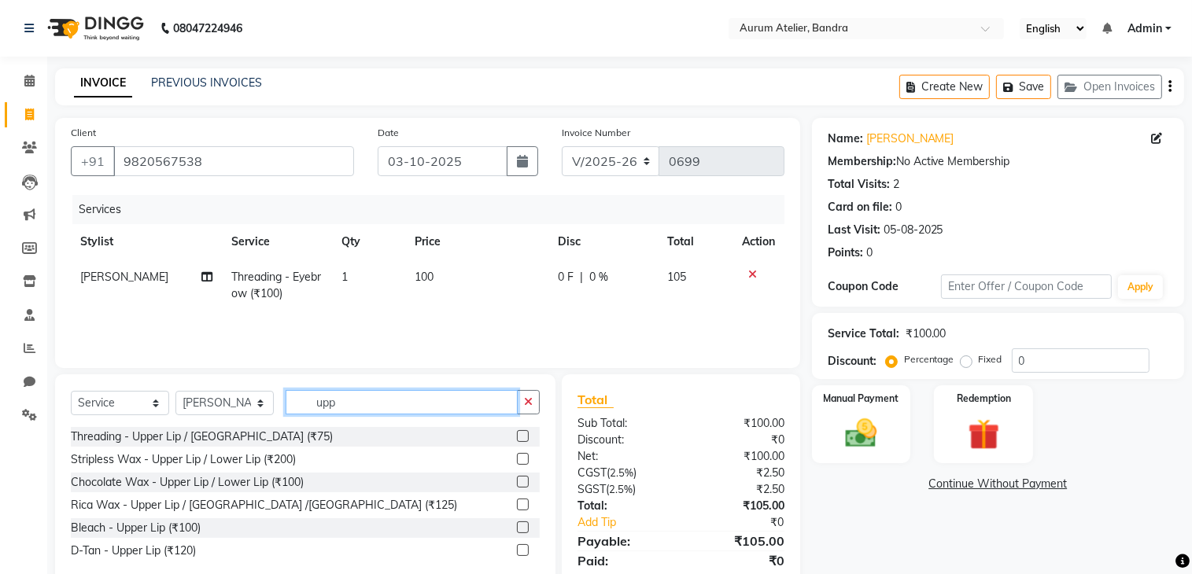
type input "upp"
click at [525, 437] on label at bounding box center [523, 436] width 12 height 12
click at [525, 437] on input "checkbox" at bounding box center [522, 437] width 10 height 10
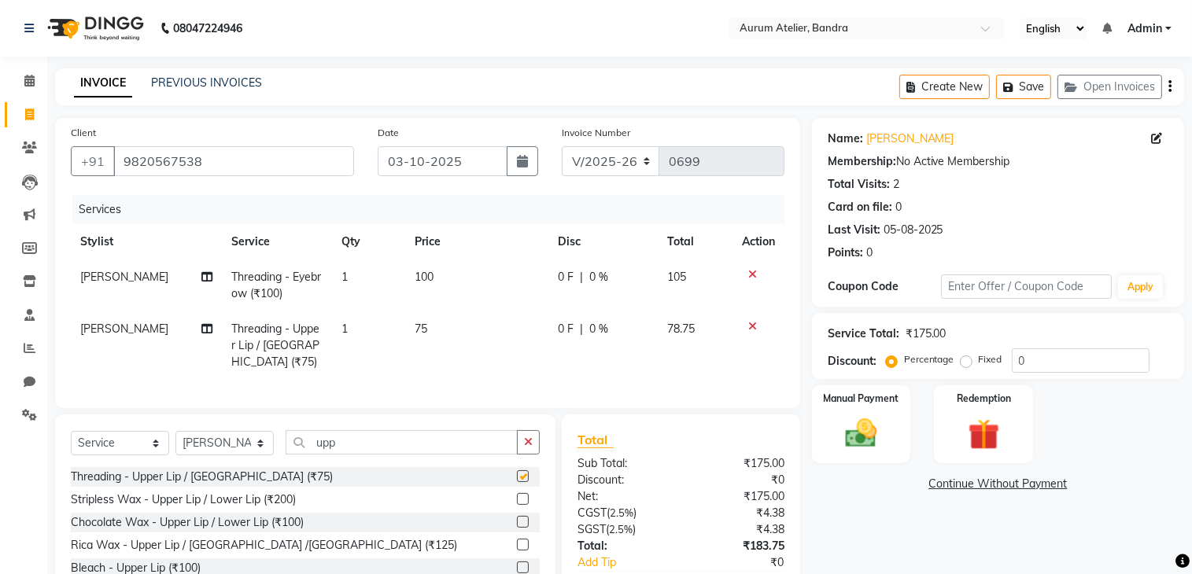
checkbox input "false"
click at [441, 440] on div "Select Service Product Membership Package Voucher Prepaid Gift Card Select Styl…" at bounding box center [305, 521] width 500 height 212
click at [447, 455] on input "upp" at bounding box center [402, 442] width 232 height 24
type input "u"
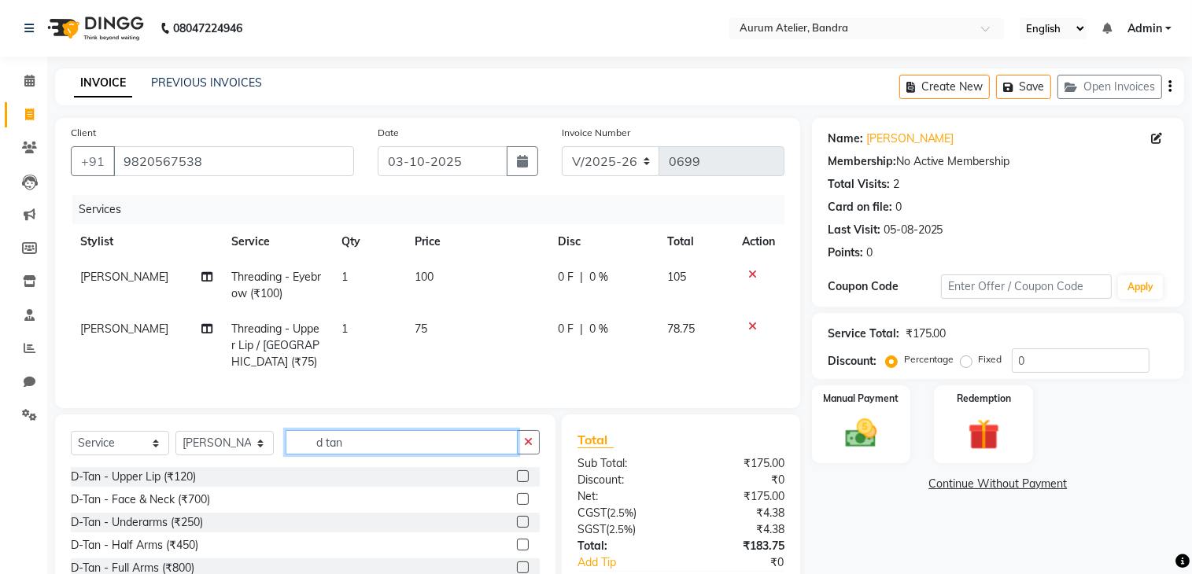
type input "d tan"
click at [517, 505] on label at bounding box center [523, 499] width 12 height 12
click at [517, 505] on input "checkbox" at bounding box center [522, 500] width 10 height 10
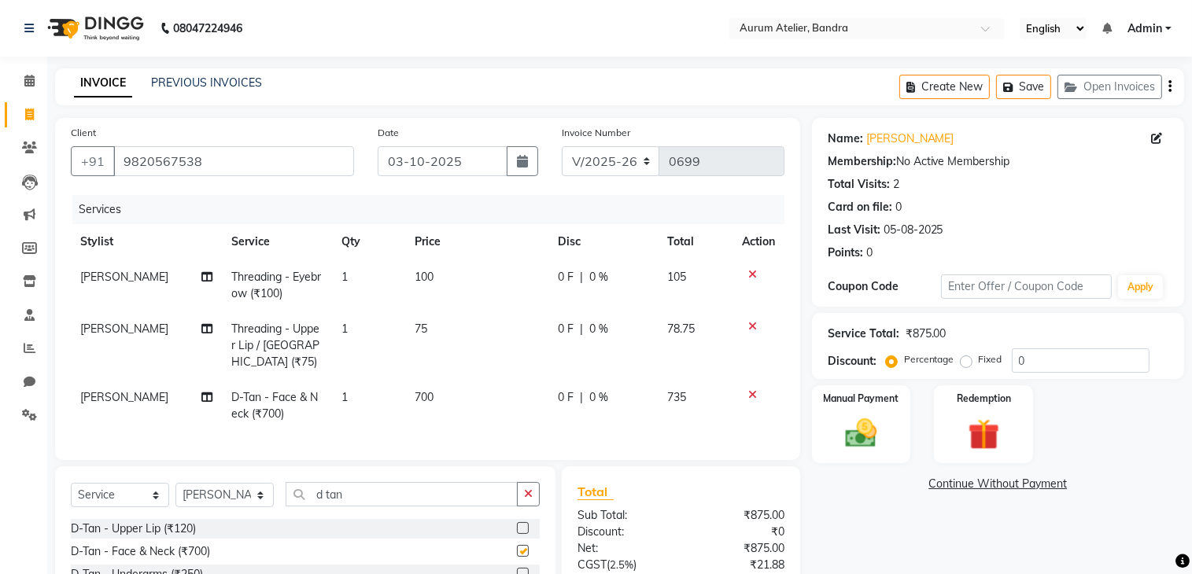
checkbox input "false"
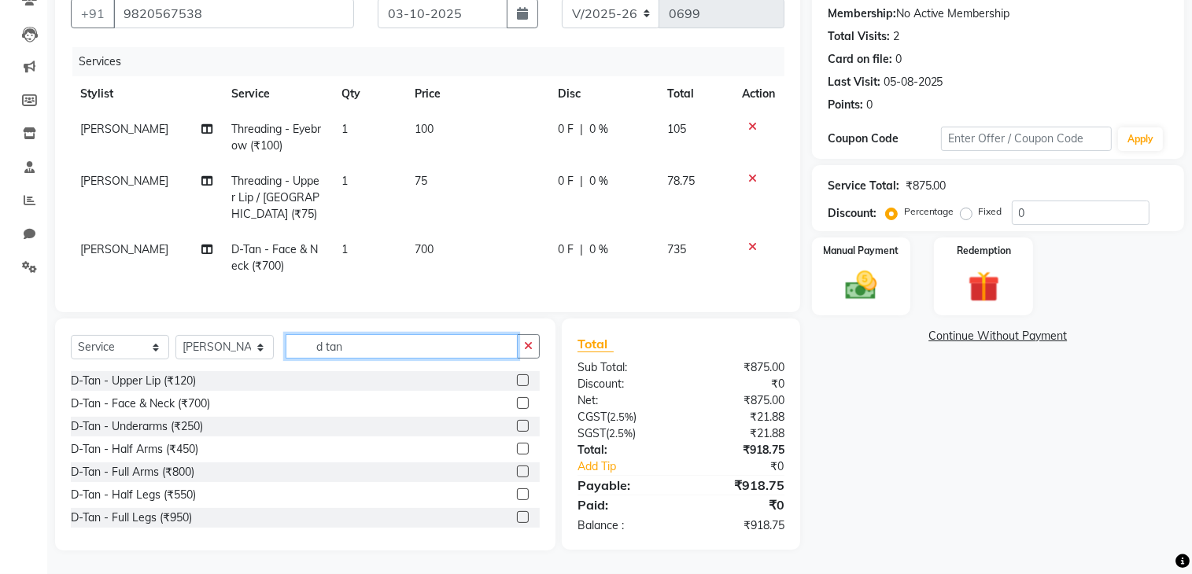
click at [396, 353] on input "d tan" at bounding box center [402, 346] width 232 height 24
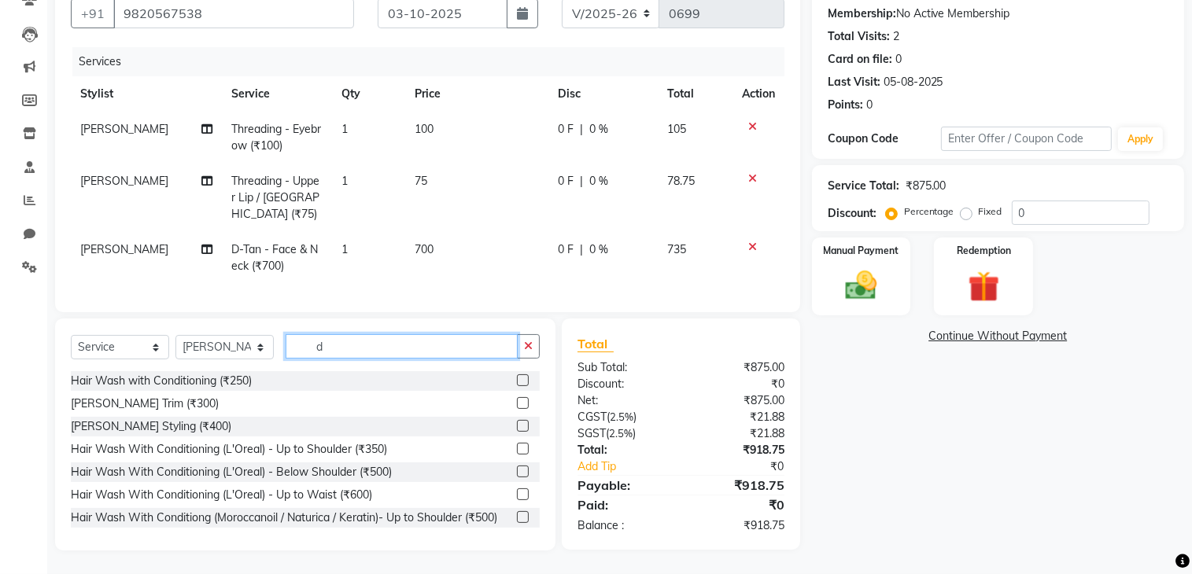
type input "d"
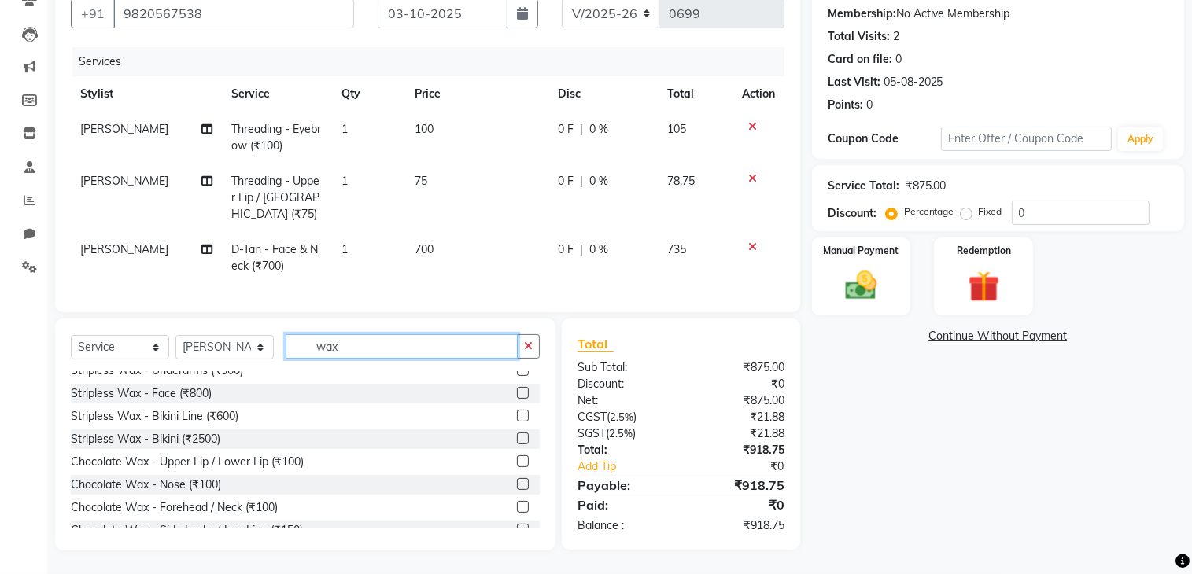
scroll to position [0, 0]
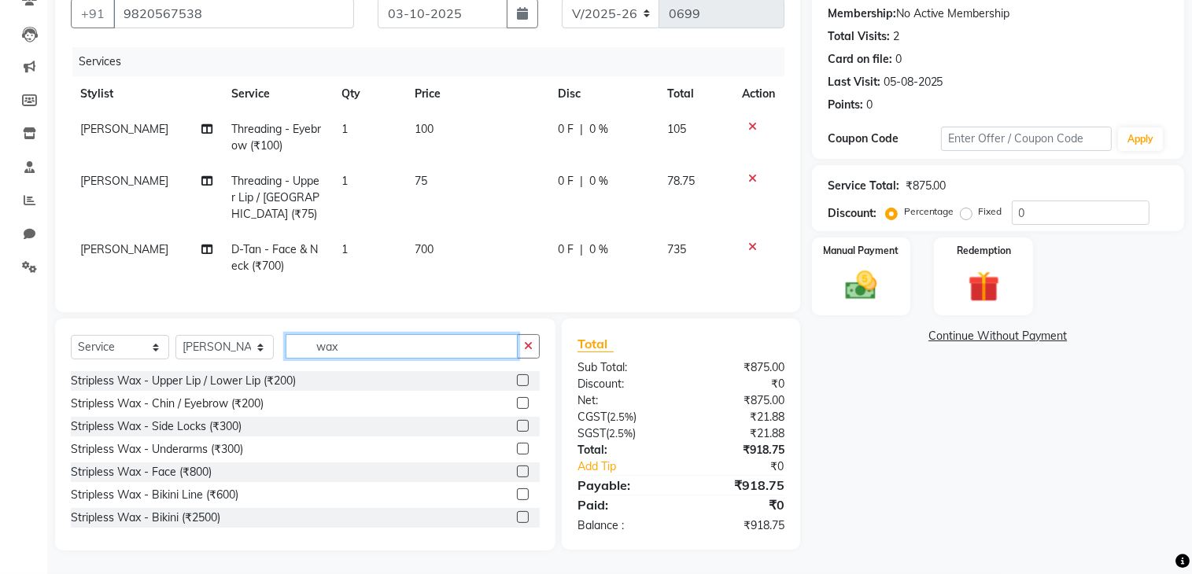
type input "wax"
click at [517, 424] on label at bounding box center [523, 426] width 12 height 12
click at [517, 424] on input "checkbox" at bounding box center [522, 427] width 10 height 10
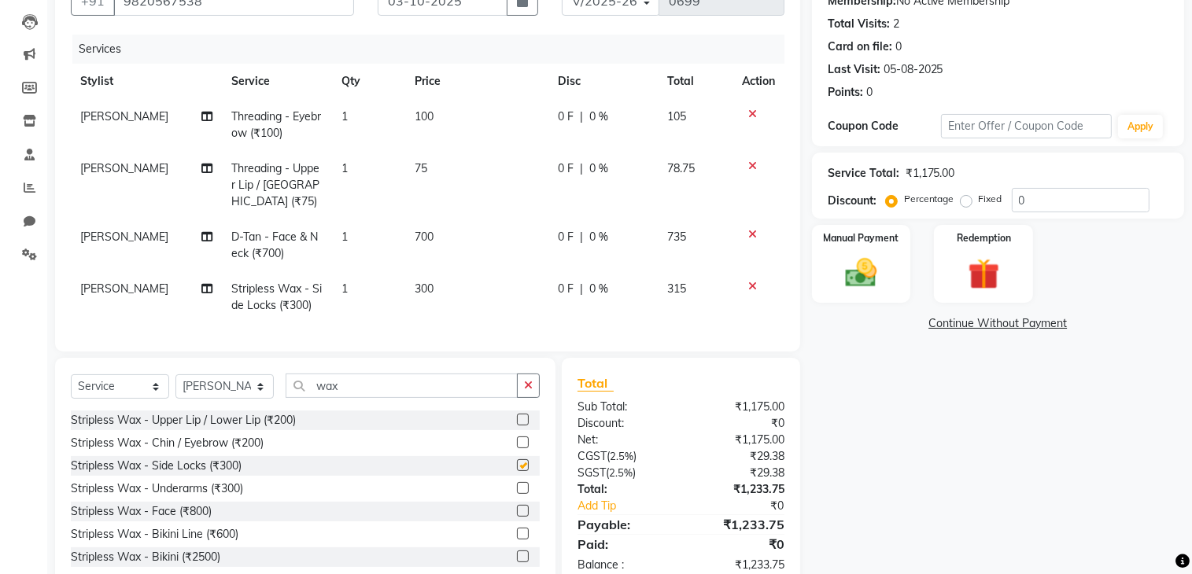
checkbox input "false"
click at [395, 395] on input "wax" at bounding box center [402, 386] width 232 height 24
type input "w"
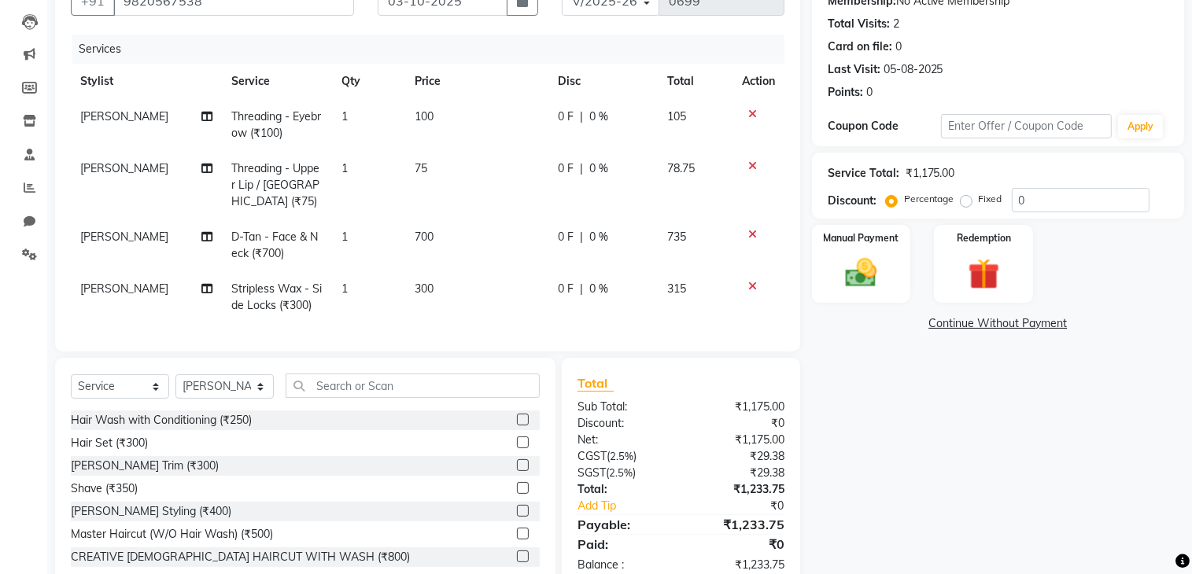
click at [751, 287] on icon at bounding box center [752, 286] width 9 height 11
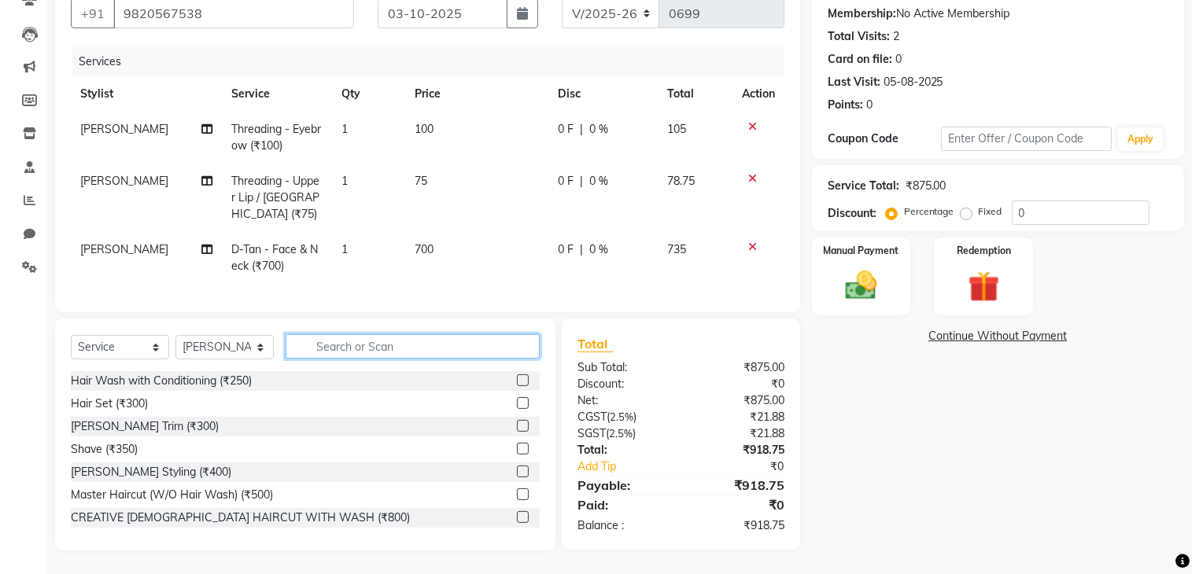
click at [378, 345] on input "text" at bounding box center [413, 346] width 254 height 24
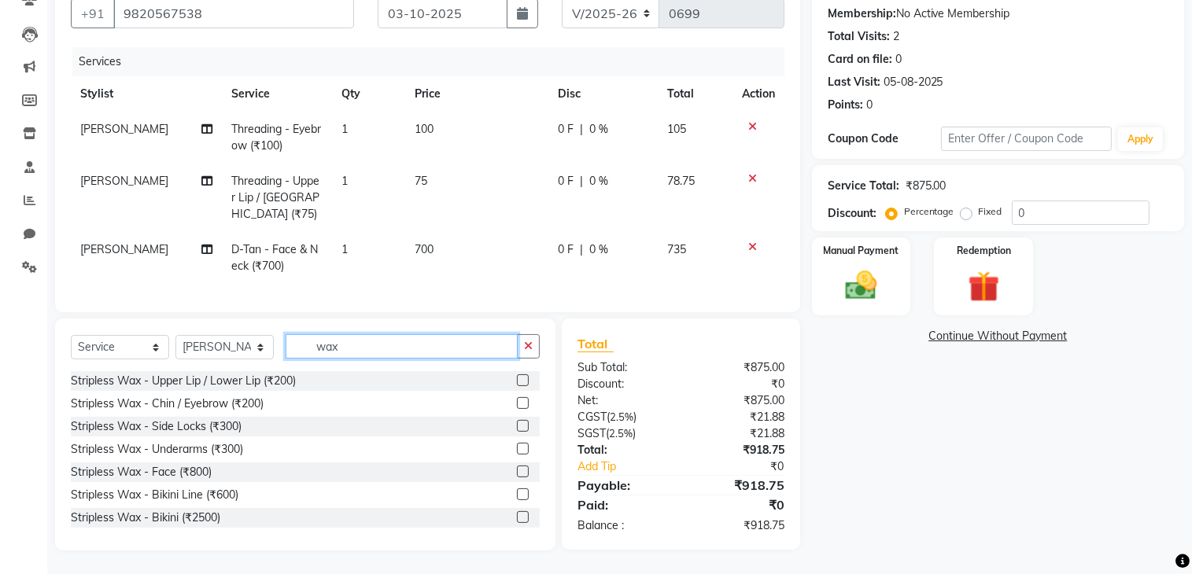
type input "wax"
click at [517, 446] on label at bounding box center [523, 449] width 12 height 12
click at [517, 446] on input "checkbox" at bounding box center [522, 449] width 10 height 10
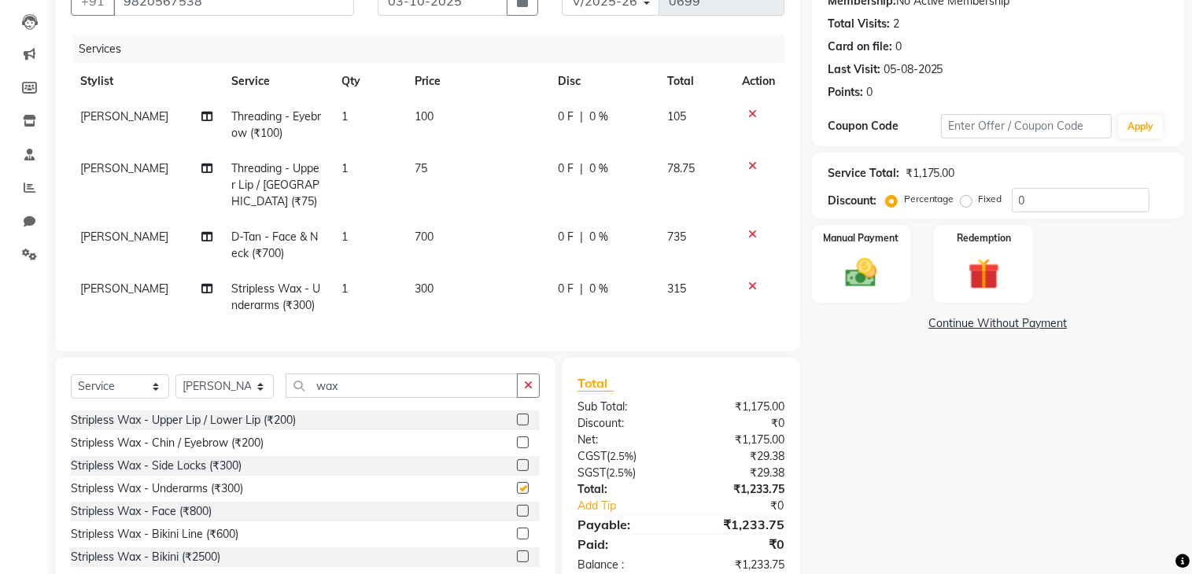
checkbox input "false"
click at [403, 398] on input "wax" at bounding box center [402, 386] width 232 height 24
type input "w"
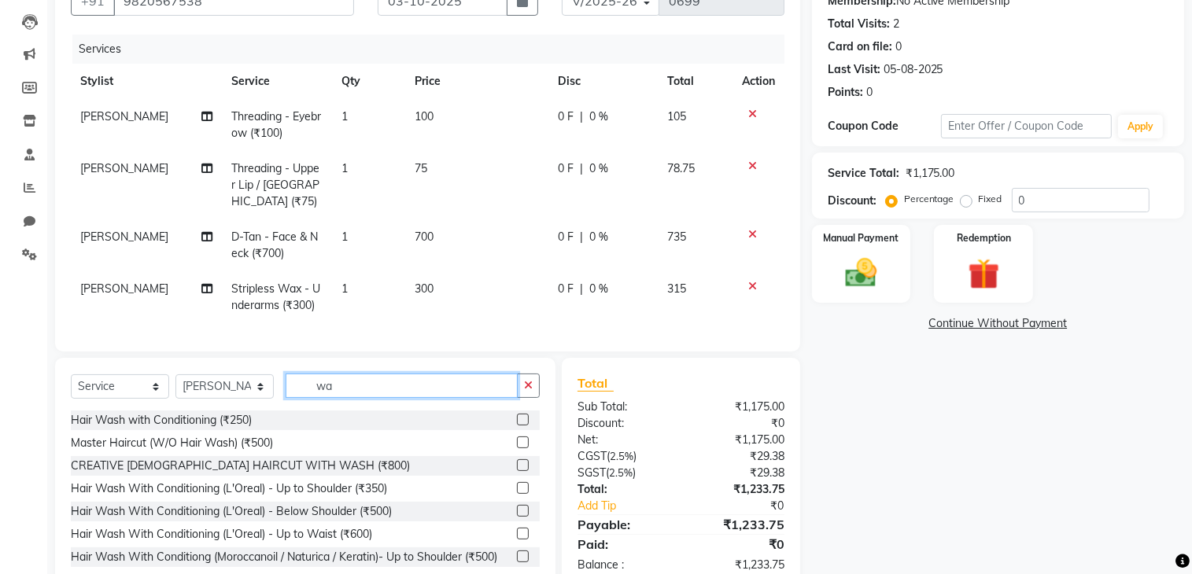
type input "wax"
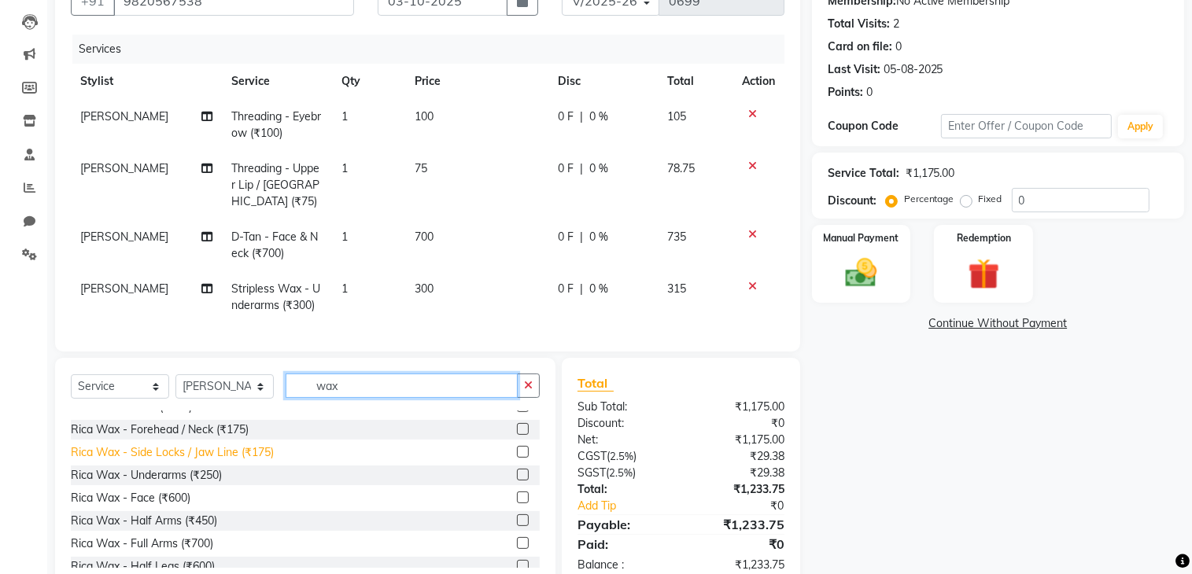
scroll to position [708, 0]
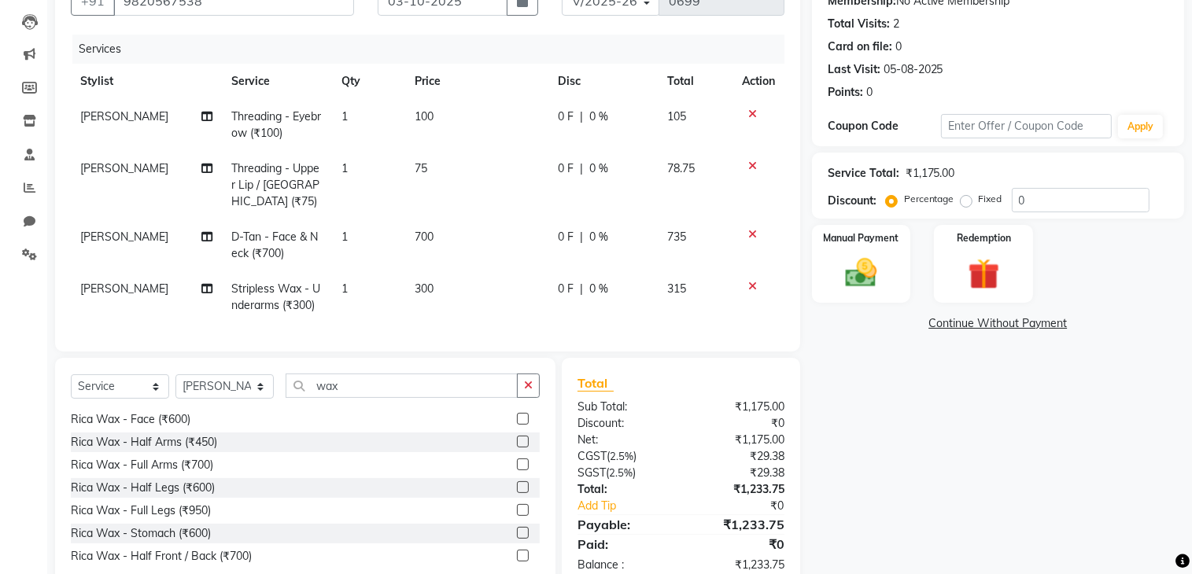
click at [517, 470] on label at bounding box center [523, 465] width 12 height 12
click at [517, 470] on input "checkbox" at bounding box center [522, 465] width 10 height 10
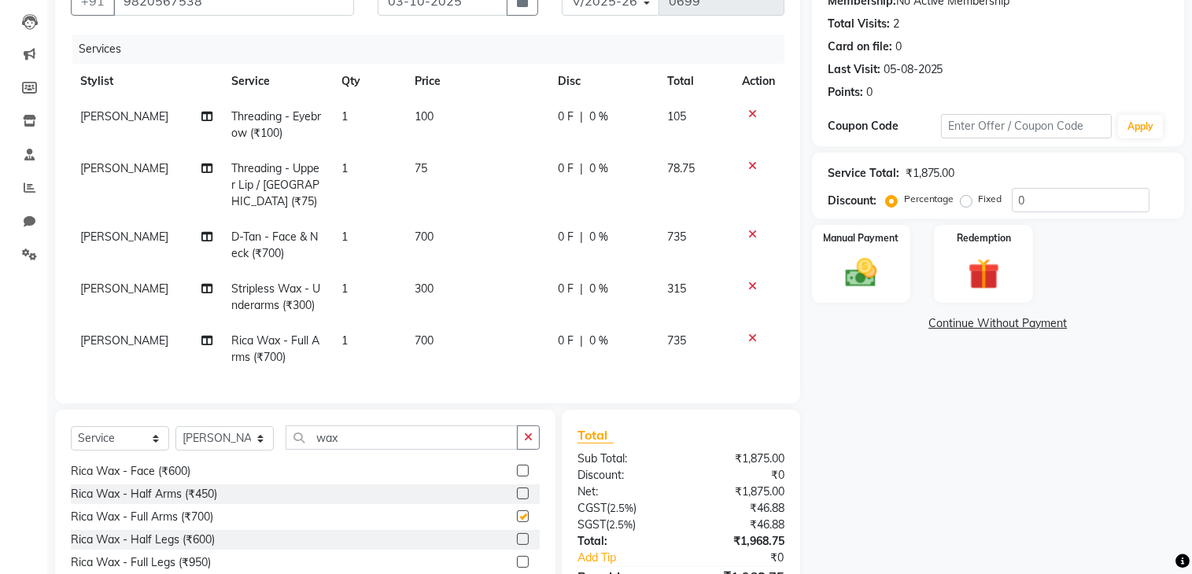
checkbox input "false"
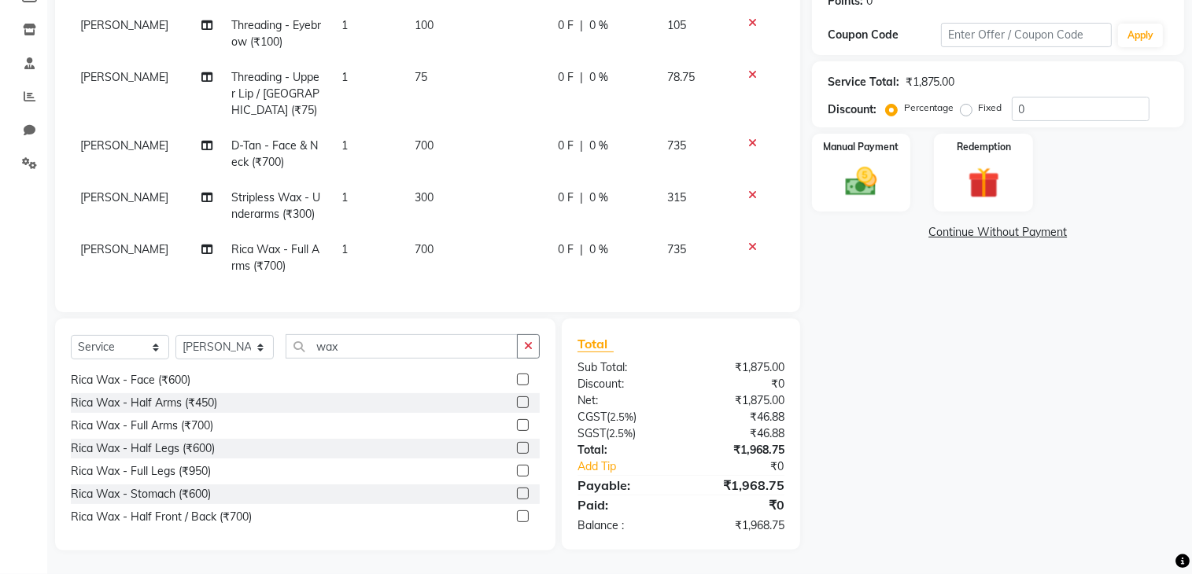
click at [517, 470] on label at bounding box center [523, 471] width 12 height 12
click at [517, 470] on input "checkbox" at bounding box center [522, 471] width 10 height 10
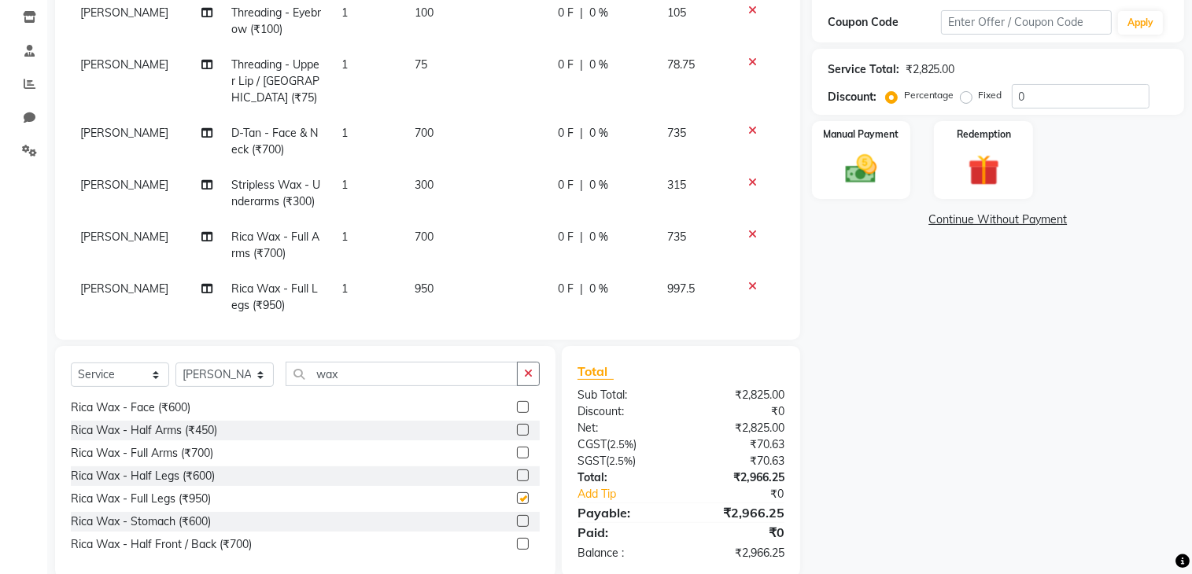
checkbox input "false"
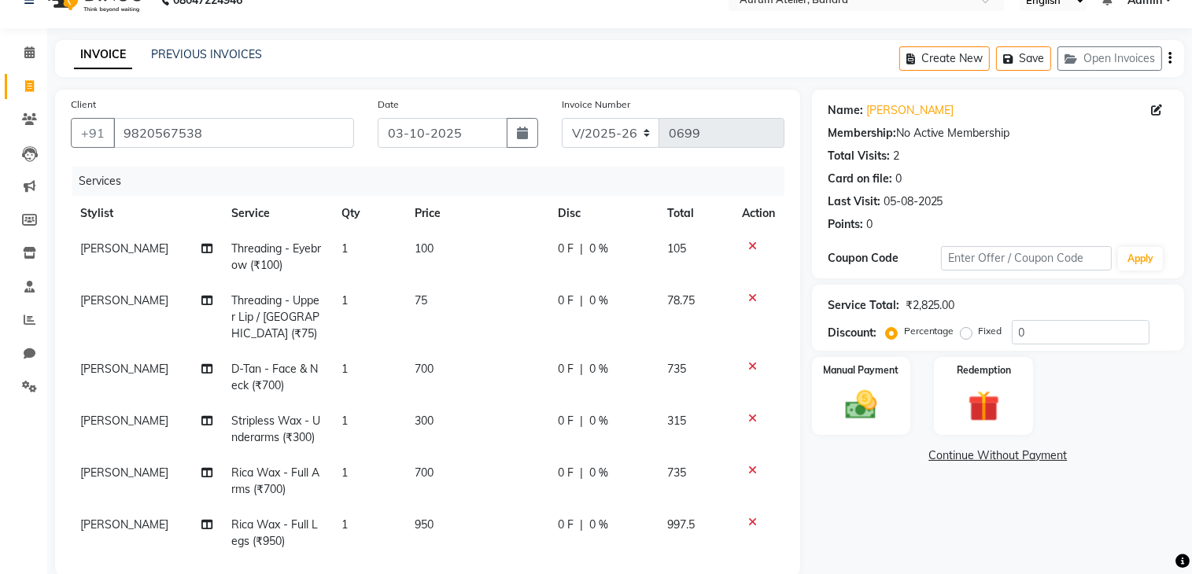
scroll to position [186, 0]
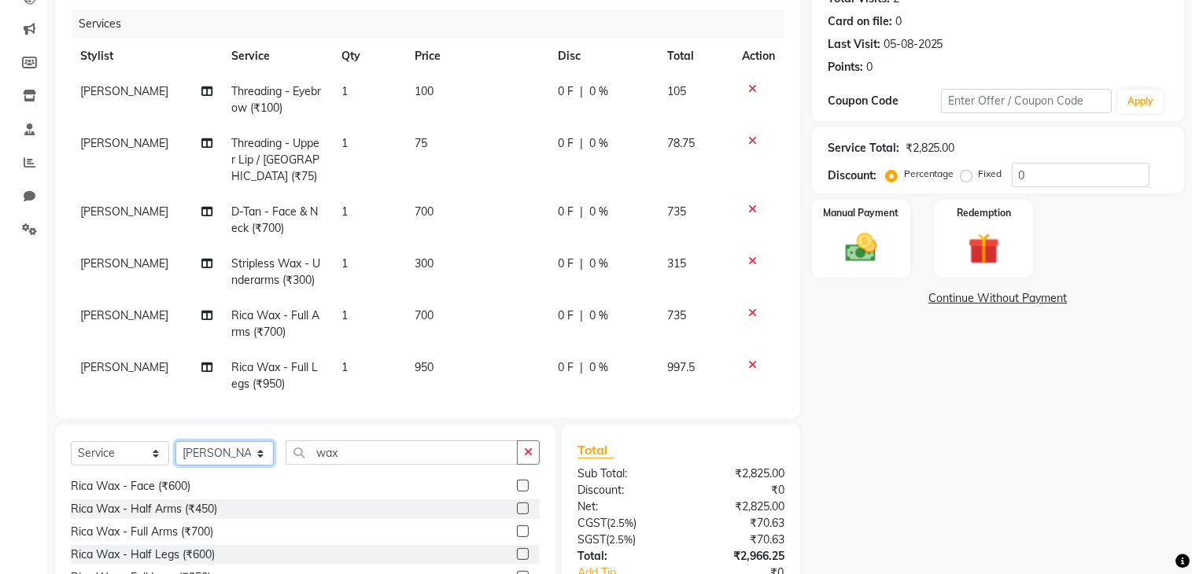
click at [219, 457] on select "Select Stylist ADITYA [PERSON_NAME] chariya [PERSON_NAME] [PERSON_NAME] [PERSON…" at bounding box center [224, 453] width 98 height 24
select select "66080"
click at [175, 442] on select "Select Stylist ADITYA [PERSON_NAME] chariya [PERSON_NAME] [PERSON_NAME] [PERSON…" at bounding box center [224, 453] width 98 height 24
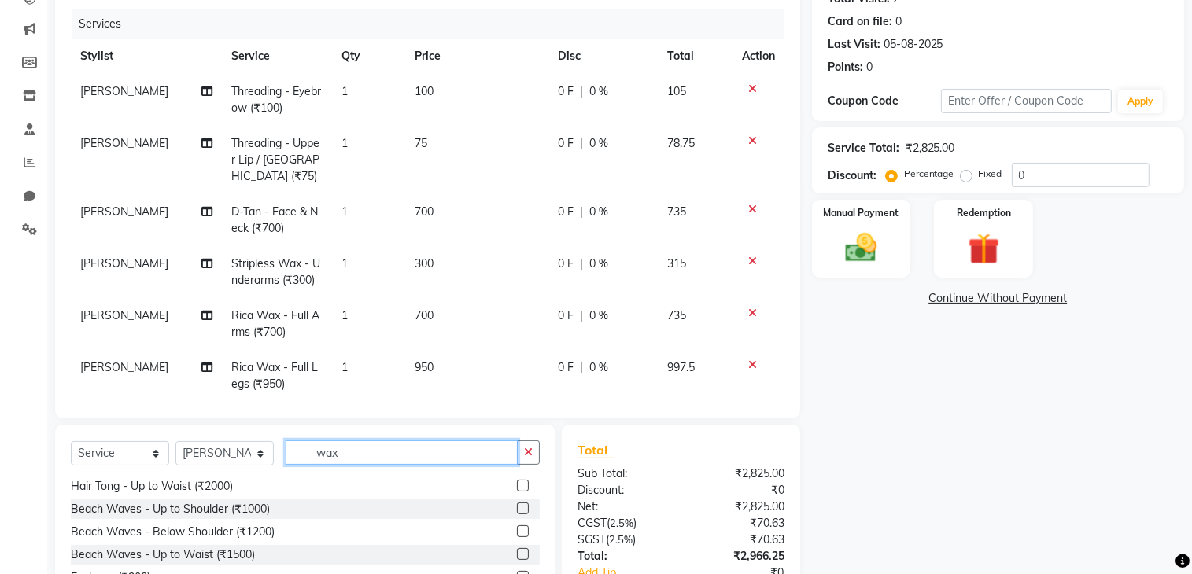
click at [349, 444] on input "wax" at bounding box center [402, 453] width 232 height 24
type input "w"
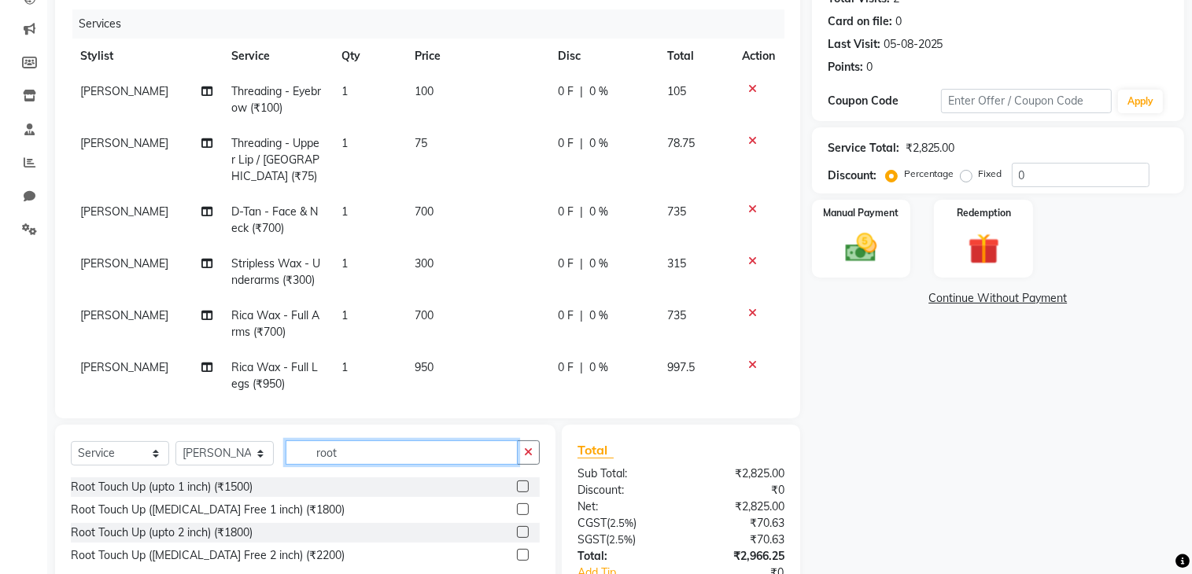
scroll to position [264, 0]
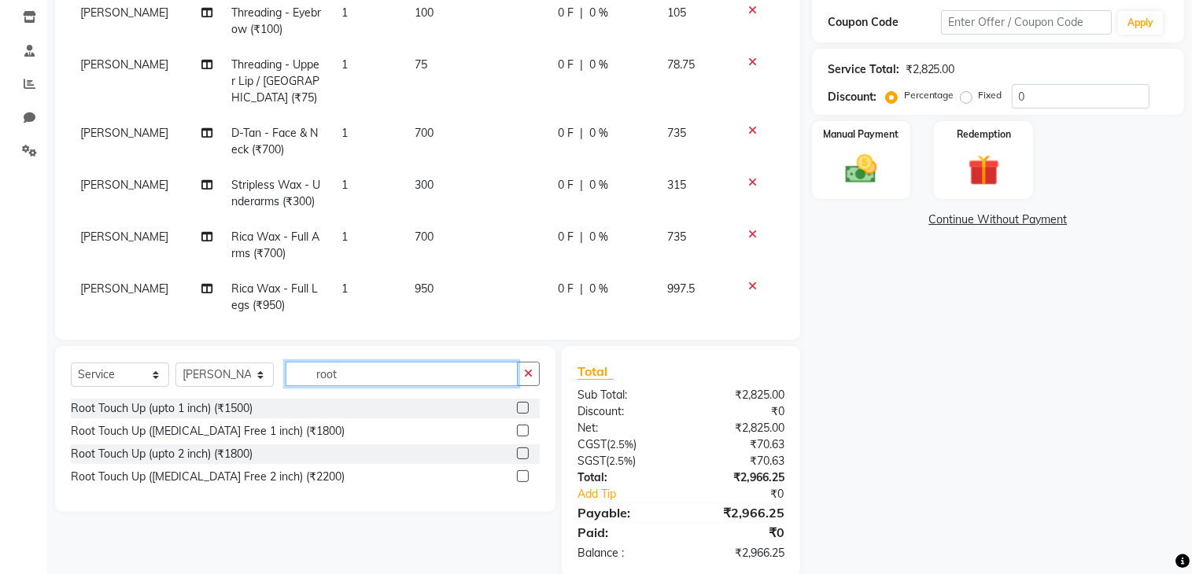
type input "root"
click at [520, 431] on label at bounding box center [523, 431] width 12 height 12
click at [520, 431] on input "checkbox" at bounding box center [522, 431] width 10 height 10
checkbox input "false"
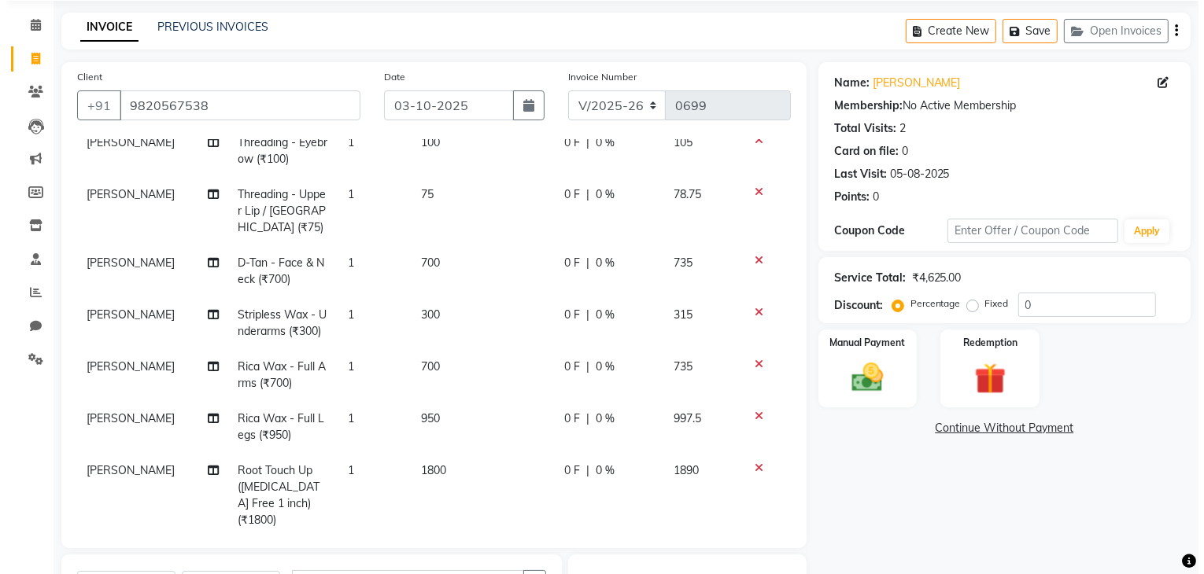
scroll to position [0, 0]
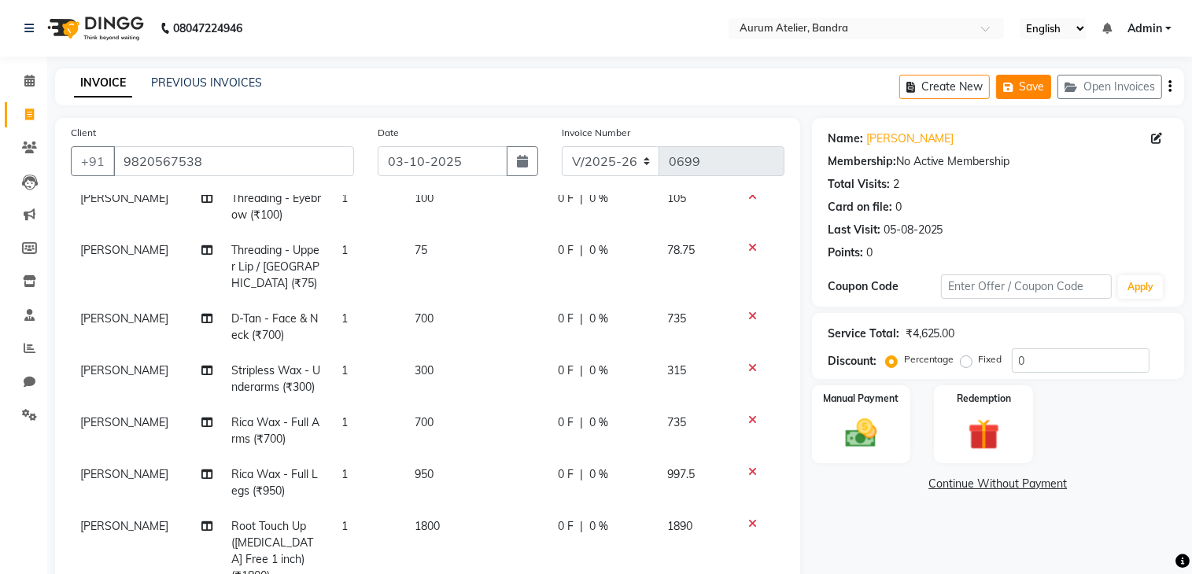
click at [1017, 88] on icon "button" at bounding box center [1011, 87] width 16 height 11
click at [934, 87] on button "Create New" at bounding box center [944, 87] width 90 height 24
select select "7410"
select select "service"
